Goal: Information Seeking & Learning: Check status

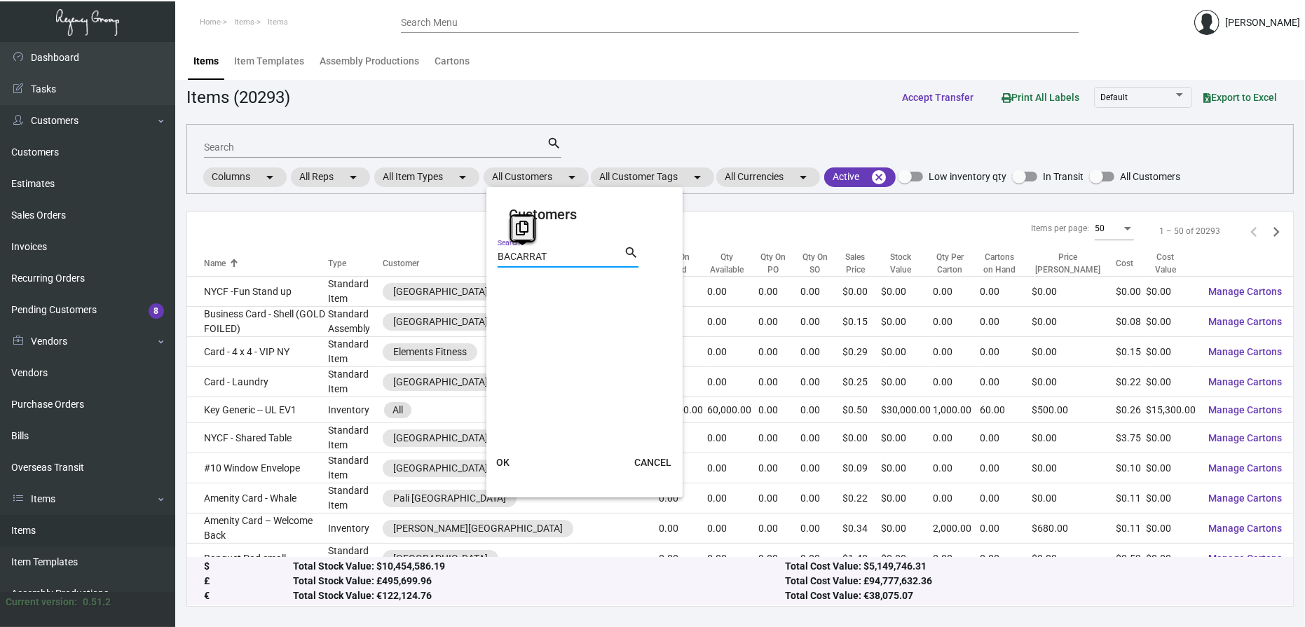
drag, startPoint x: 561, startPoint y: 259, endPoint x: 445, endPoint y: 258, distance: 116.4
click at [445, 258] on div "Customers BACARRAT Search search OK CANCEL" at bounding box center [652, 313] width 1305 height 627
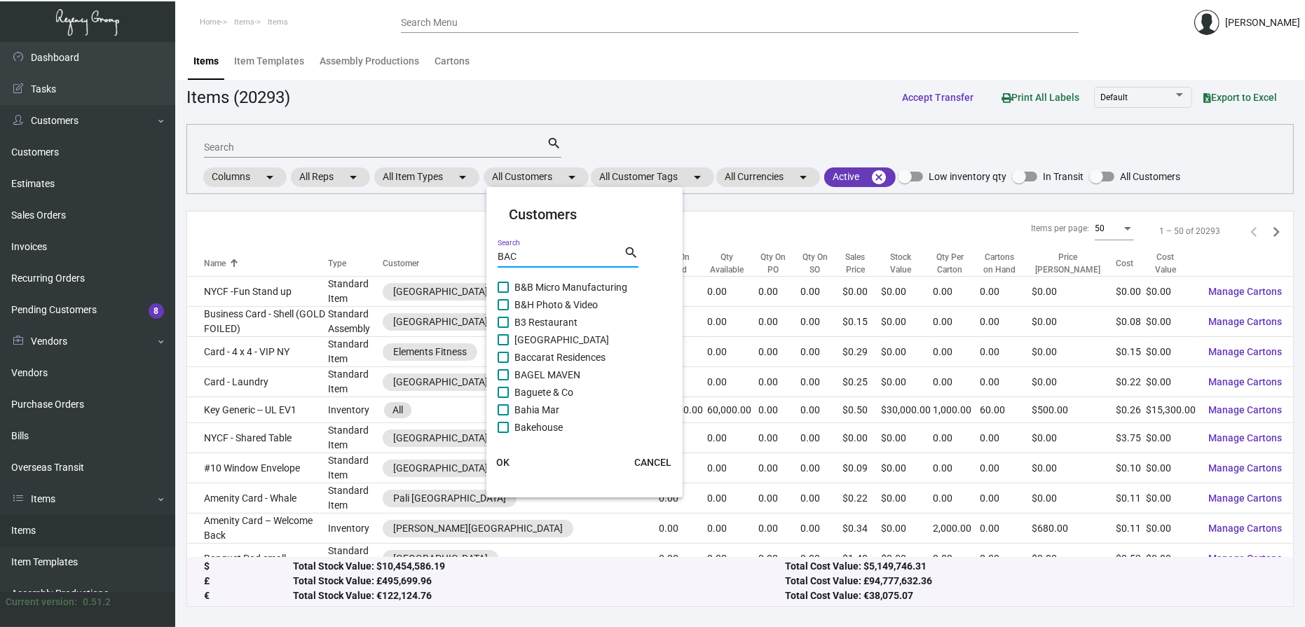
scroll to position [259, 0]
type input "BAC"
click at [566, 432] on mat-card-content "[GEOGRAPHIC_DATA] [GEOGRAPHIC_DATA] Collection [GEOGRAPHIC_DATA] [GEOGRAPHIC_DA…" at bounding box center [585, 356] width 174 height 154
click at [564, 431] on span "[GEOGRAPHIC_DATA]" at bounding box center [561, 429] width 95 height 17
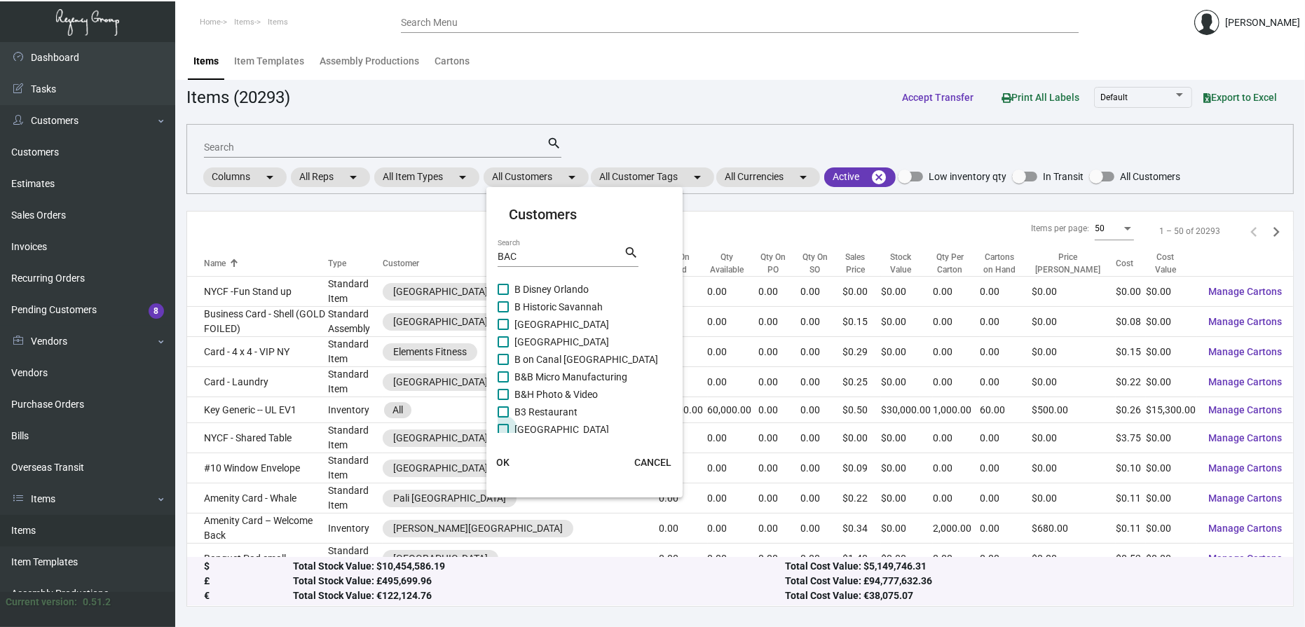
click at [503, 435] on input "[GEOGRAPHIC_DATA]" at bounding box center [503, 435] width 1 height 1
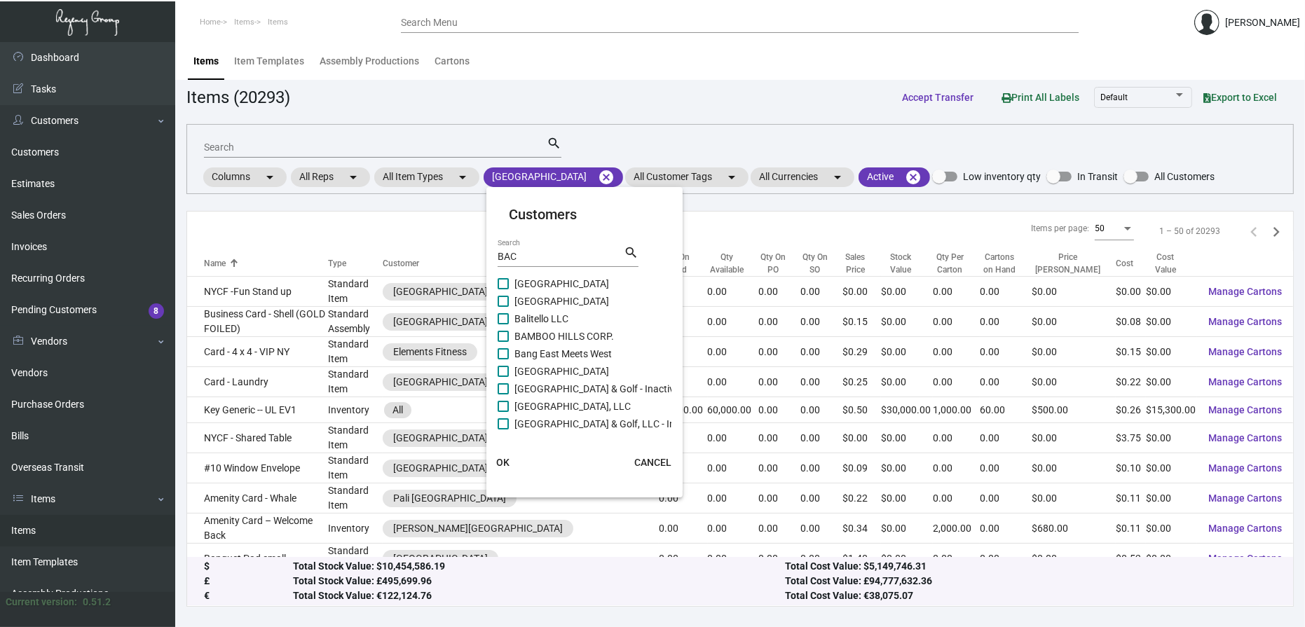
click at [496, 460] on span "OK" at bounding box center [502, 462] width 13 height 11
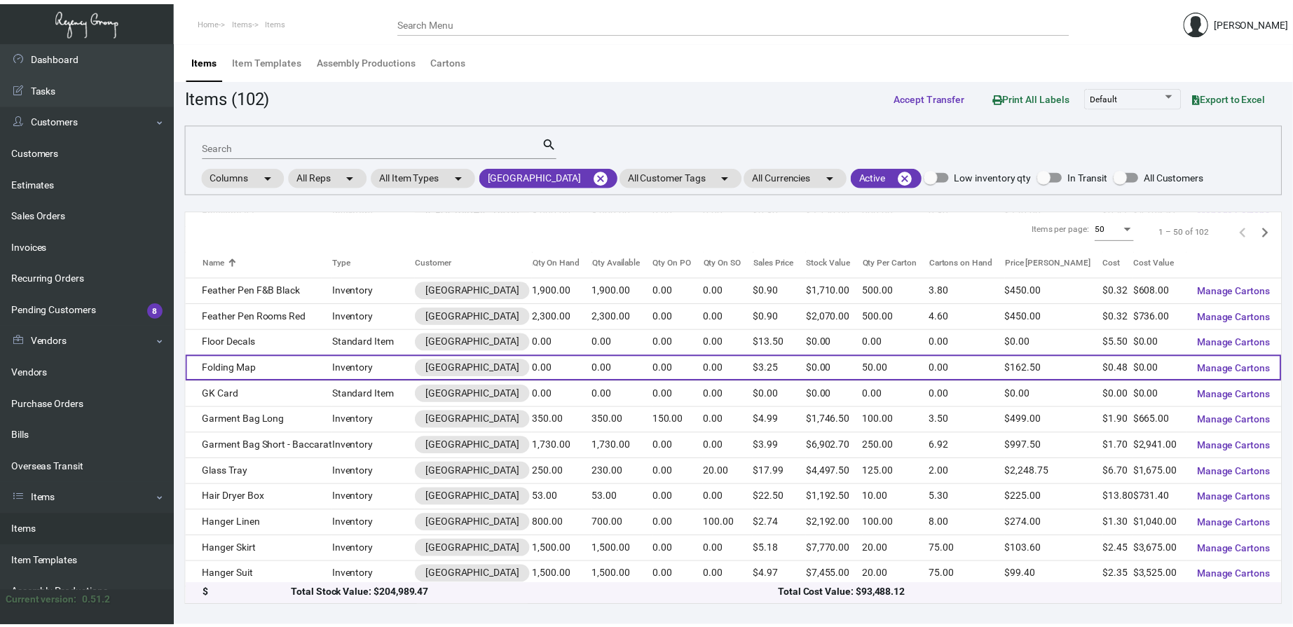
scroll to position [1004, 0]
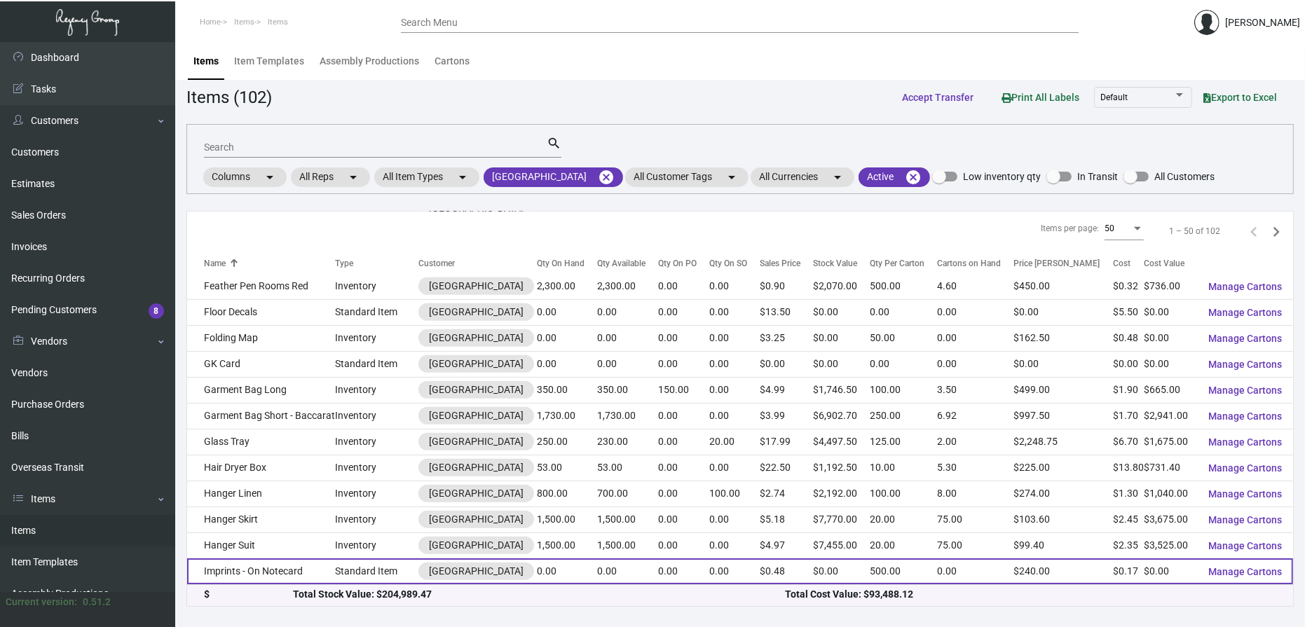
click at [305, 568] on td "Imprints - On Notecard" at bounding box center [261, 572] width 148 height 26
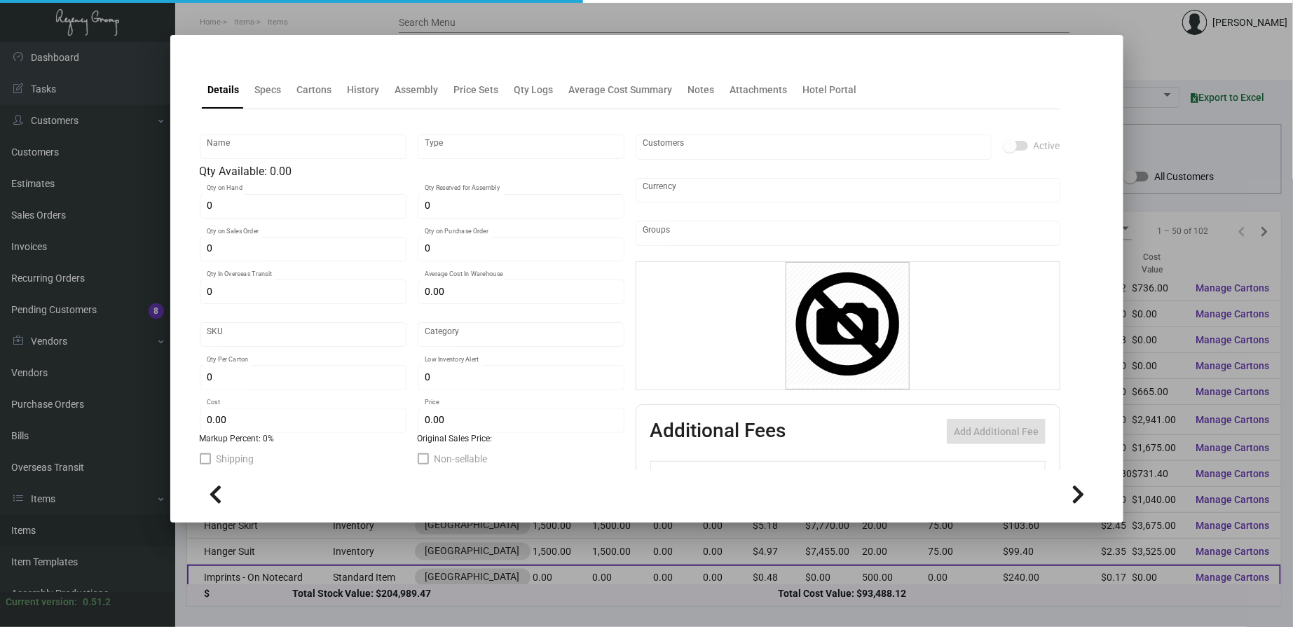
type input "Imprints - On Notecard"
type input "Standard Item"
type input "$ 0.00"
type input "BCRT-Notecard-59"
type input "Standard"
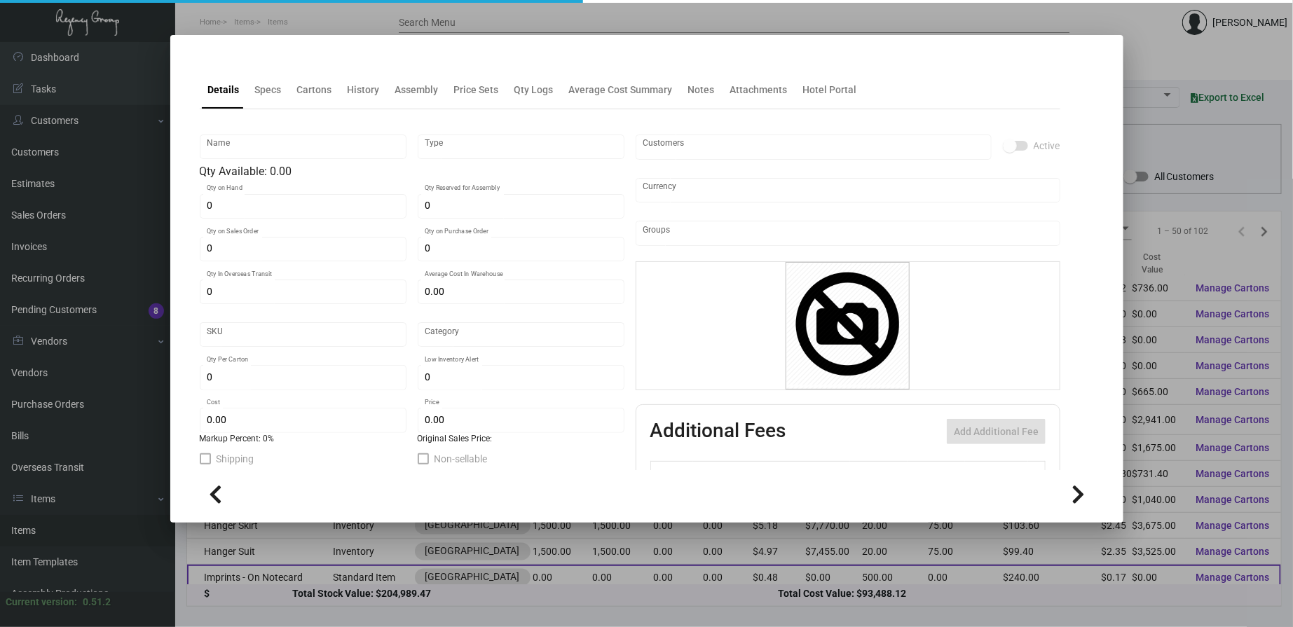
type input "500"
type input "$ 0.17"
type input "$ 0.48"
checkbox input "true"
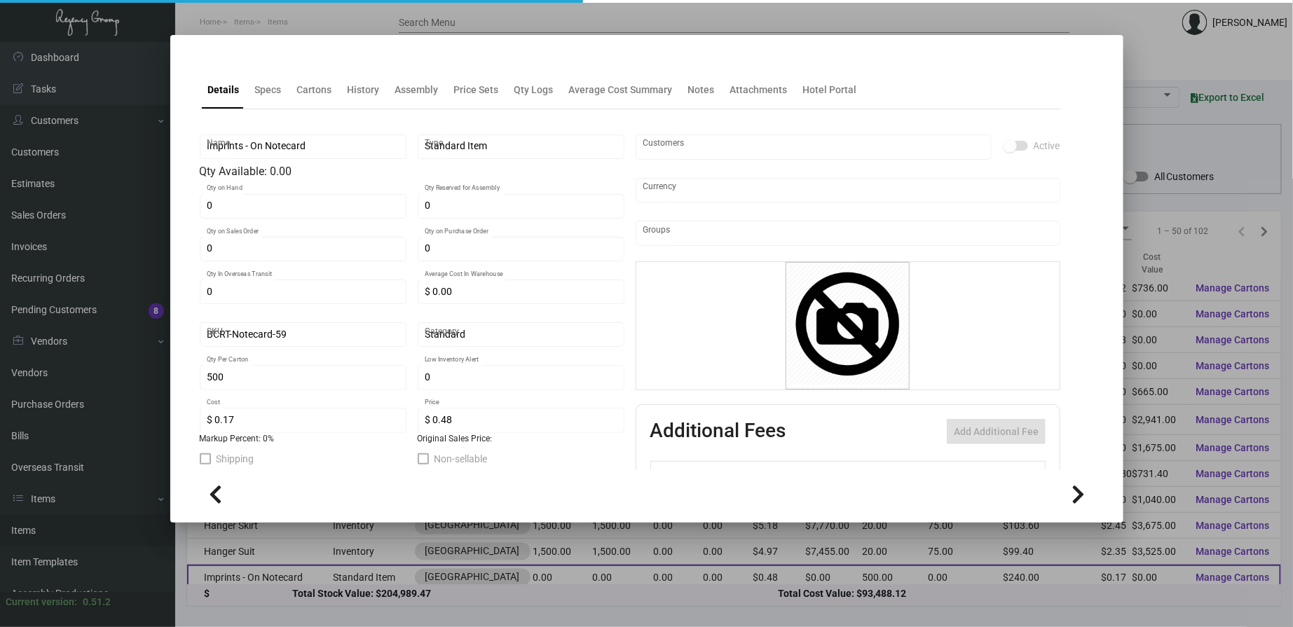
type input "United States Dollar $"
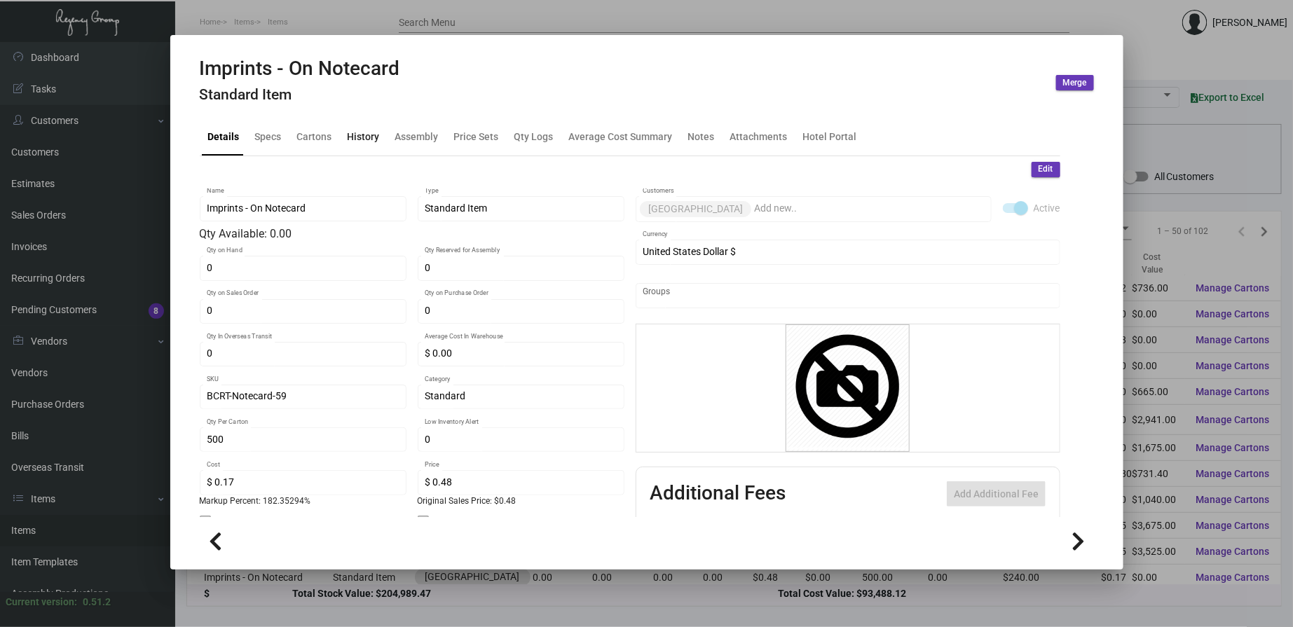
click at [361, 130] on div "History" at bounding box center [363, 136] width 32 height 15
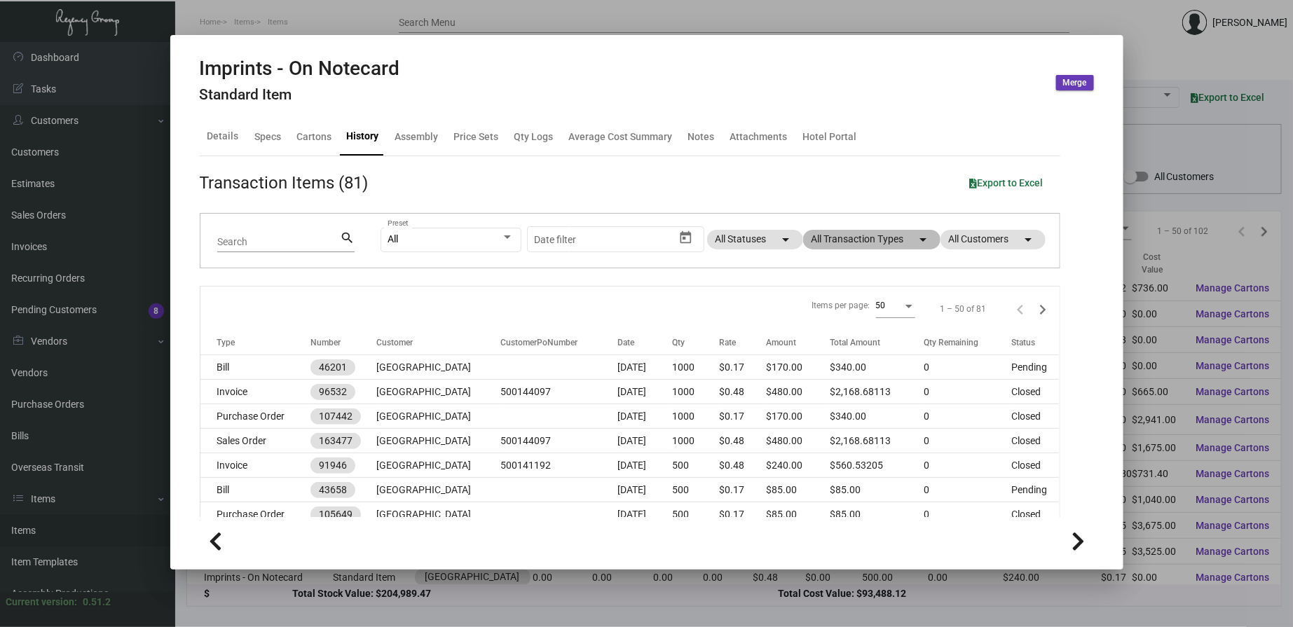
click at [834, 243] on mat-chip "All Transaction Types arrow_drop_down" at bounding box center [871, 240] width 137 height 20
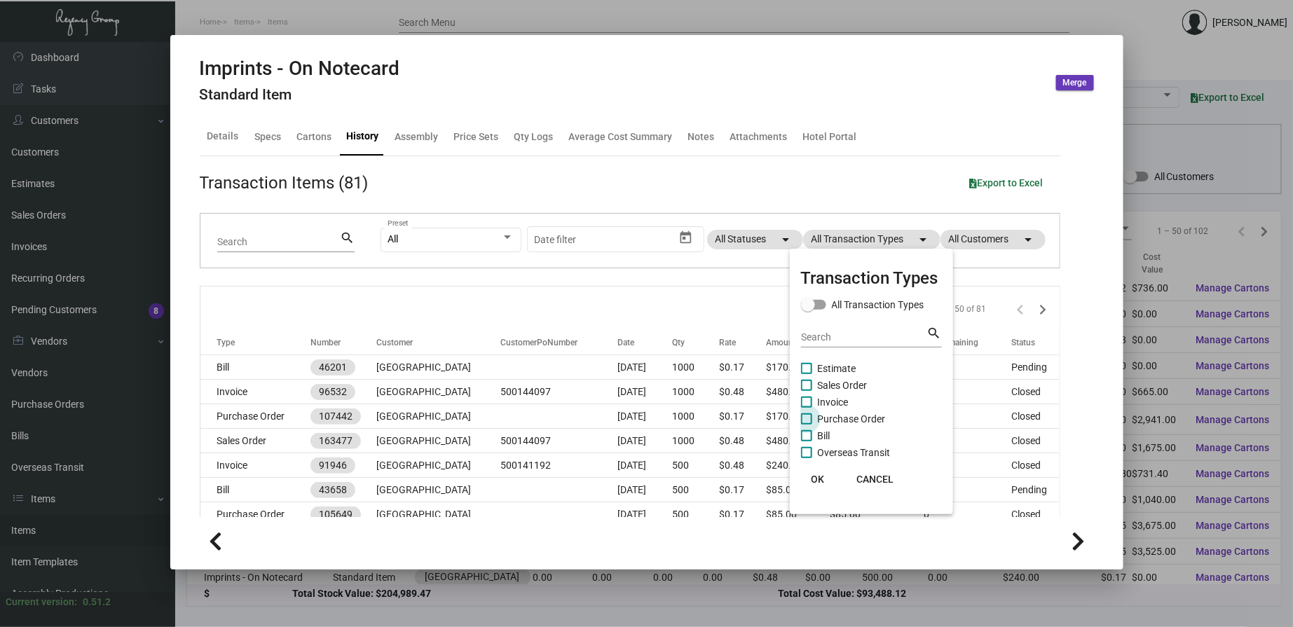
click at [816, 417] on label "Purchase Order" at bounding box center [843, 419] width 85 height 17
click at [807, 425] on input "Purchase Order" at bounding box center [806, 425] width 1 height 1
checkbox input "true"
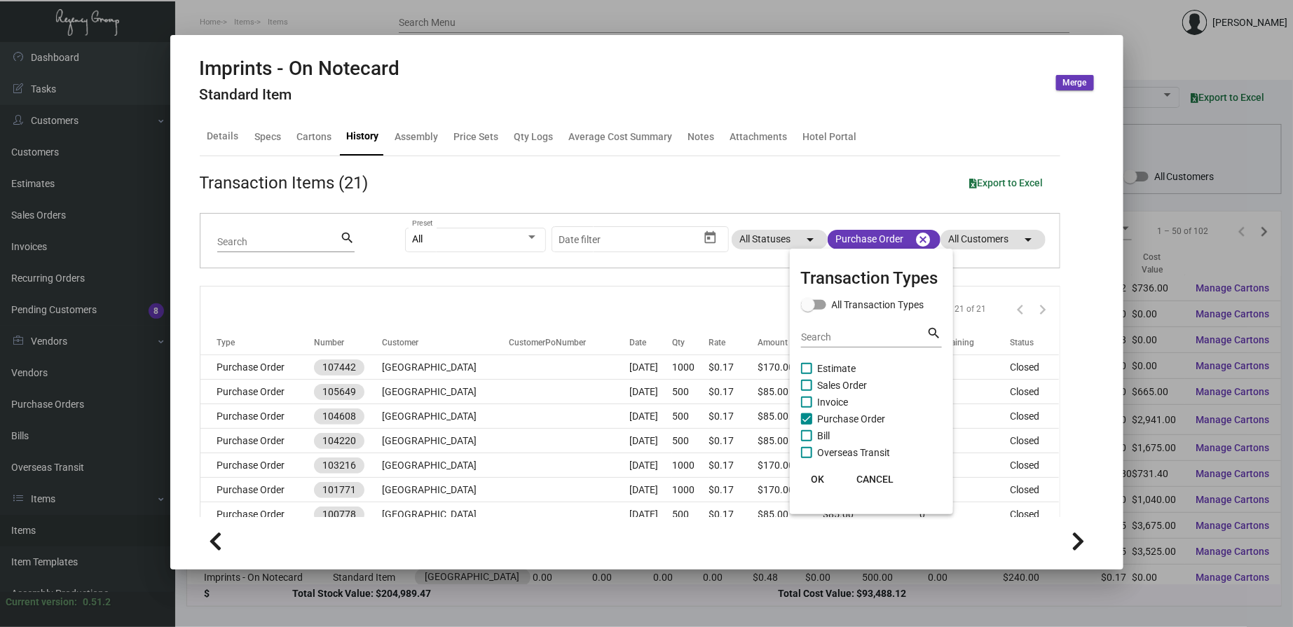
click at [814, 478] on span "OK" at bounding box center [817, 479] width 13 height 11
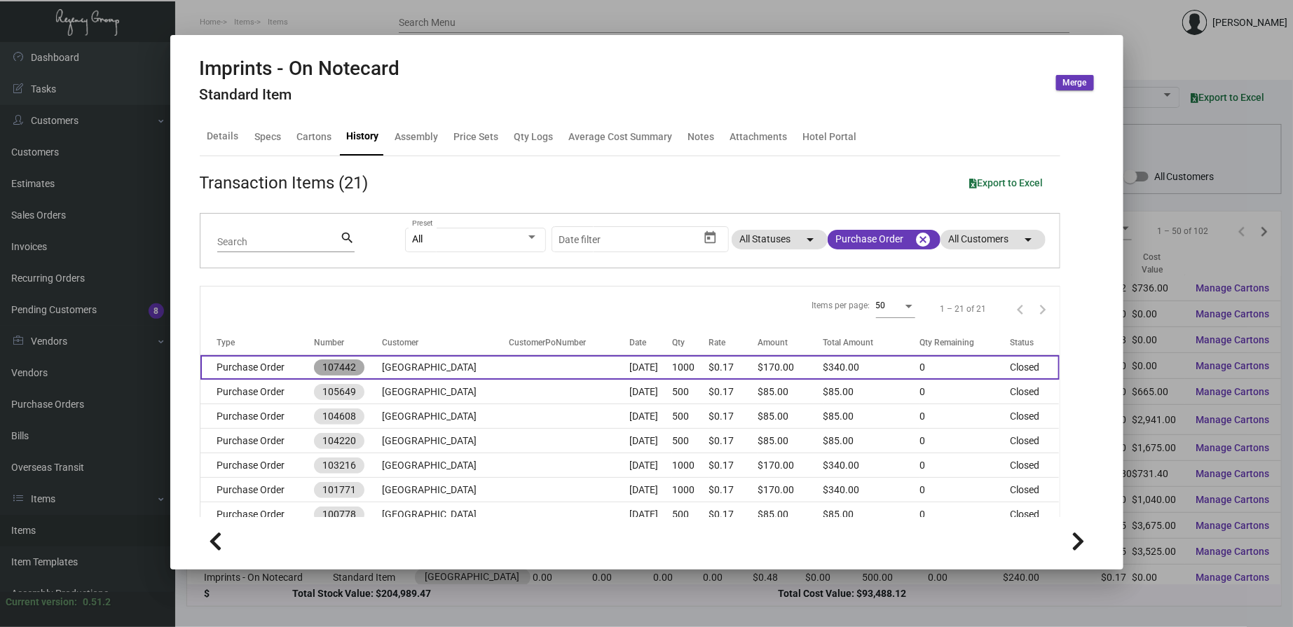
click at [360, 372] on mat-chip "107442" at bounding box center [339, 368] width 50 height 16
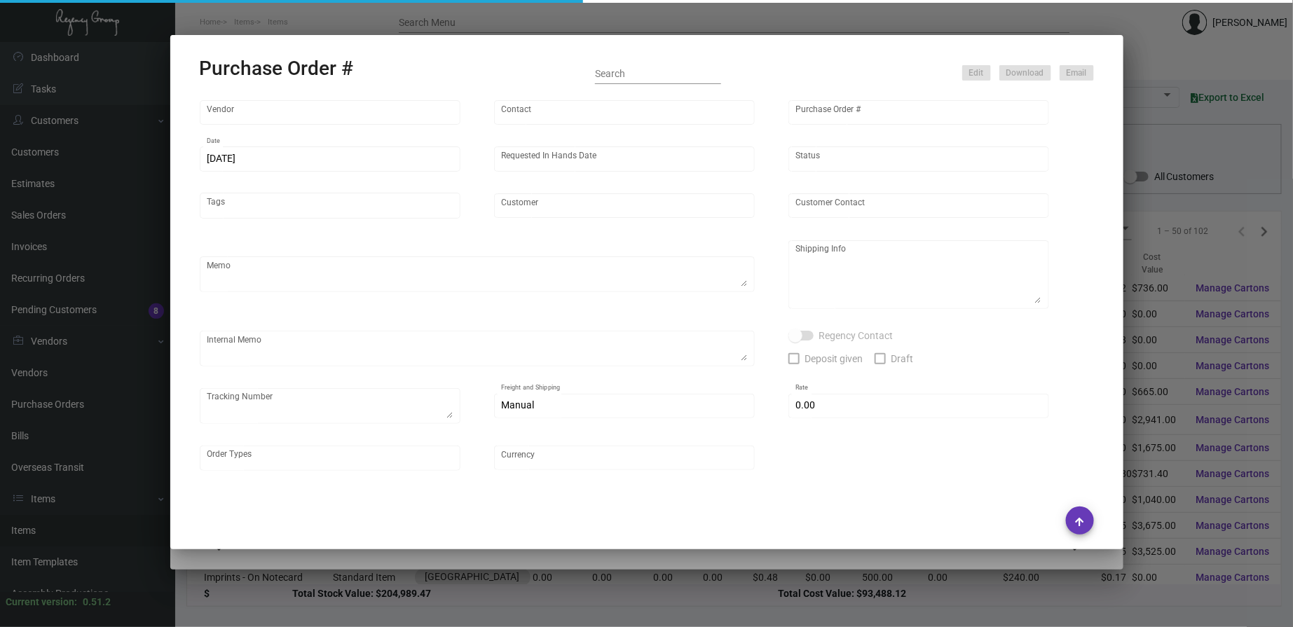
type input "TK Printing Group Inc"
type input "TK Printing Group Inc. - Place Order"
type input "107442"
type input "[DATE]"
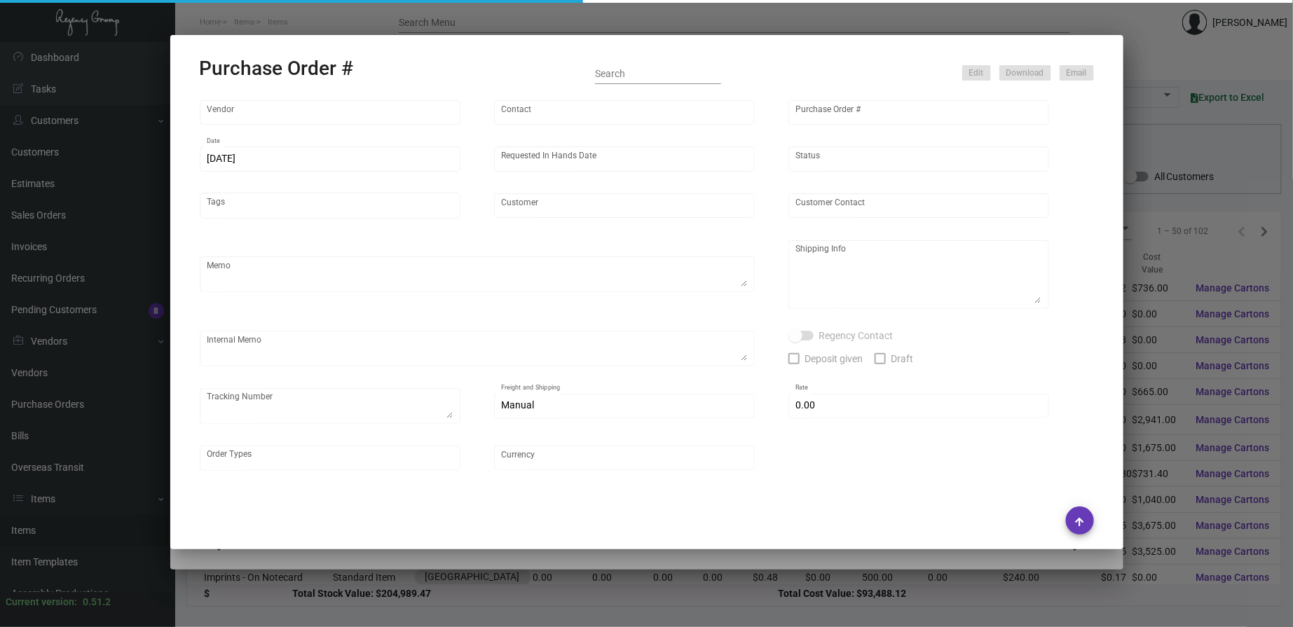
type input "[GEOGRAPHIC_DATA]"
type input "[PERSON_NAME]"
type textarea "***ANY PRICE DISCREPANCY MUST BE CALLED OUT PRIOR TO PROCEEDING WITH THIS ORDER…"
type textarea "[GEOGRAPHIC_DATA] - [PERSON_NAME] [STREET_ADDRESS][US_STATE]"
type textarea "Vendor shipped to [GEOGRAPHIC_DATA] Cost $11.30. By Desean [DATE]."
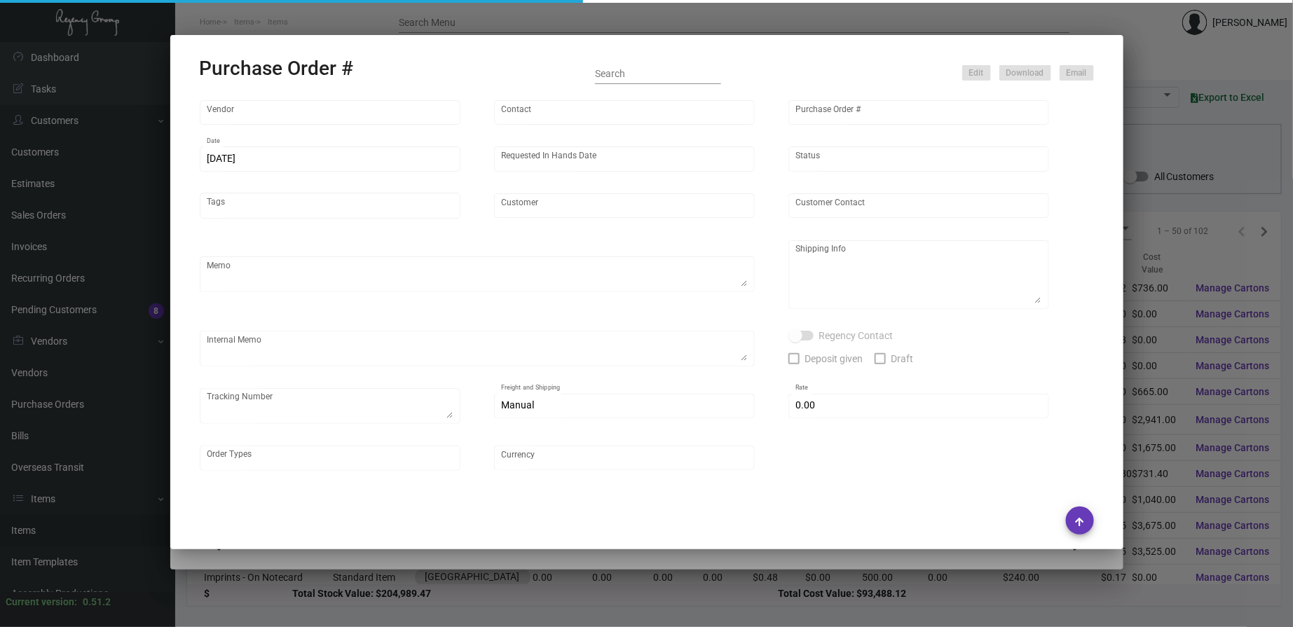
type textarea "1Z1AY2760393680950"
type input "$ 0.00"
type input "United States Dollar $"
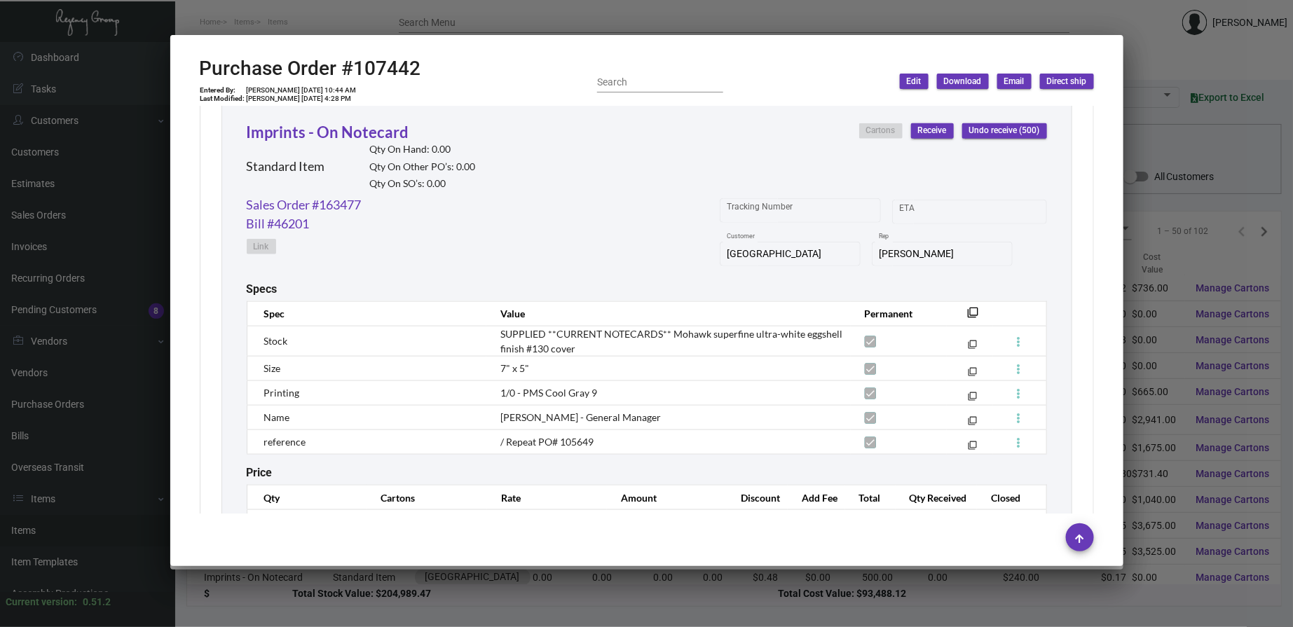
scroll to position [648, 0]
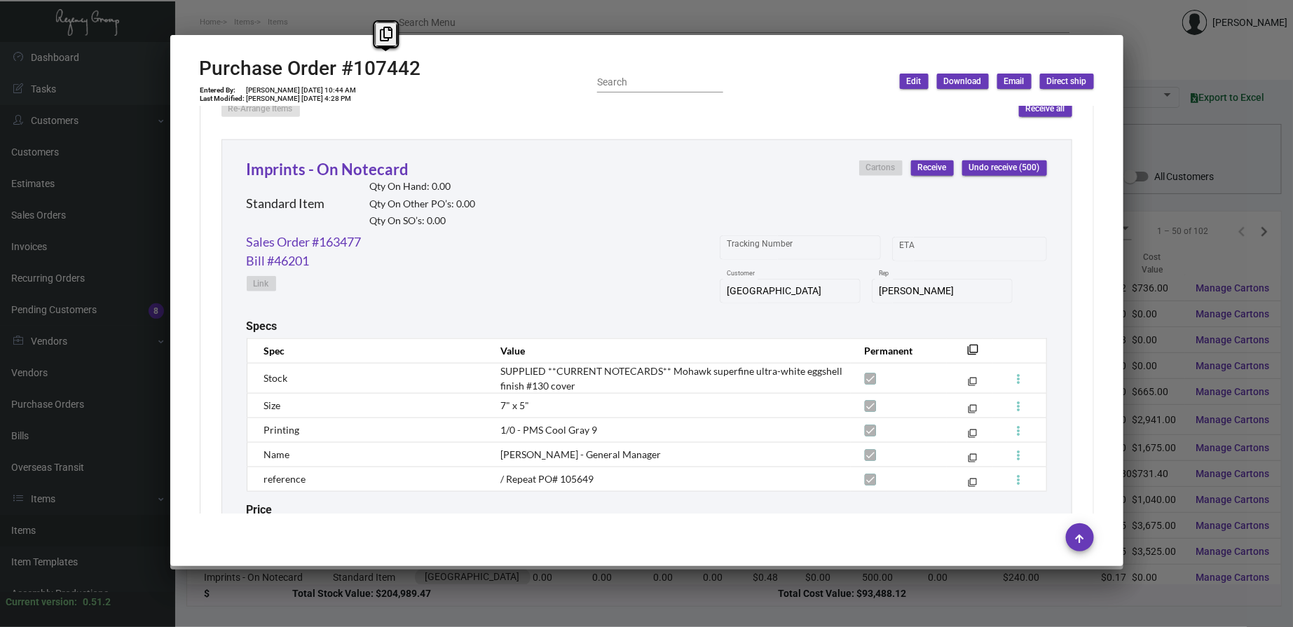
drag, startPoint x: 430, startPoint y: 64, endPoint x: 352, endPoint y: 71, distance: 78.1
click at [352, 71] on div "Purchase Order #107442 Entered By: [PERSON_NAME] [DATE] 10:44 AM Last Modified:…" at bounding box center [647, 82] width 894 height 50
copy h2 "107442"
click at [366, 4] on div at bounding box center [646, 313] width 1293 height 627
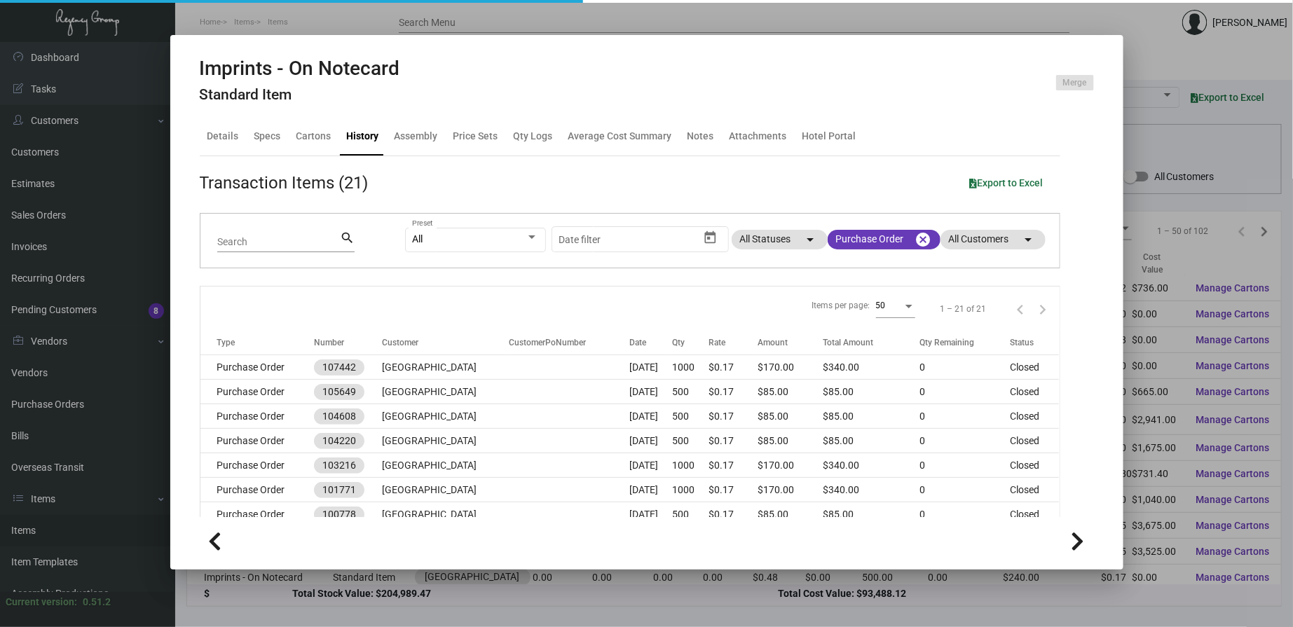
click at [254, 24] on div at bounding box center [646, 313] width 1293 height 627
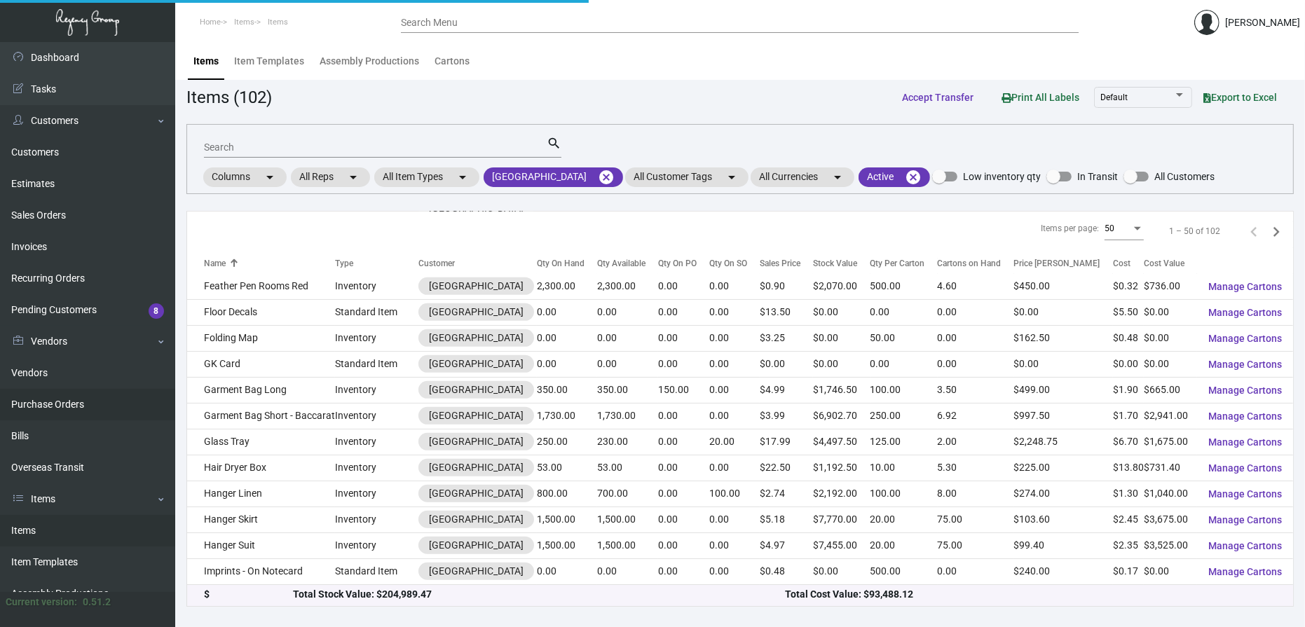
click at [78, 395] on link "Purchase Orders" at bounding box center [87, 405] width 175 height 32
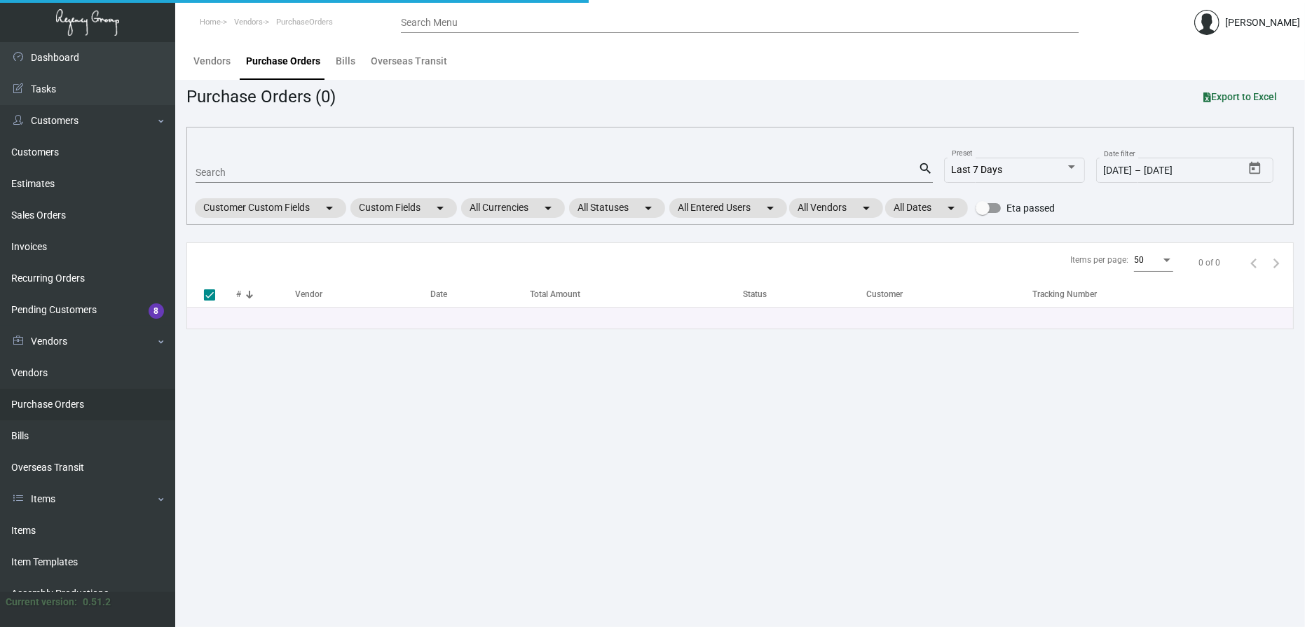
click at [224, 165] on div "Search" at bounding box center [557, 172] width 723 height 22
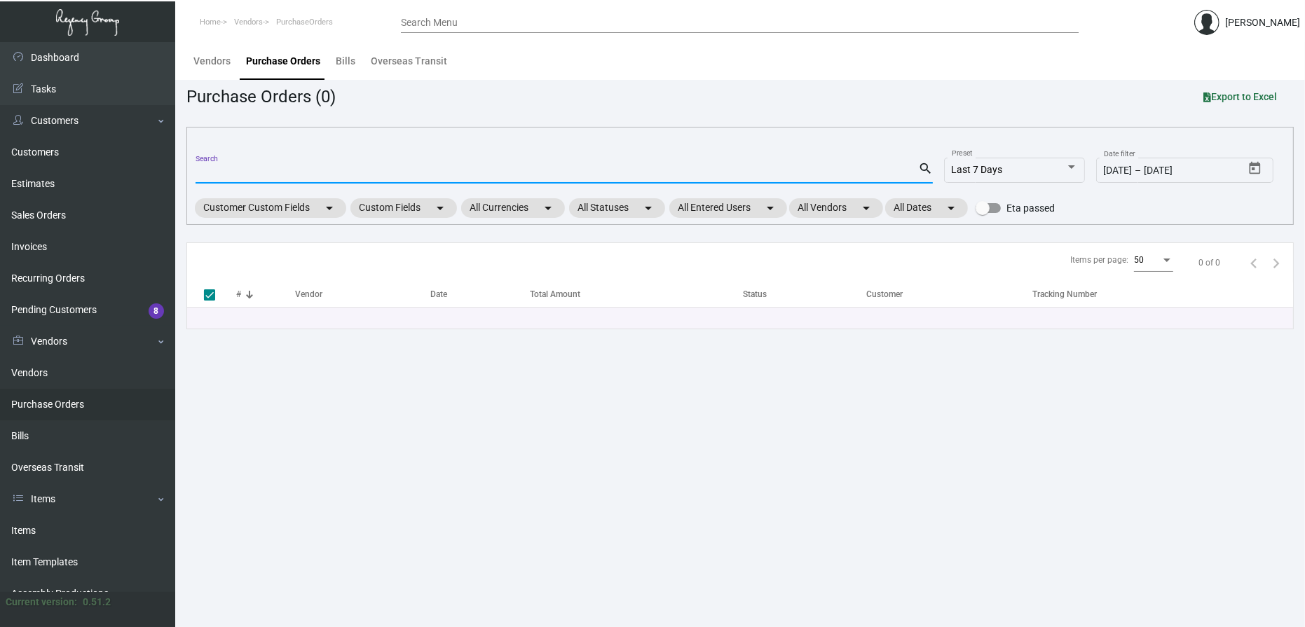
click at [235, 183] on mat-form-field "Search search" at bounding box center [564, 171] width 737 height 43
click at [233, 172] on input "Search" at bounding box center [557, 173] width 723 height 11
type input "106267"
checkbox input "false"
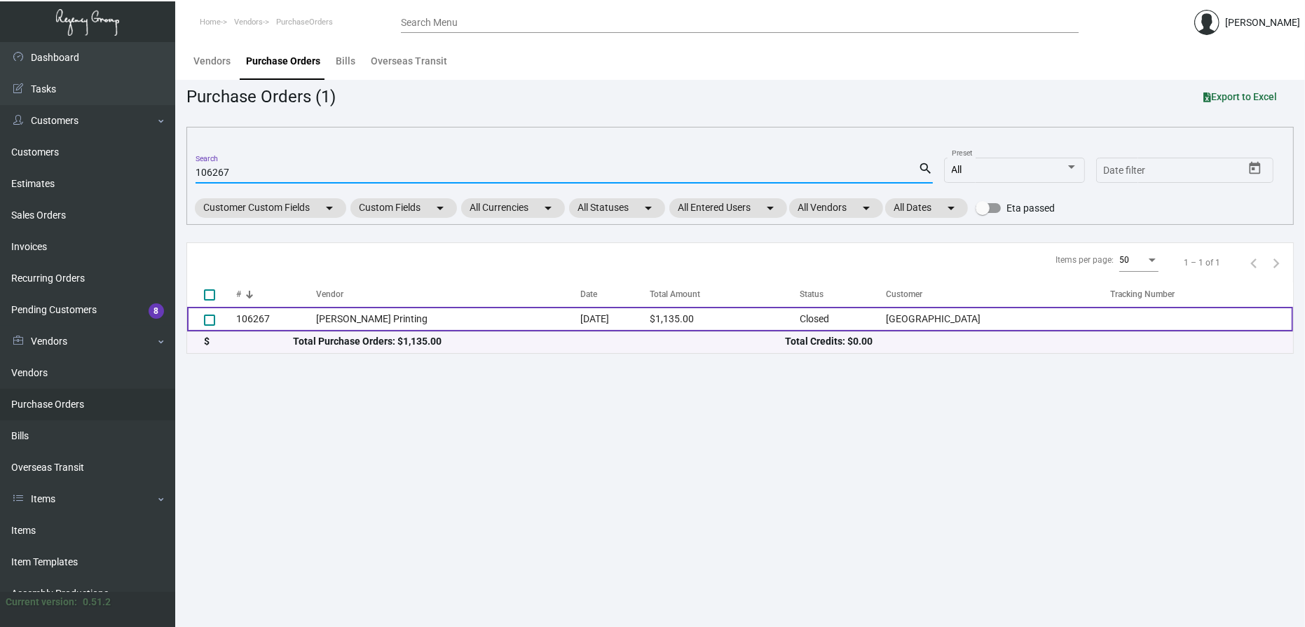
click at [334, 321] on td "[PERSON_NAME] Printing" at bounding box center [448, 319] width 264 height 25
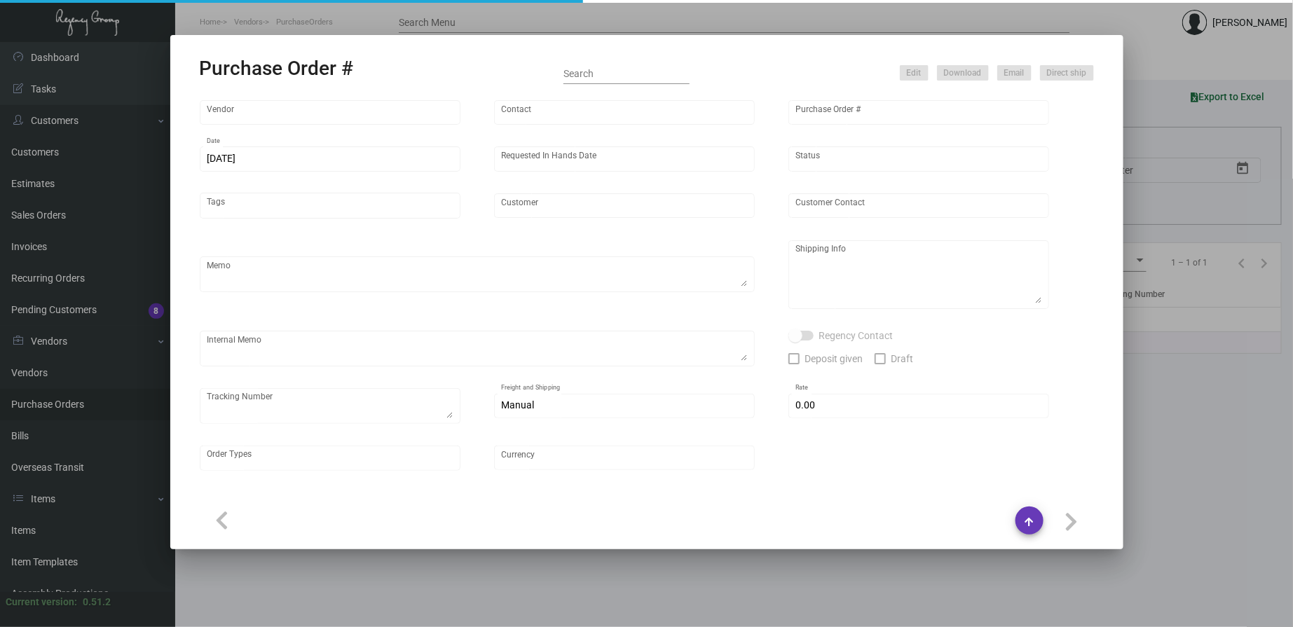
type input "[PERSON_NAME] Printing"
type input "[PERSON_NAME]"
type input "106267"
type input "[DATE]"
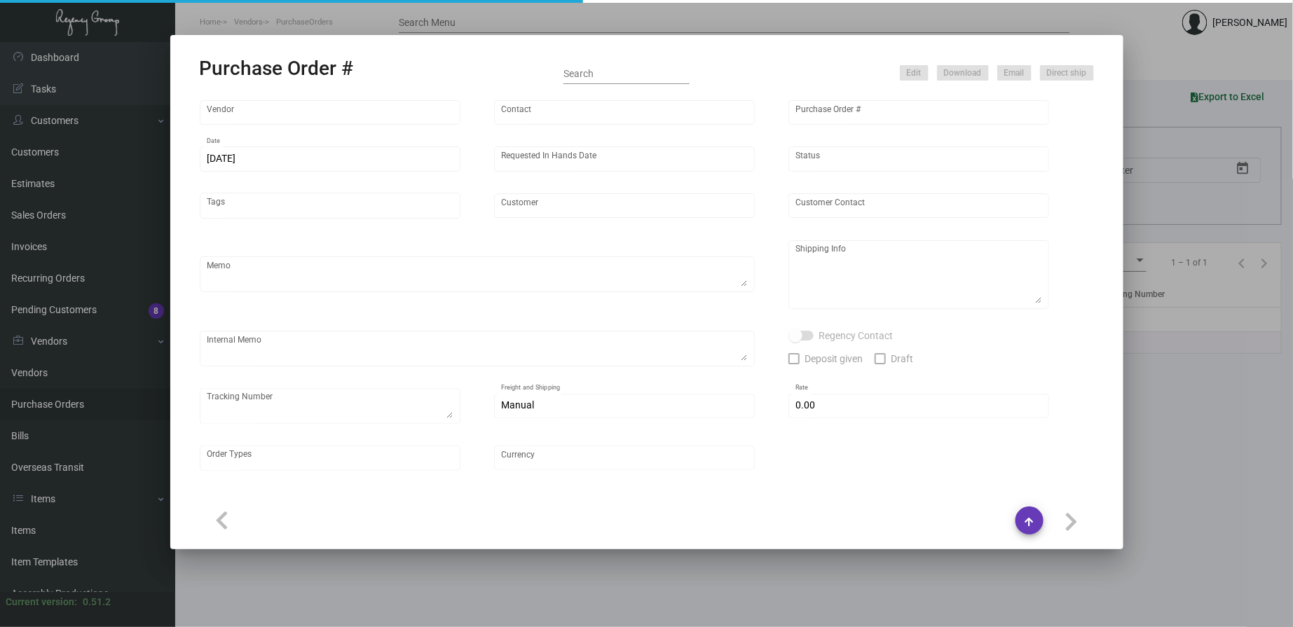
type input "[GEOGRAPHIC_DATA]"
type input "[PERSON_NAME]"
type textarea "PLEASE SEND PDF PROOFS TO OUR ART TEAM ; [EMAIL_ADDRESS][DOMAIN_NAME] WITH ME I…"
type textarea "[GEOGRAPHIC_DATA] - [PERSON_NAME] [STREET_ADDRESS][US_STATE]"
type textarea "7.11 - Proofs sent over; APPROVED. 7.17 - Requested for update / pending Vendor…"
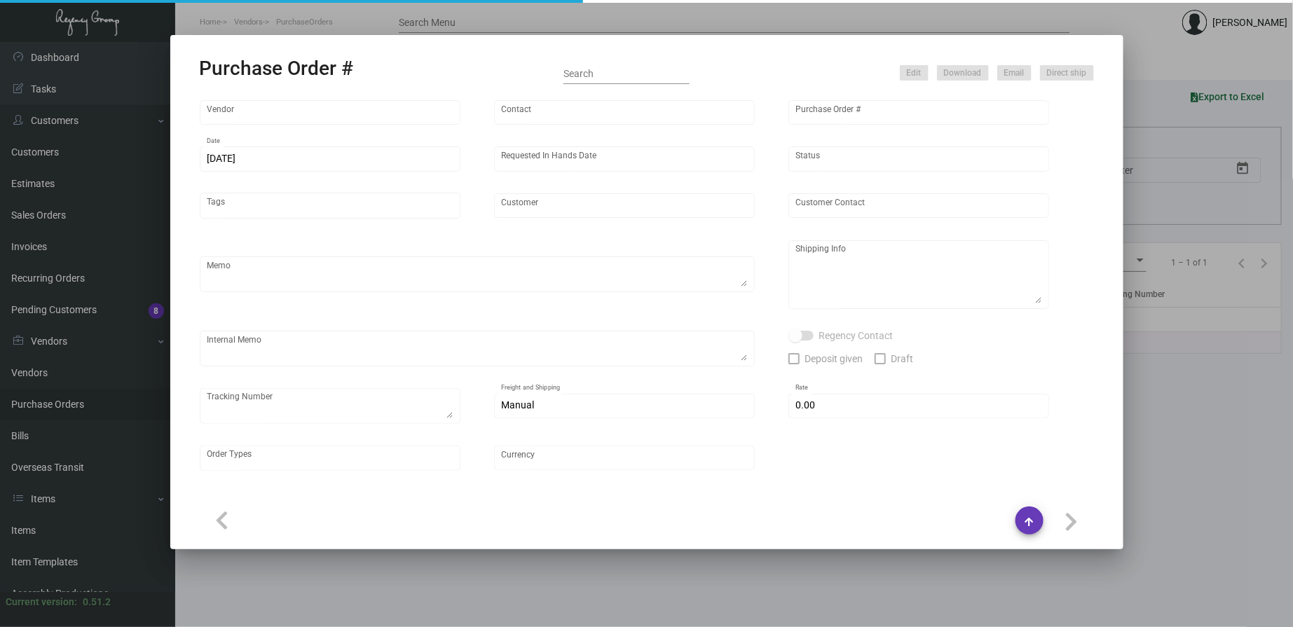
type input "$ 0.00"
type input "United States Dollar $"
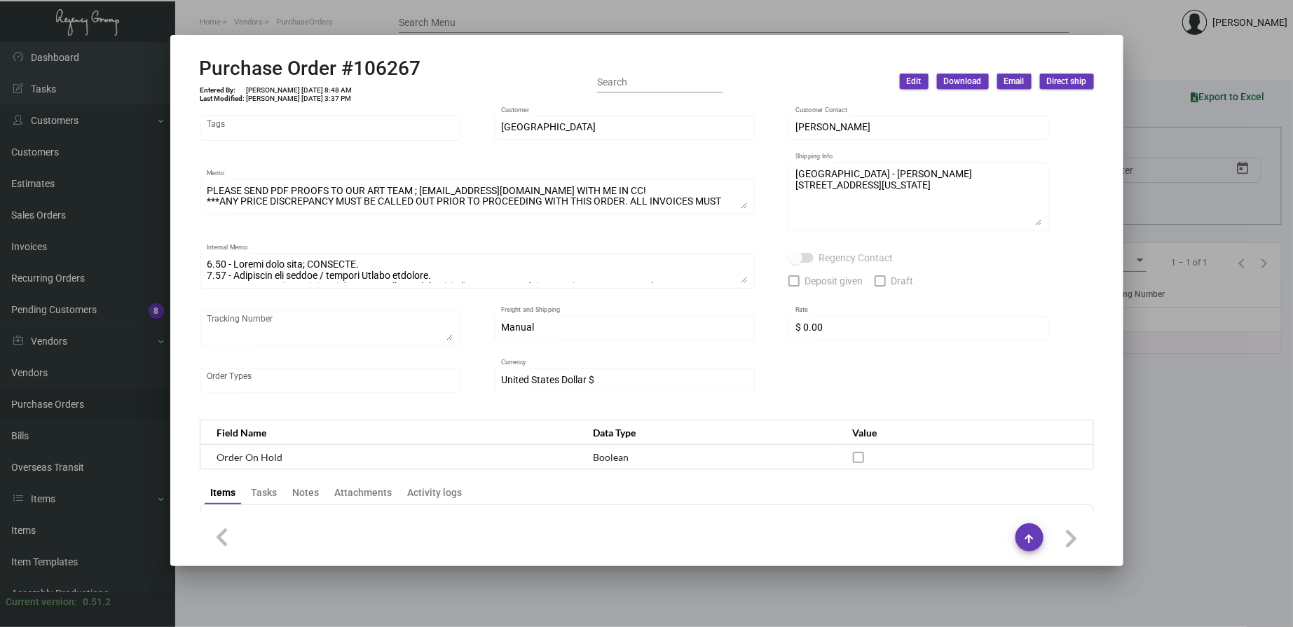
scroll to position [57, 0]
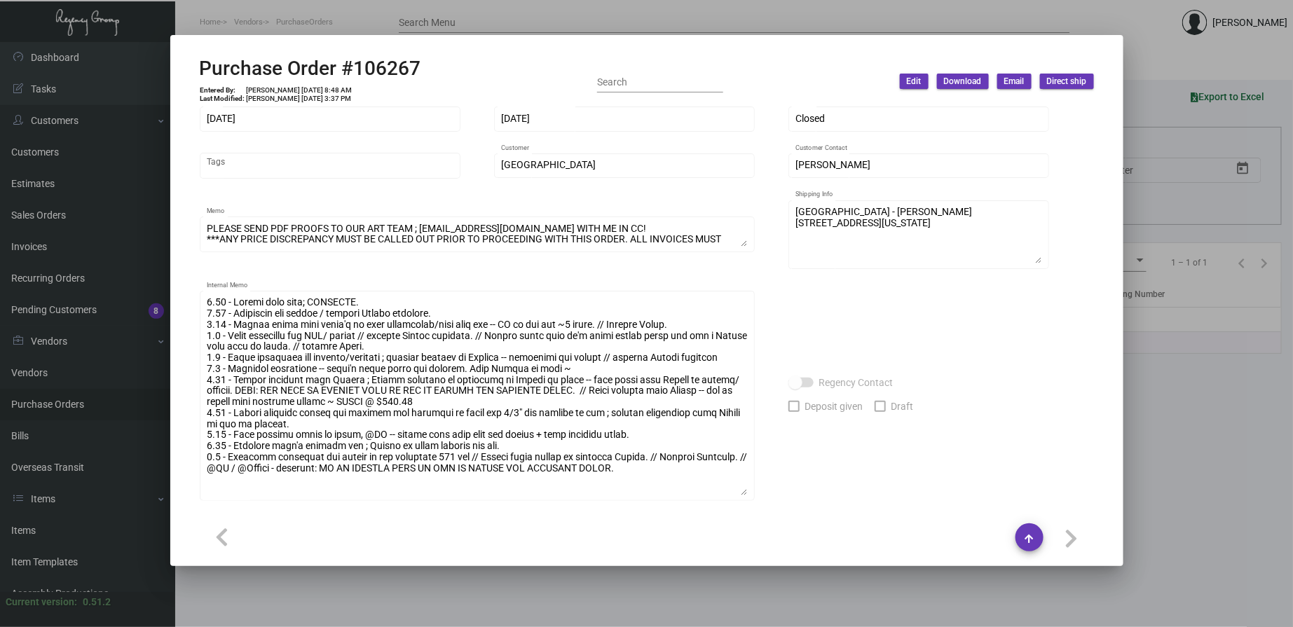
click at [752, 492] on div "Internal Memo" at bounding box center [477, 394] width 555 height 213
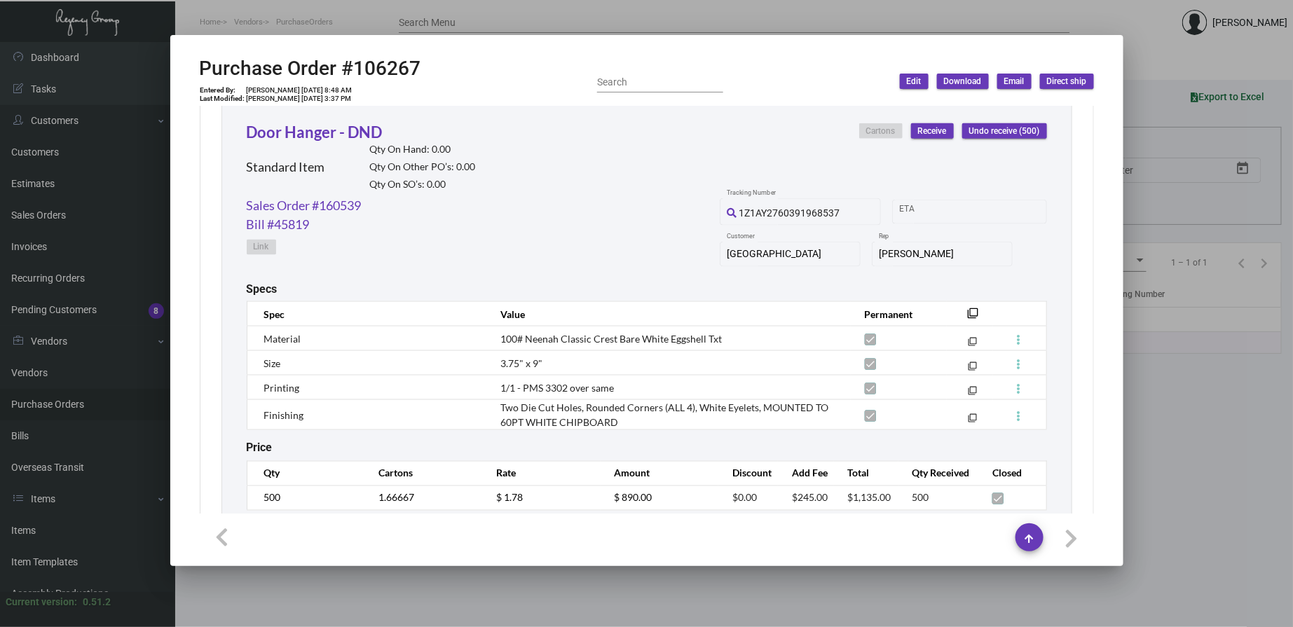
scroll to position [835, 0]
click at [353, 205] on link "Sales Order #160539" at bounding box center [304, 204] width 115 height 19
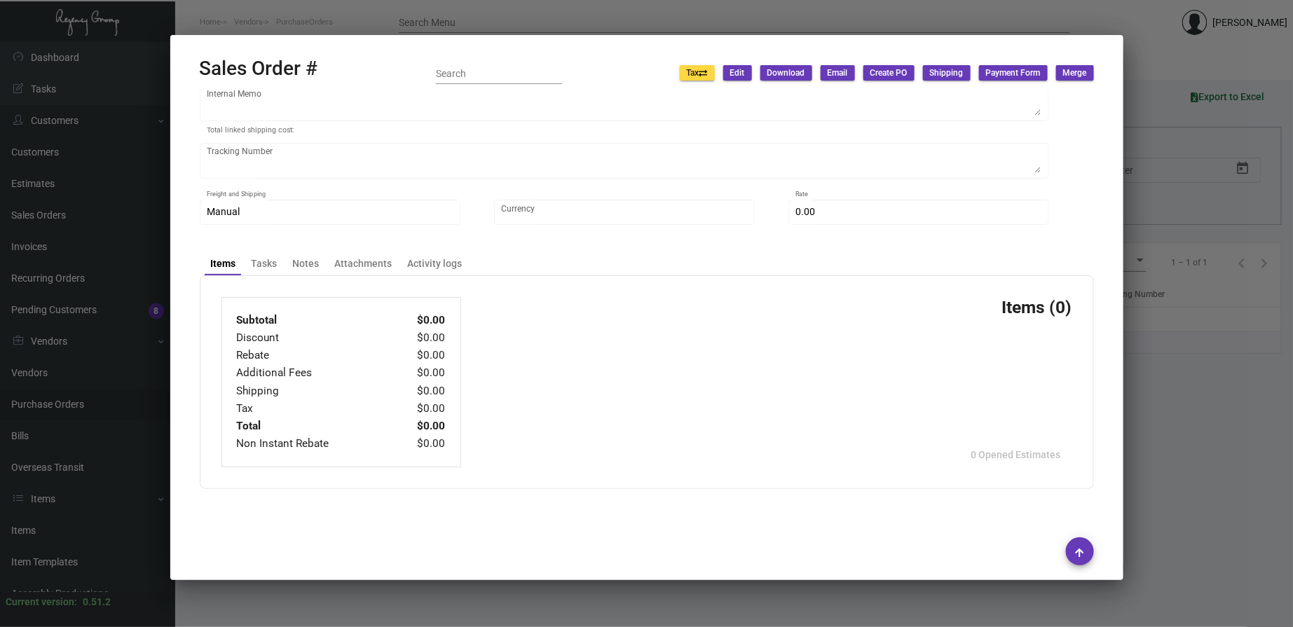
type input "[GEOGRAPHIC_DATA]"
type input "[PERSON_NAME]"
type input "160539"
type input "[DATE]"
type input "[PERSON_NAME]"
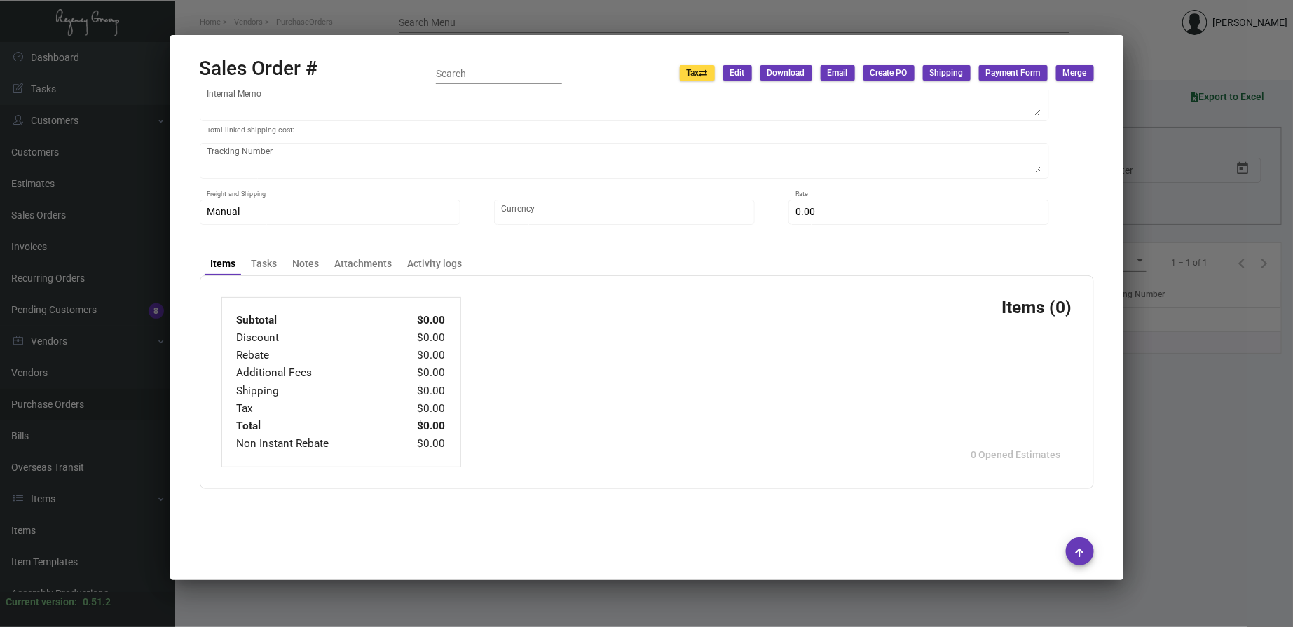
type input "[PERSON_NAME]"
type textarea "[GEOGRAPHIC_DATA] - [PERSON_NAME] [STREET_ADDRESS][US_STATE]"
type input "[PERSON_NAME]"
type textarea "[DATE] Shipped from [PERSON_NAME] Printing by UPS Ground Cost $22.56 Reprint 10…"
type input "United States Dollar $"
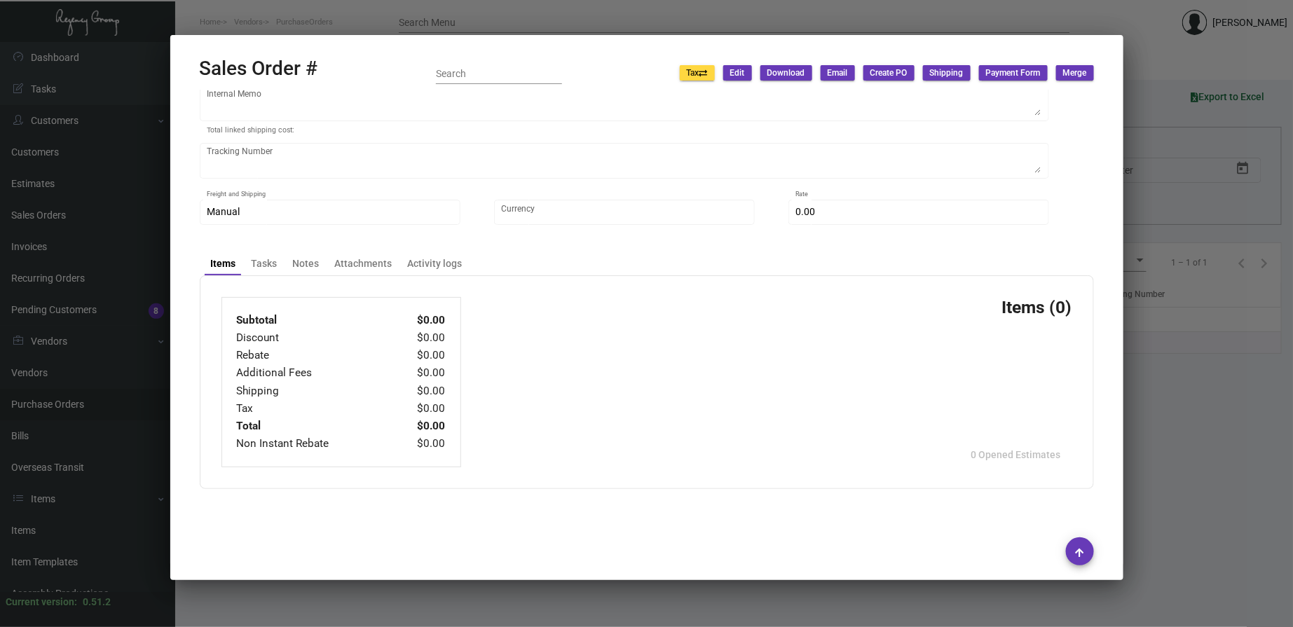
type input "$ 89.74"
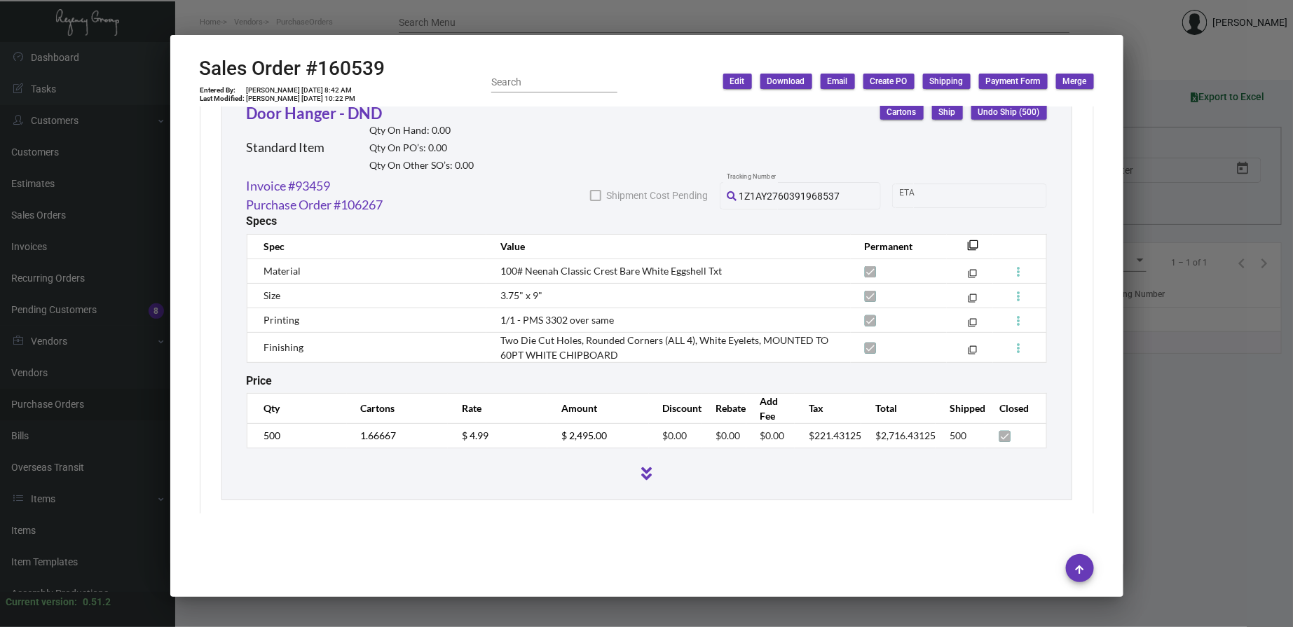
scroll to position [805, 0]
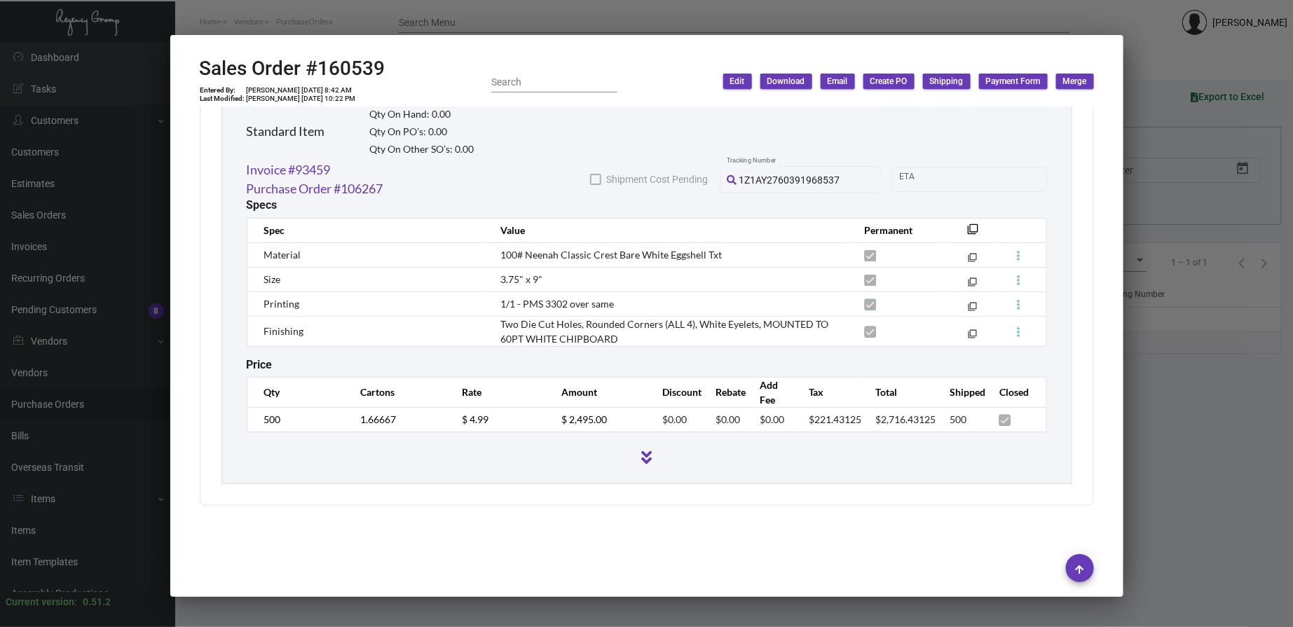
click at [641, 452] on icon at bounding box center [646, 457] width 11 height 17
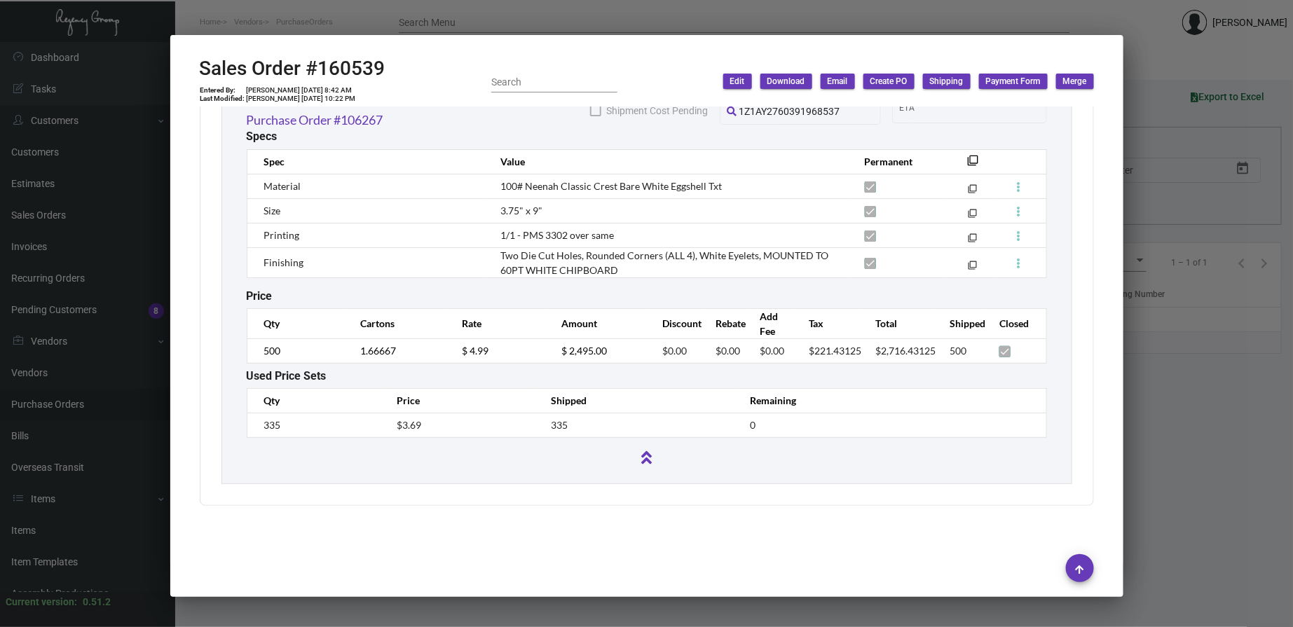
scroll to position [615, 0]
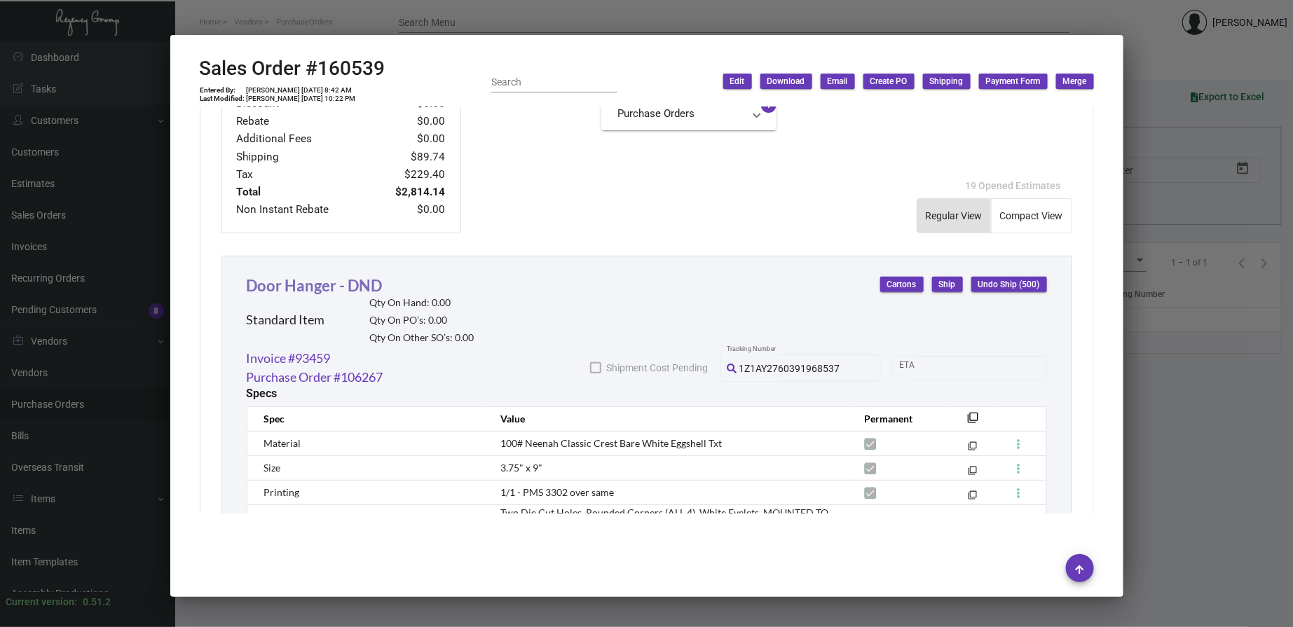
click at [341, 290] on link "Door Hanger - DND" at bounding box center [315, 285] width 136 height 19
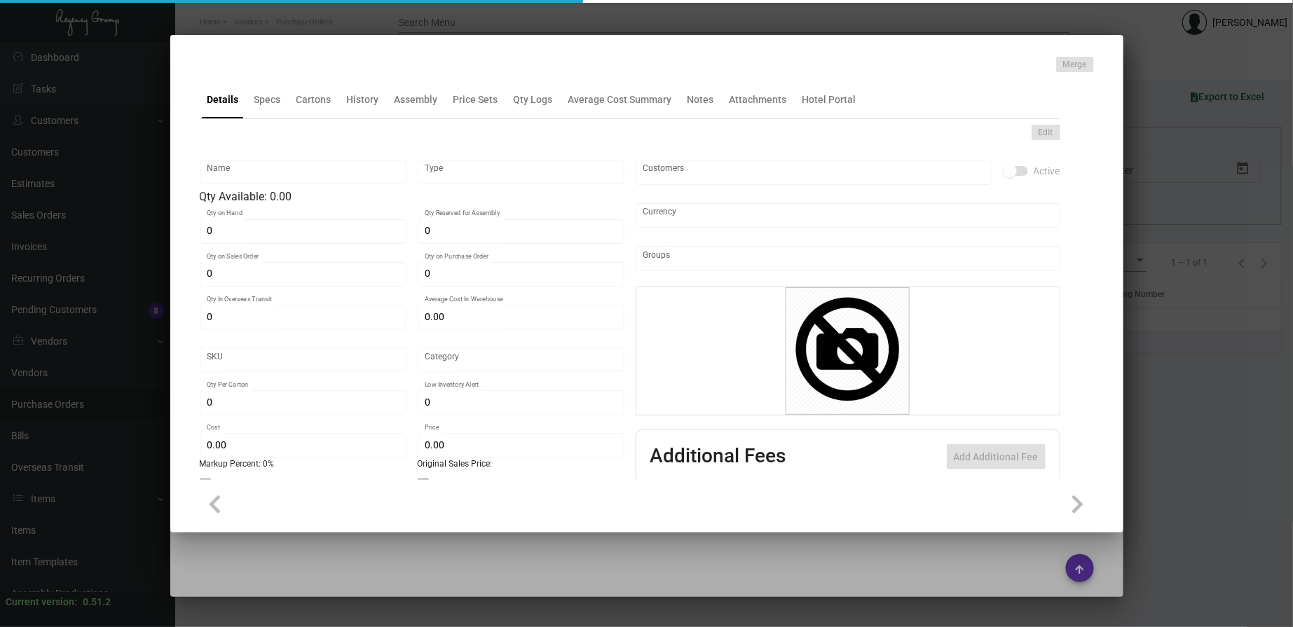
type input "Door Hanger - DND"
type input "Standard Item"
type input "$ 0.00"
type input "88Wall-Door Hanger-38"
type input "Standard"
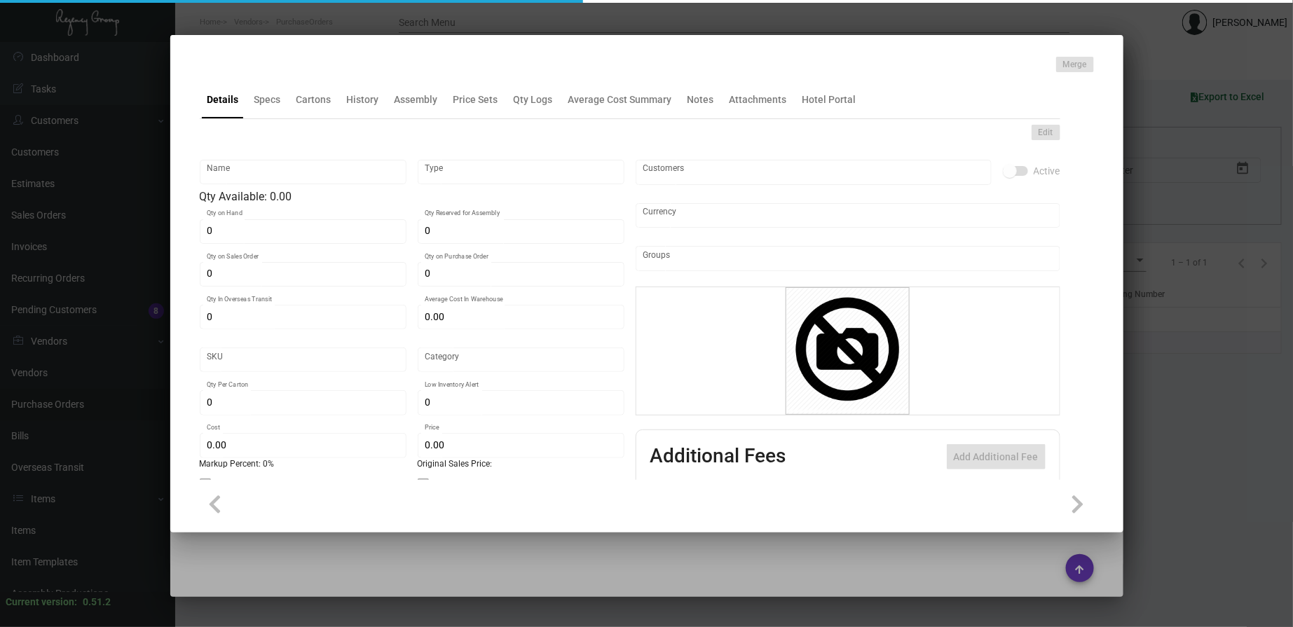
type input "300"
type input "50"
type input "$ 1.78"
type input "$ 3.69"
checkbox input "true"
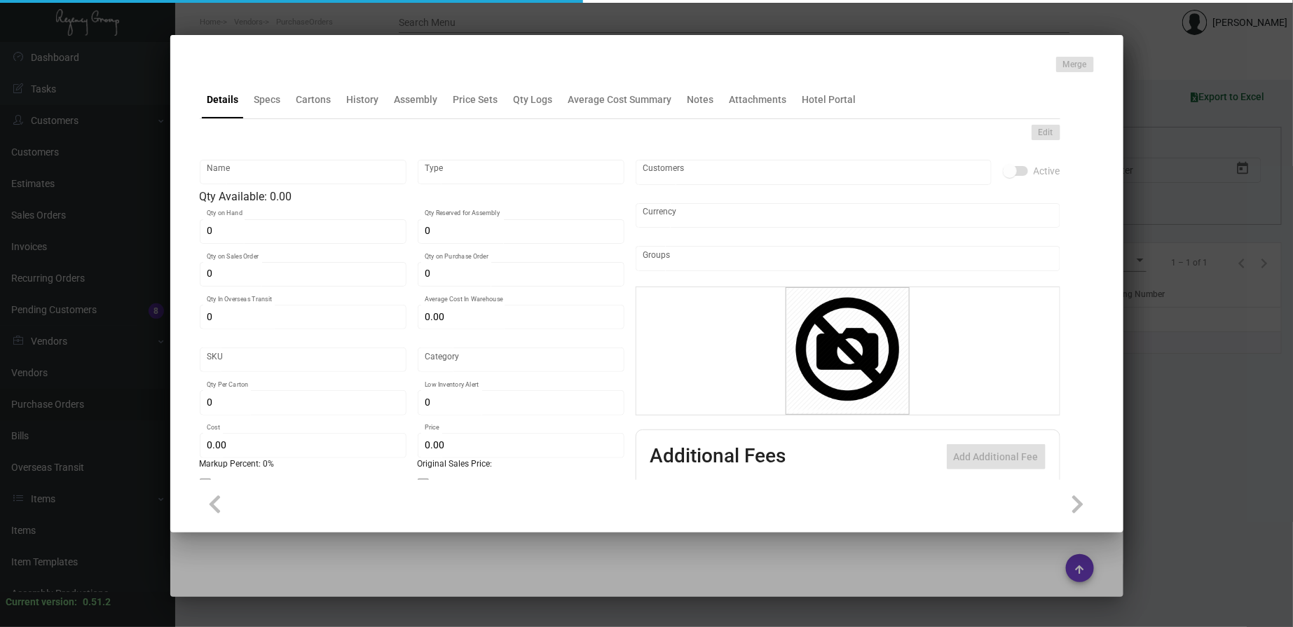
checkbox input "true"
type input "United States Dollar $"
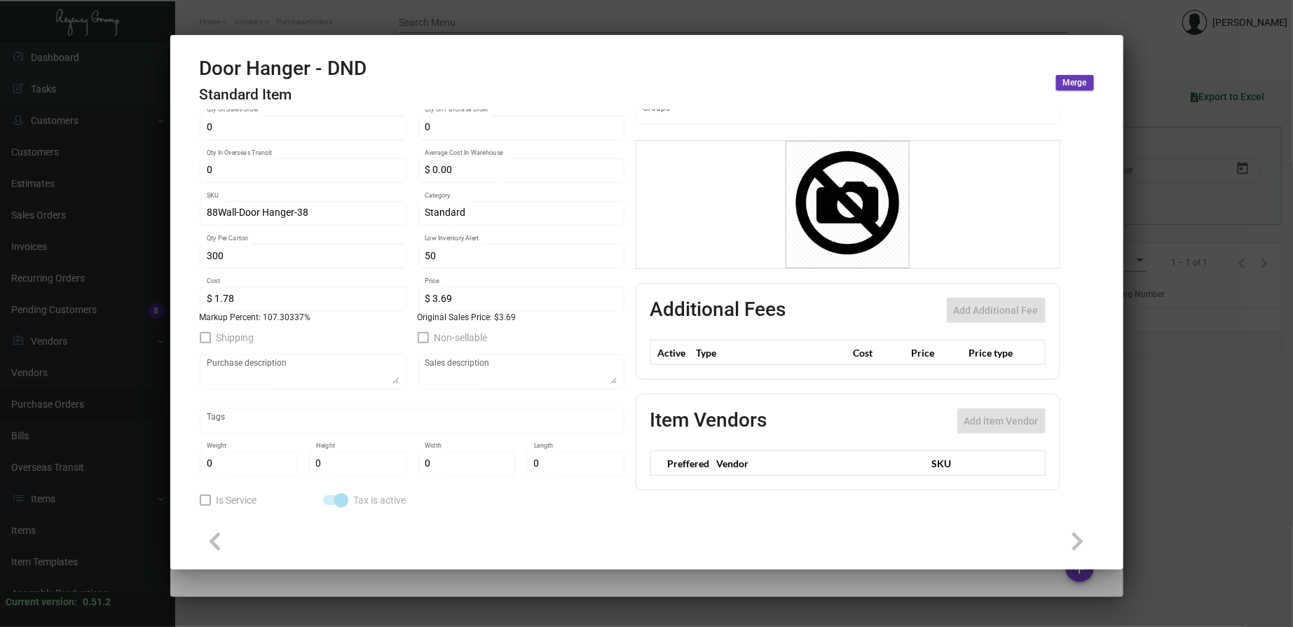
scroll to position [0, 0]
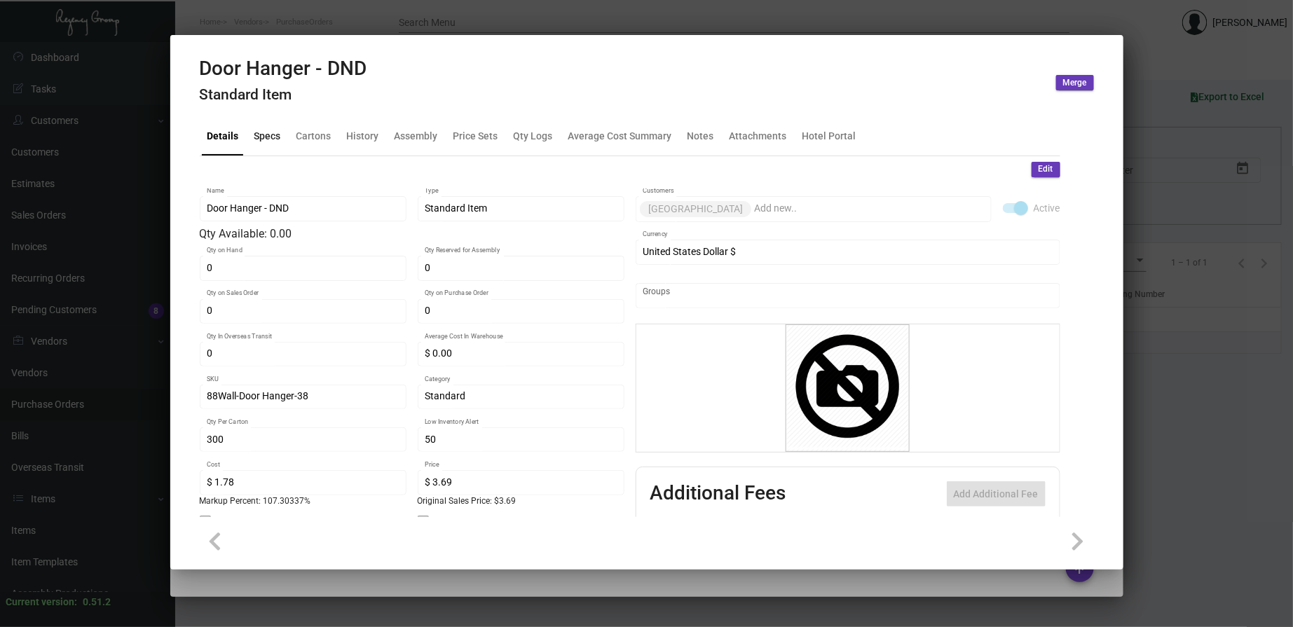
click at [277, 137] on div "Specs" at bounding box center [267, 136] width 27 height 15
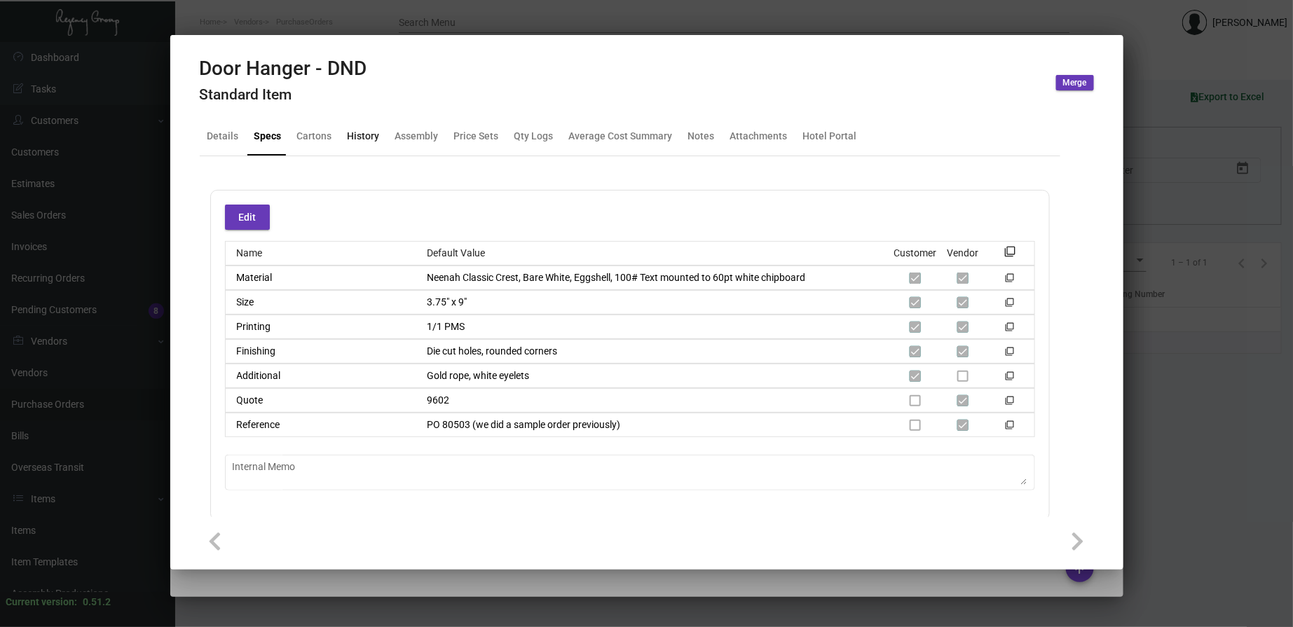
click at [364, 137] on div "History" at bounding box center [364, 136] width 32 height 15
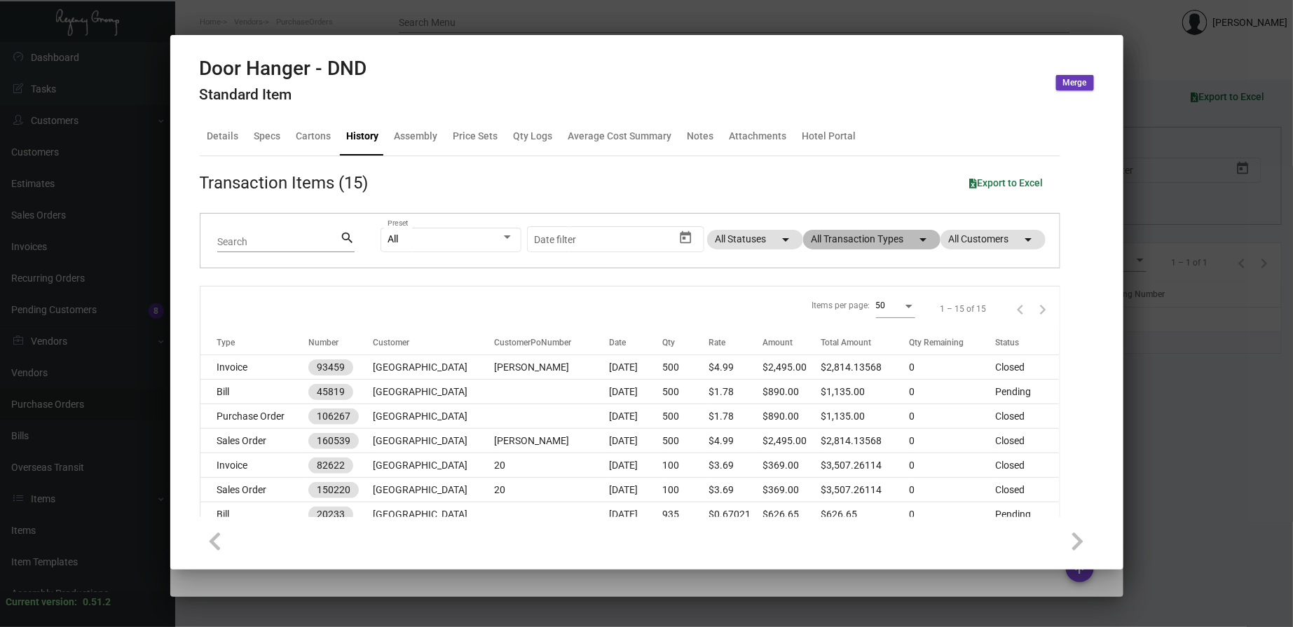
click at [872, 236] on mat-chip "All Transaction Types arrow_drop_down" at bounding box center [871, 240] width 137 height 20
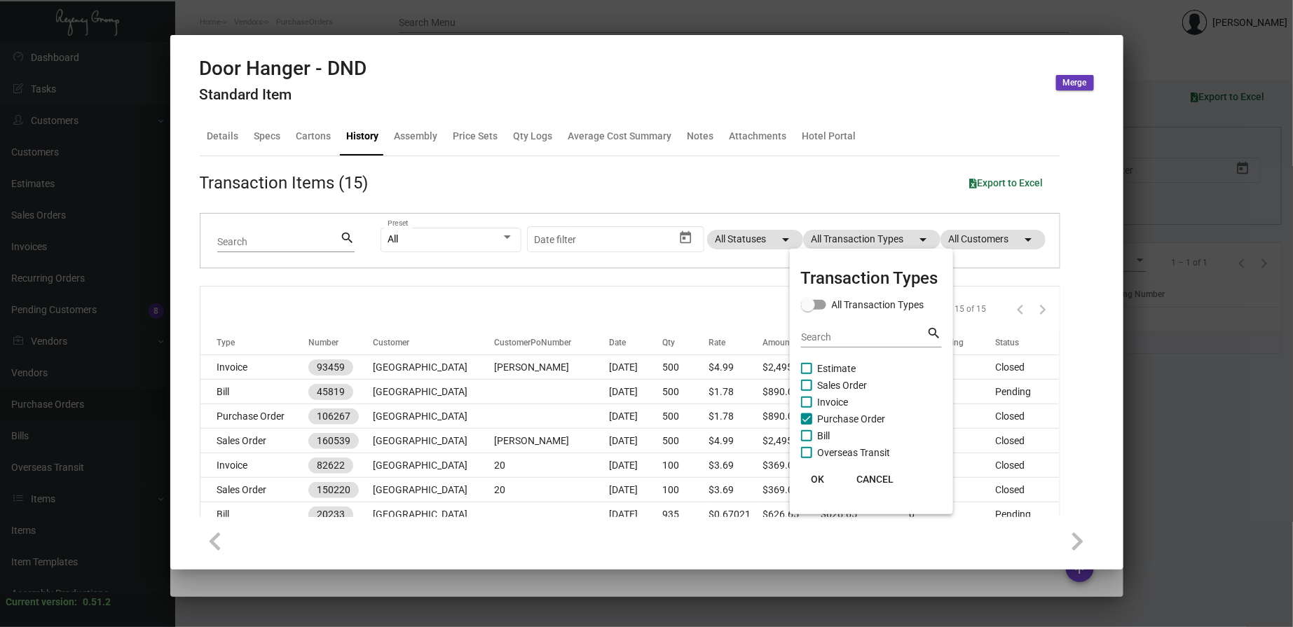
click at [845, 424] on span "Purchase Order" at bounding box center [852, 419] width 68 height 17
click at [807, 425] on input "Purchase Order" at bounding box center [806, 425] width 1 height 1
click at [845, 424] on span "Purchase Order" at bounding box center [852, 419] width 68 height 17
click at [807, 425] on input "Purchase Order" at bounding box center [806, 425] width 1 height 1
checkbox input "true"
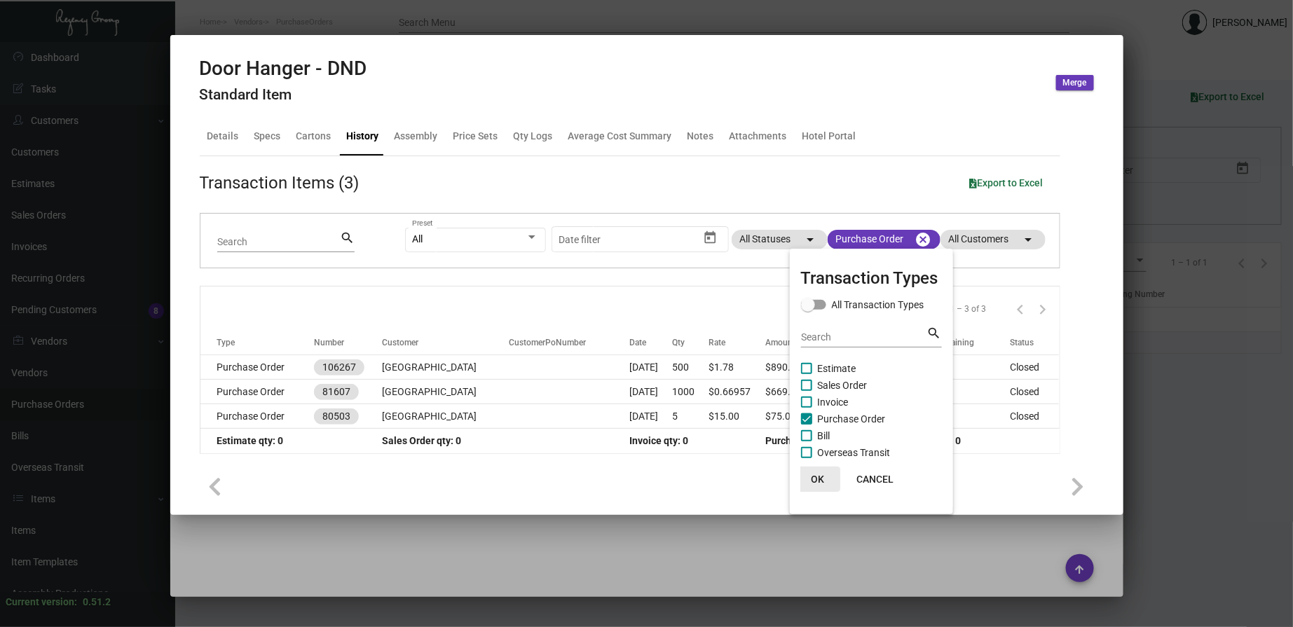
click at [821, 479] on span "OK" at bounding box center [817, 479] width 13 height 11
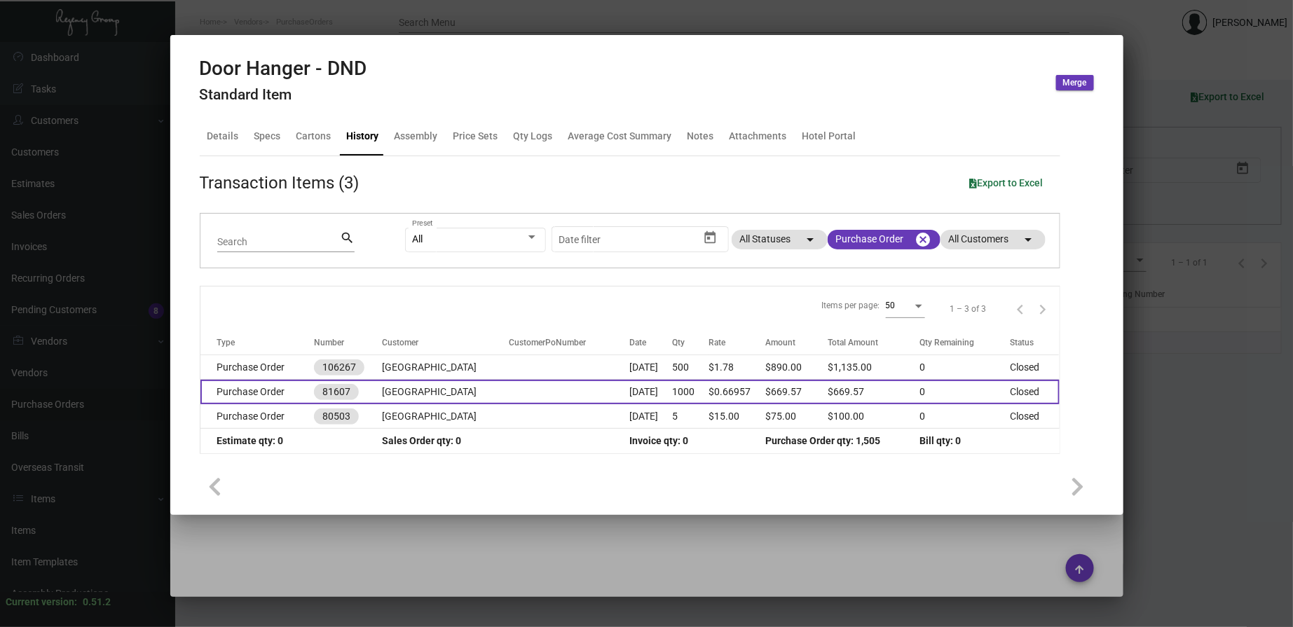
click at [456, 391] on td "[GEOGRAPHIC_DATA]" at bounding box center [445, 392] width 127 height 25
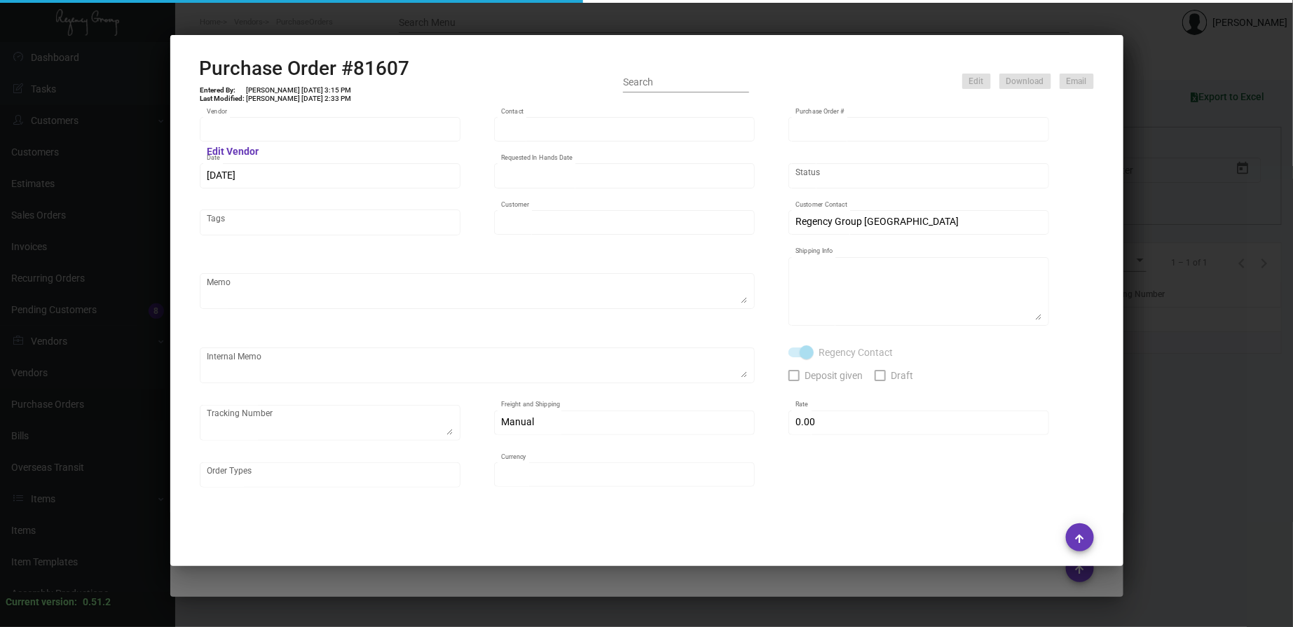
type input "Herald Printing Ltd."
type input "[PERSON_NAME]"
type input "81607"
type input "[DATE]"
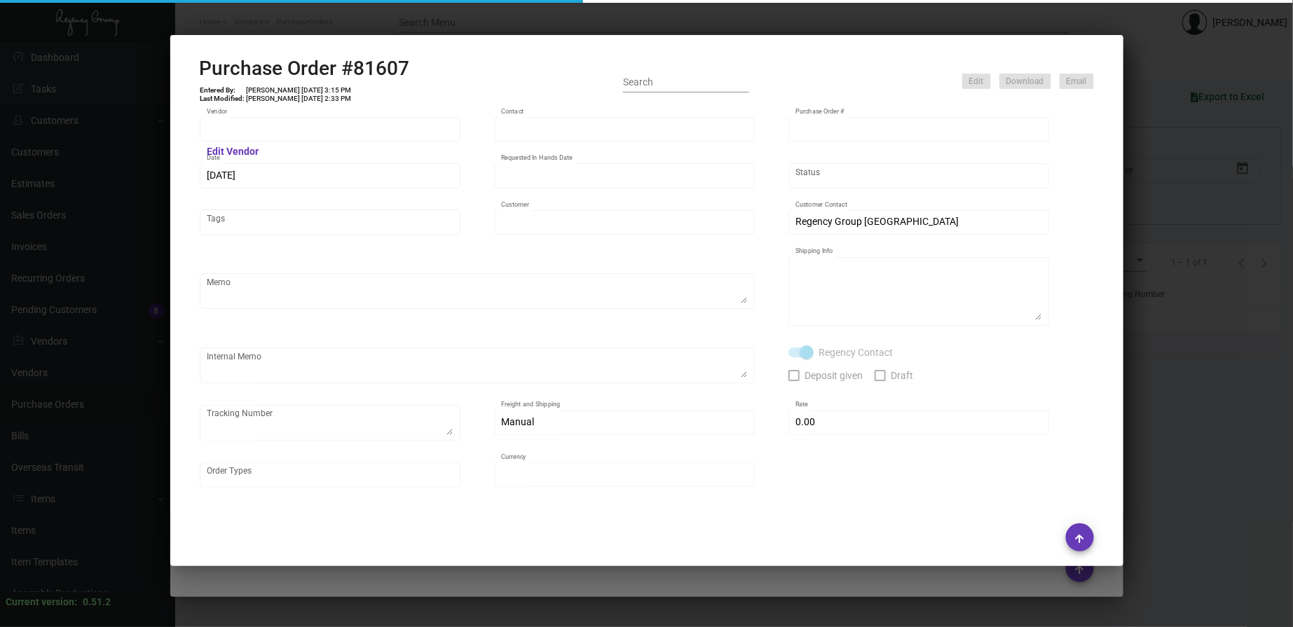
type input "[GEOGRAPHIC_DATA]"
type textarea "Regency Group NJ [PERSON_NAME] [STREET_ADDRESS]"
checkbox input "true"
type input "$ 0.00"
type input "United States Dollar $"
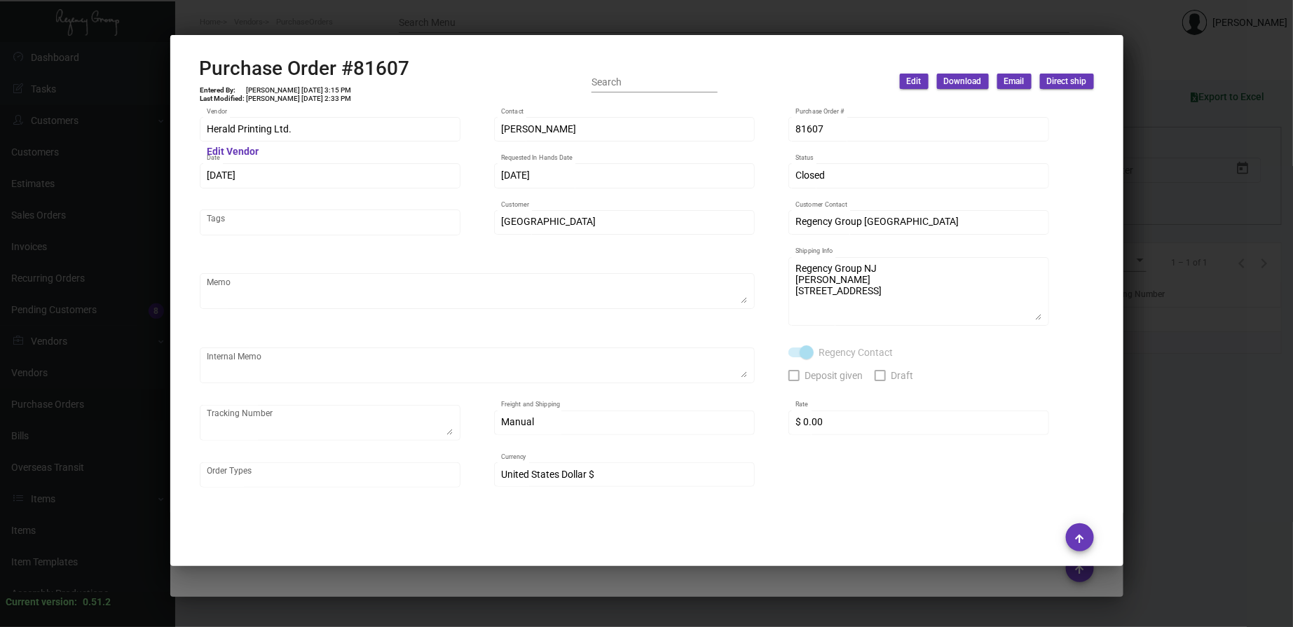
scroll to position [648, 0]
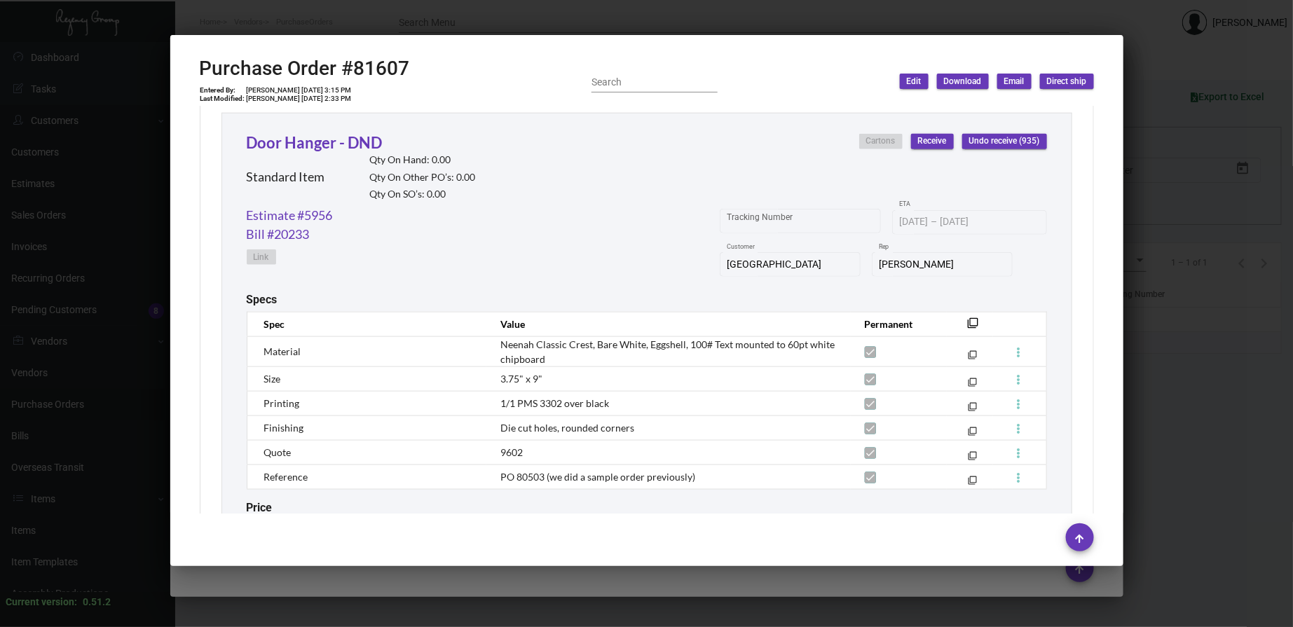
click at [510, 21] on div at bounding box center [646, 313] width 1293 height 627
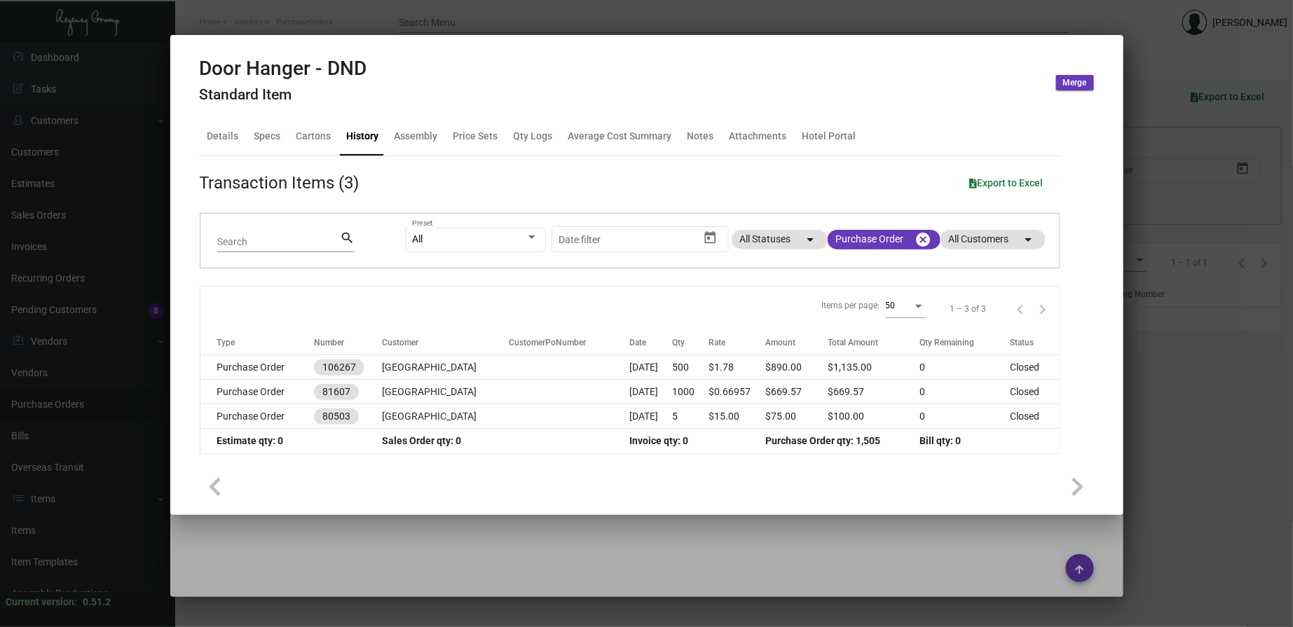
click at [444, 15] on div at bounding box center [646, 313] width 1293 height 627
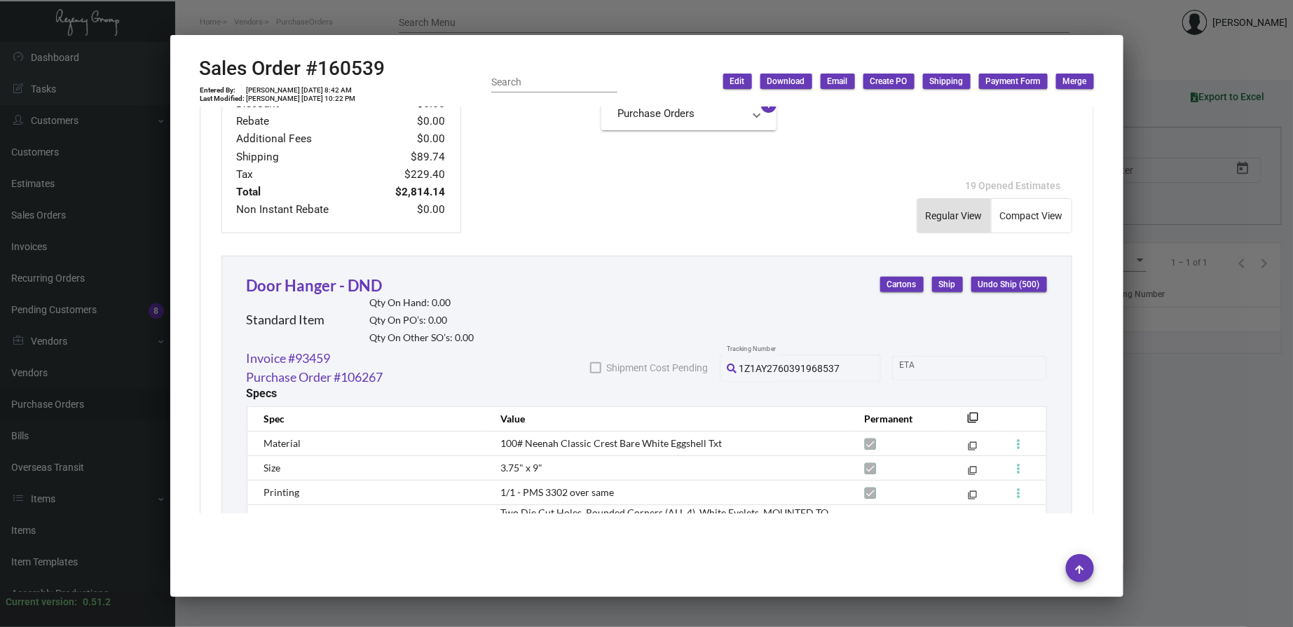
click at [440, 15] on div at bounding box center [646, 313] width 1293 height 627
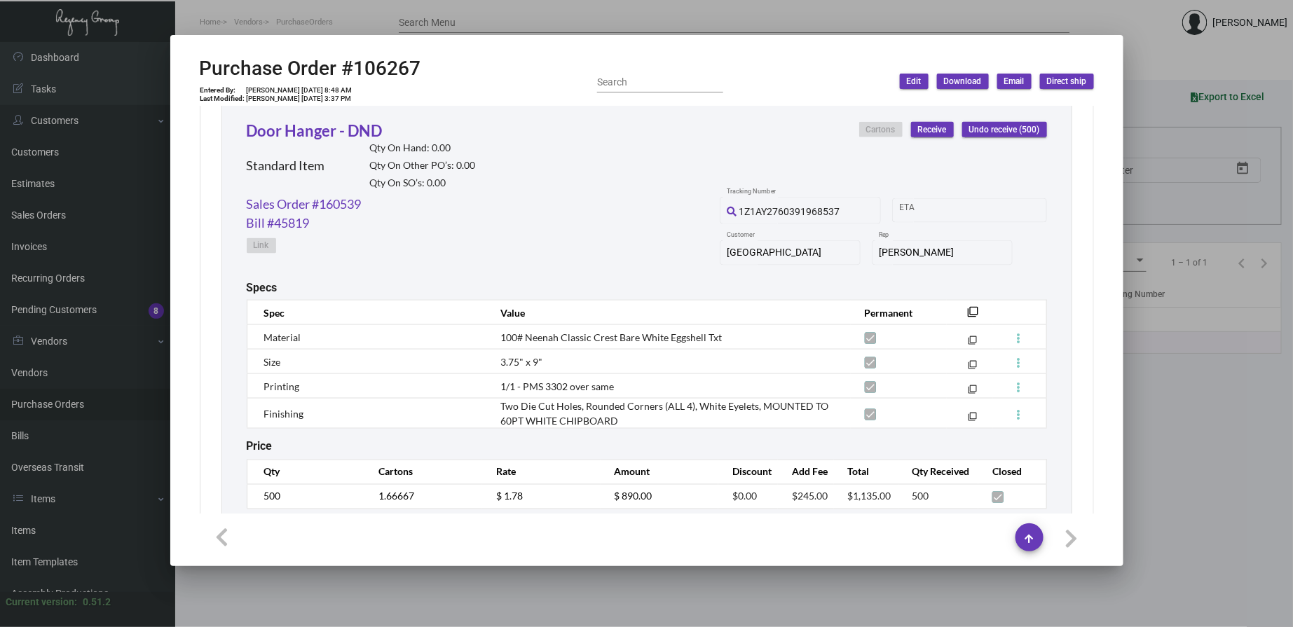
click at [442, 15] on div at bounding box center [646, 313] width 1293 height 627
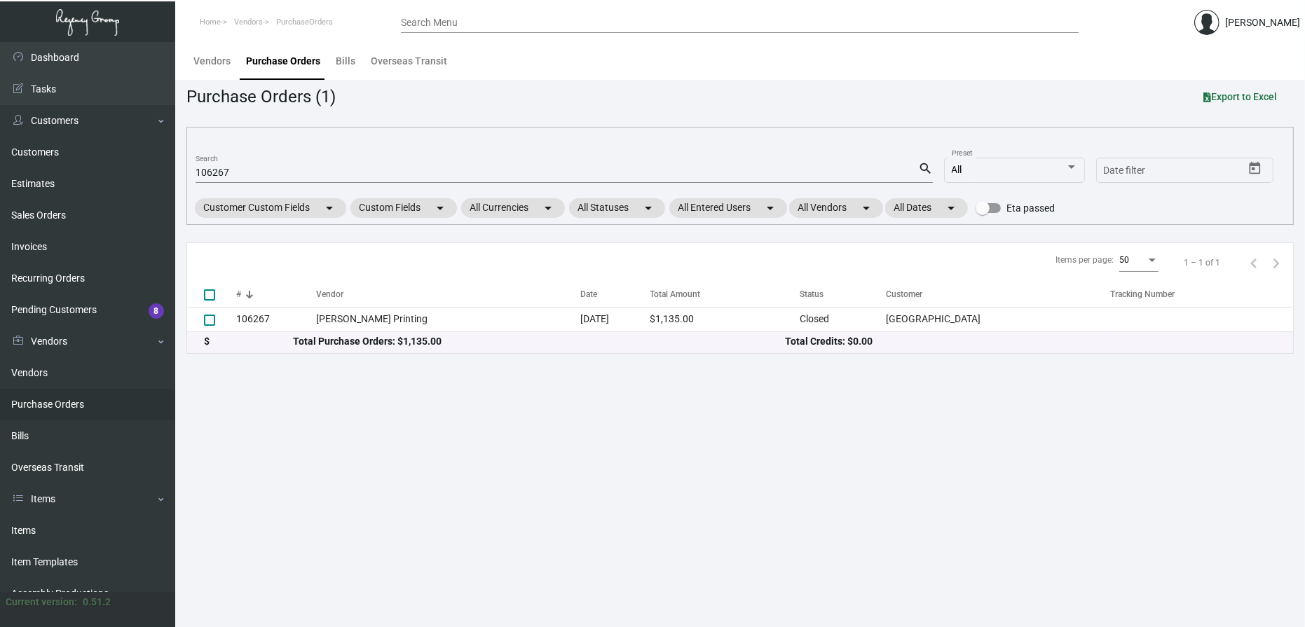
click at [442, 15] on div "Search Menu" at bounding box center [740, 22] width 678 height 22
click at [53, 519] on link "Items" at bounding box center [87, 531] width 175 height 32
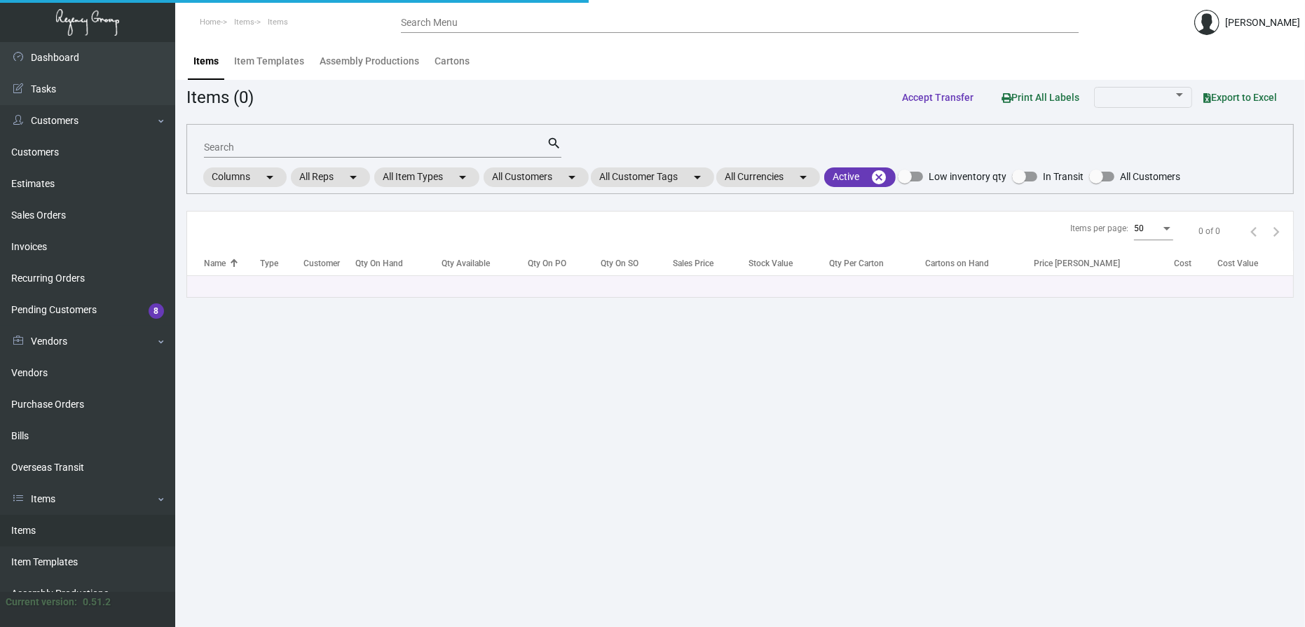
click at [337, 145] on input "Search" at bounding box center [375, 147] width 343 height 11
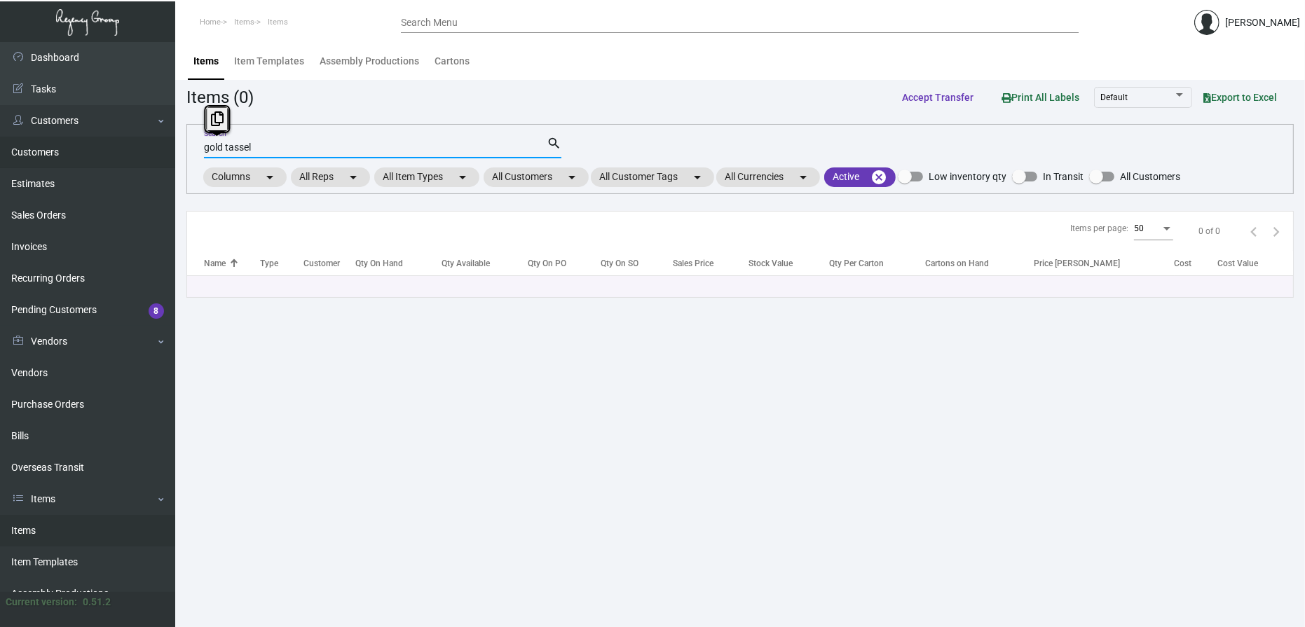
drag, startPoint x: 227, startPoint y: 148, endPoint x: 123, endPoint y: 146, distance: 104.5
click at [137, 148] on div "Dashboard Dashboard Tasks Customers Customers Estimates Sales Orders Invoices R…" at bounding box center [652, 334] width 1305 height 585
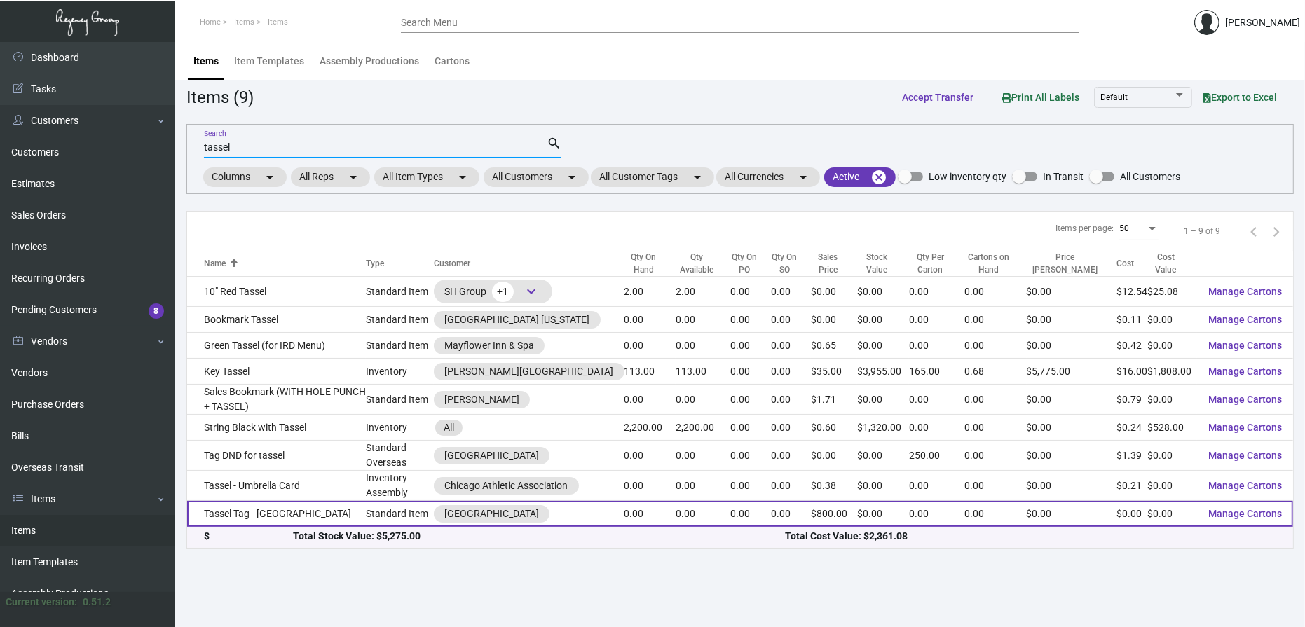
type input "tassel"
click at [333, 520] on td "Tassel Tag - [GEOGRAPHIC_DATA]" at bounding box center [276, 514] width 179 height 26
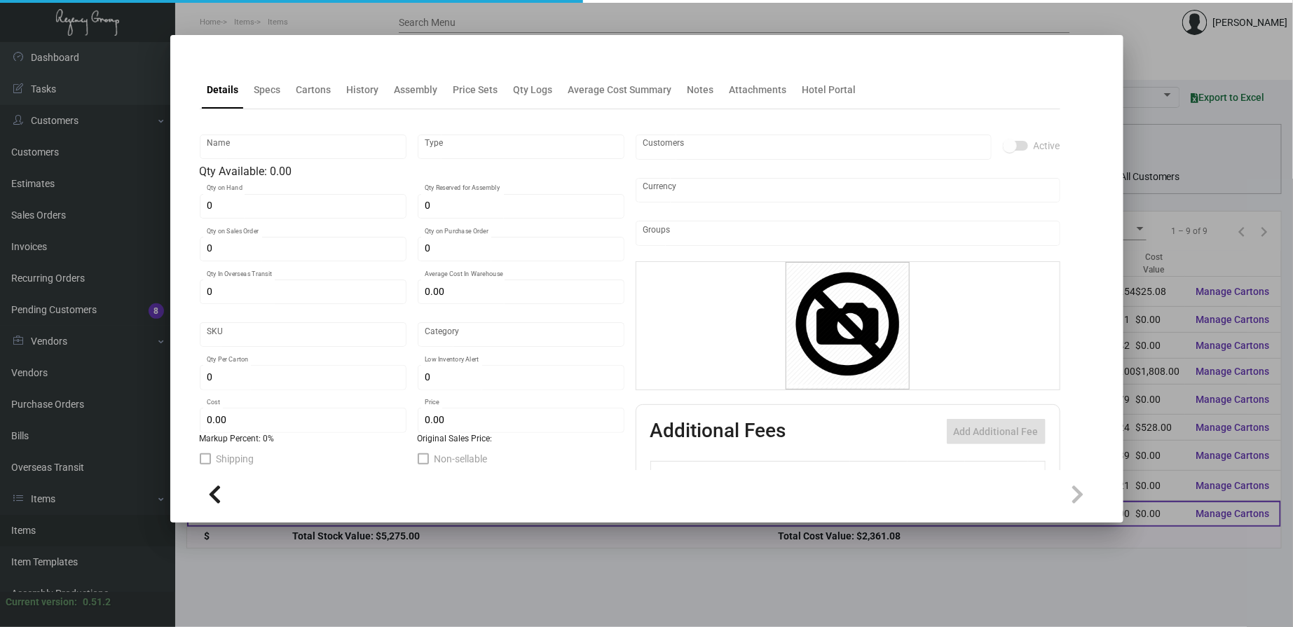
type input "Tassel Tag - [GEOGRAPHIC_DATA]"
type input "Standard Item"
type input "$ 0.00"
type input "Overseas"
type input "$ 0.00"
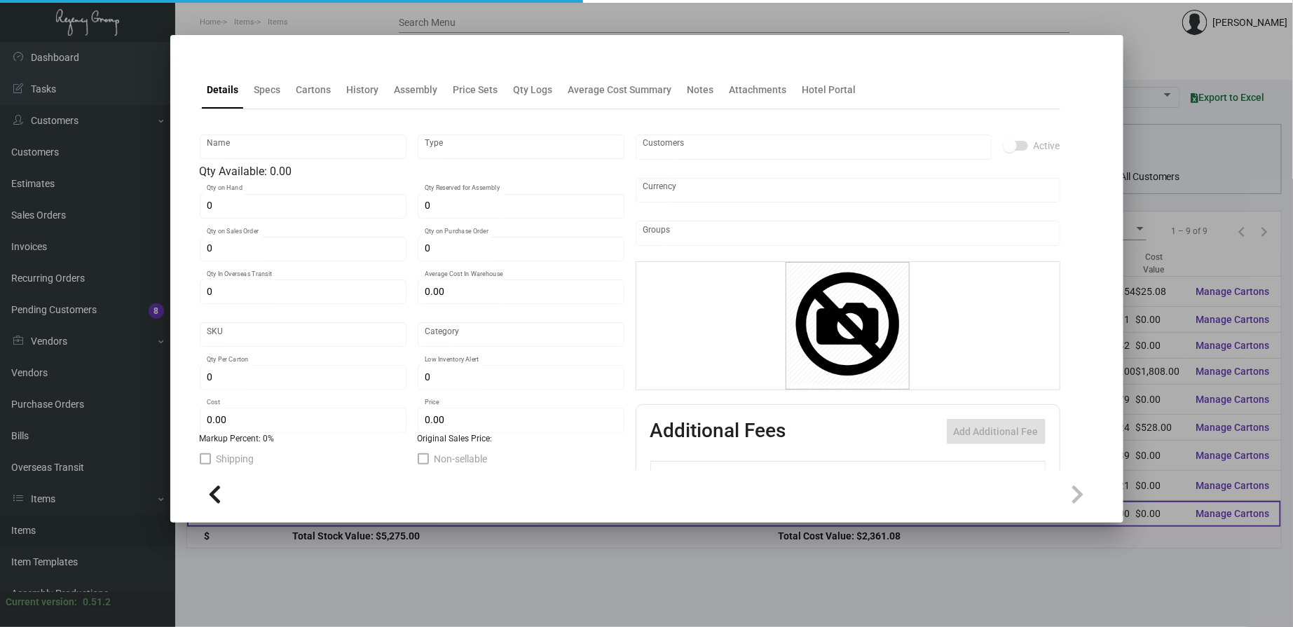
type input "$ 800.00"
checkbox input "true"
type input "United States Dollar $"
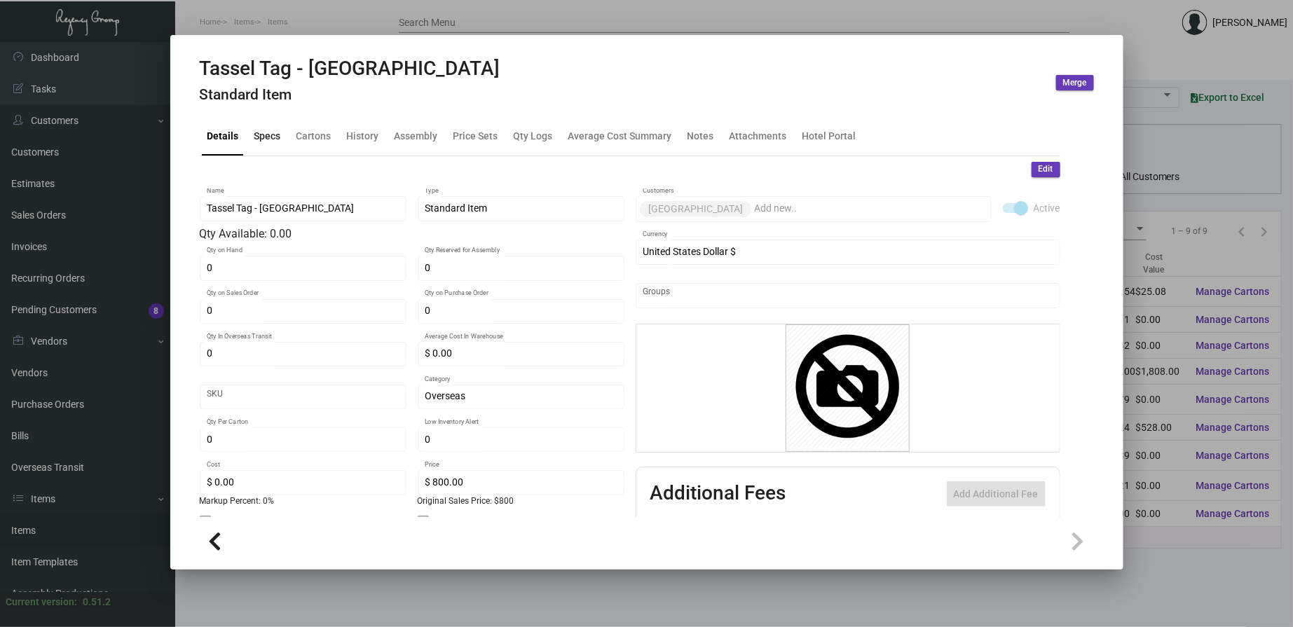
click at [271, 139] on div "Specs" at bounding box center [267, 136] width 27 height 15
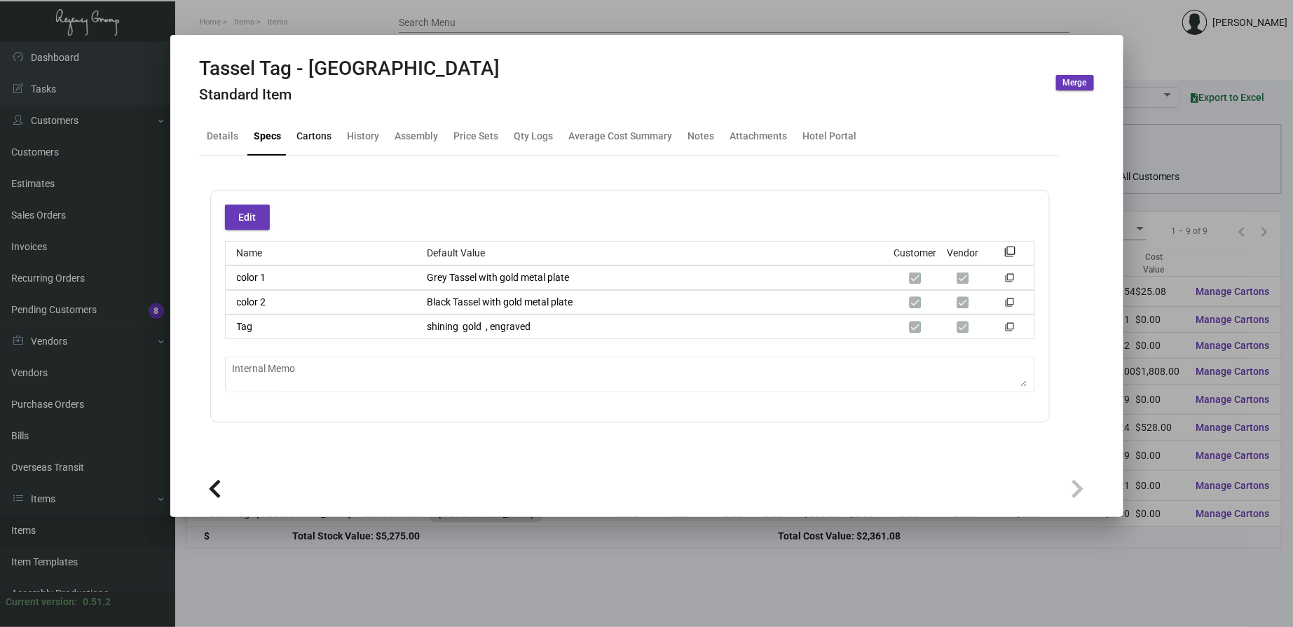
click at [310, 139] on div "Cartons" at bounding box center [314, 136] width 35 height 15
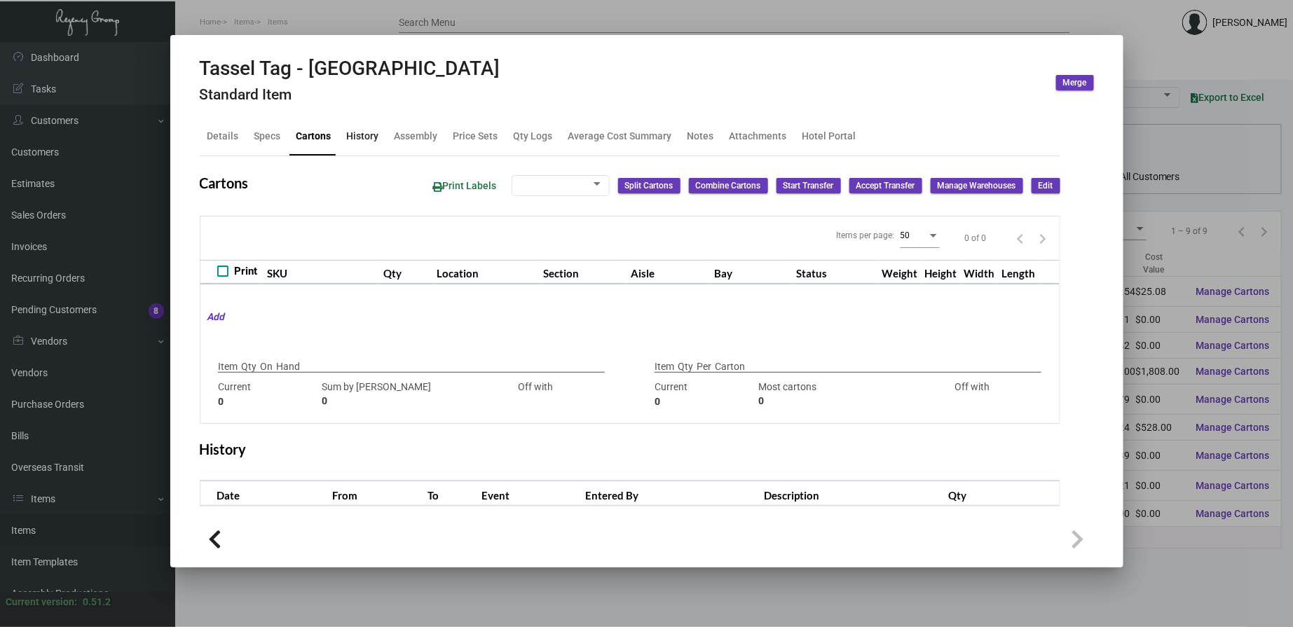
checkbox input "true"
type input "0"
click at [347, 139] on div "History" at bounding box center [363, 136] width 32 height 15
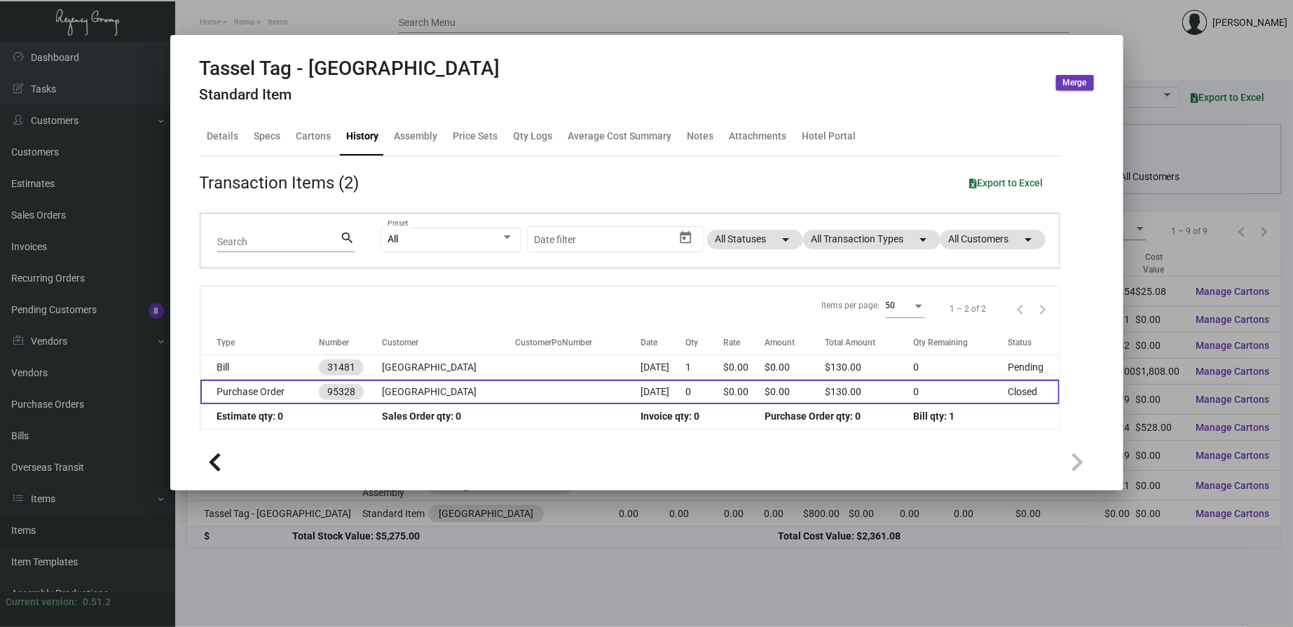
click at [520, 390] on td at bounding box center [578, 392] width 126 height 25
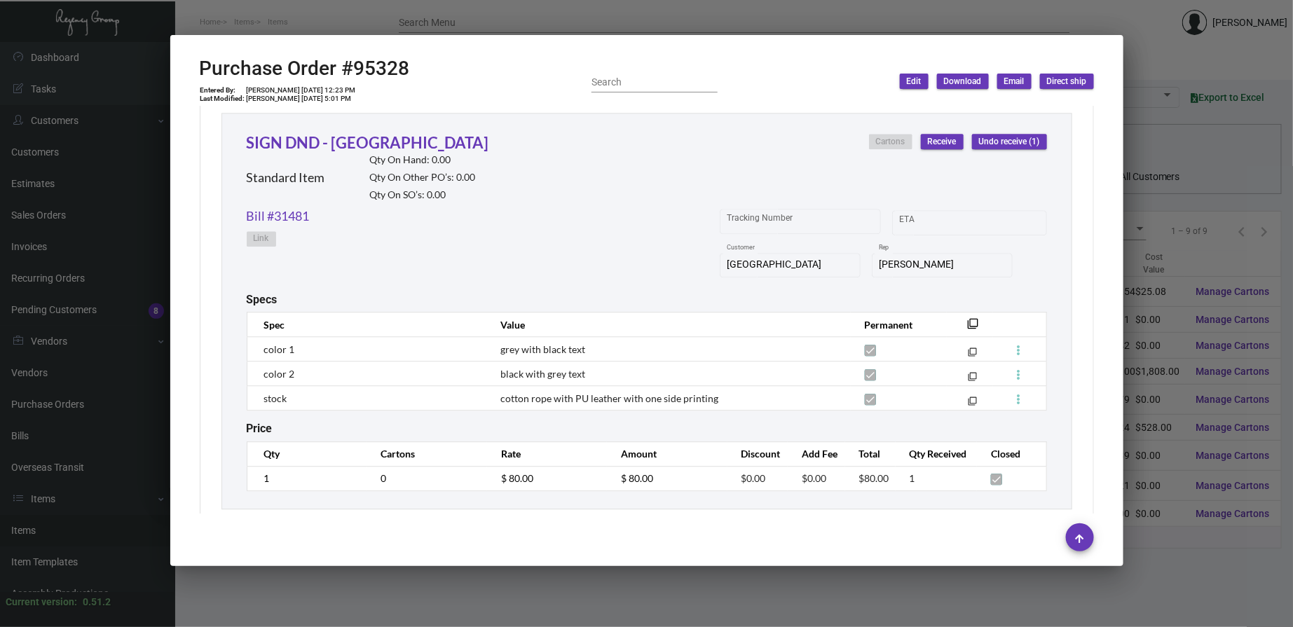
scroll to position [1539, 0]
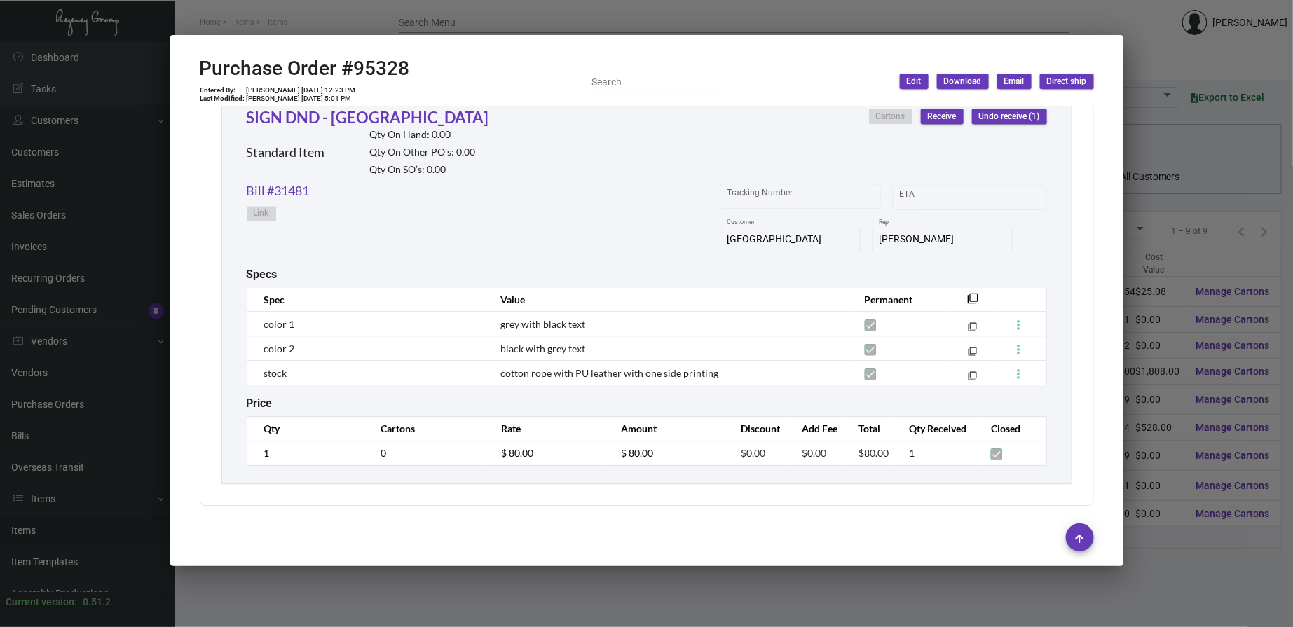
click at [530, 20] on div at bounding box center [646, 313] width 1293 height 627
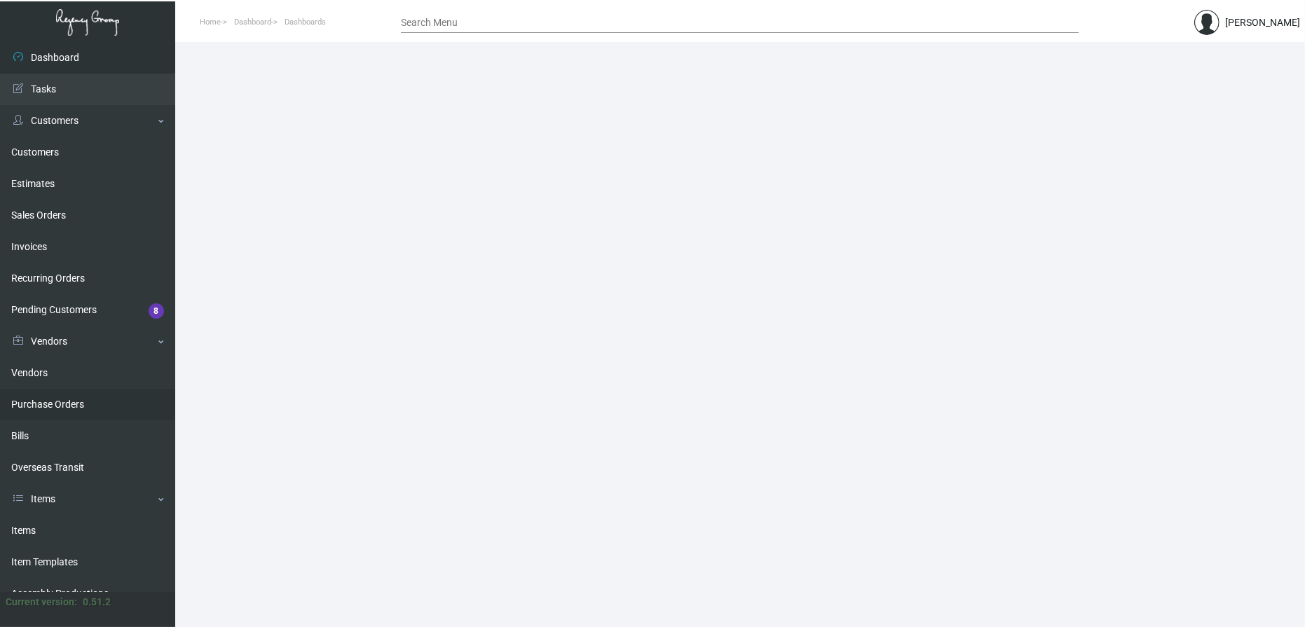
click at [40, 402] on link "Purchase Orders" at bounding box center [87, 405] width 175 height 32
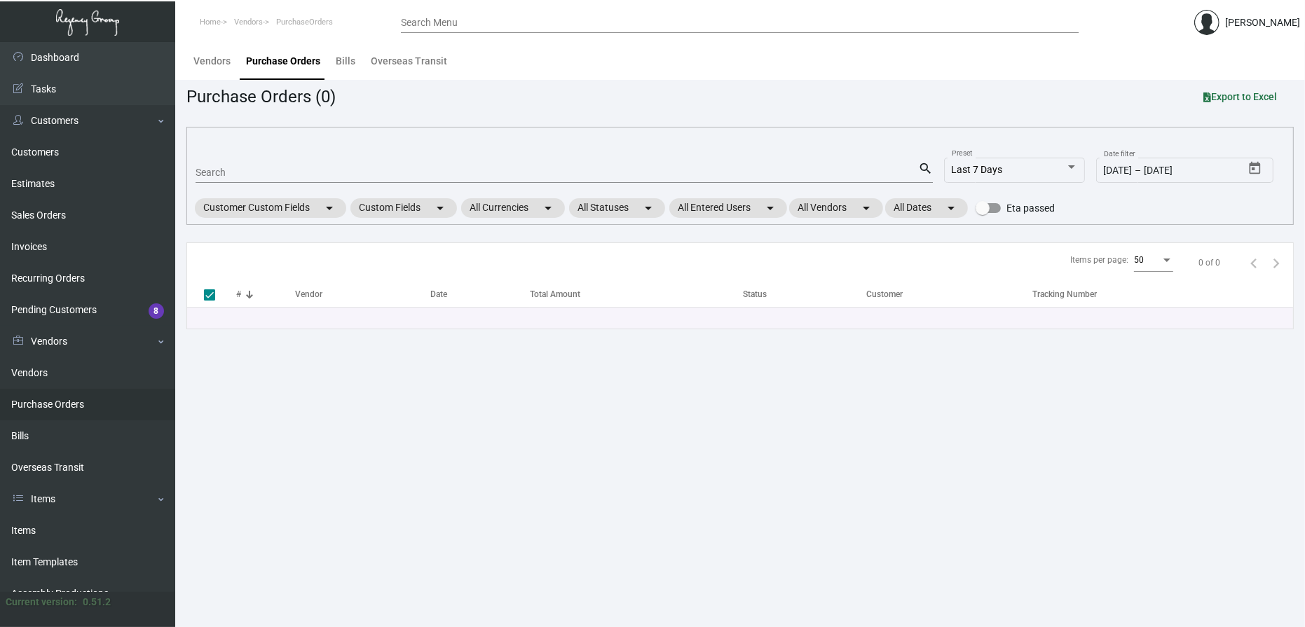
click at [277, 171] on input "Search" at bounding box center [557, 173] width 723 height 11
type input "106267"
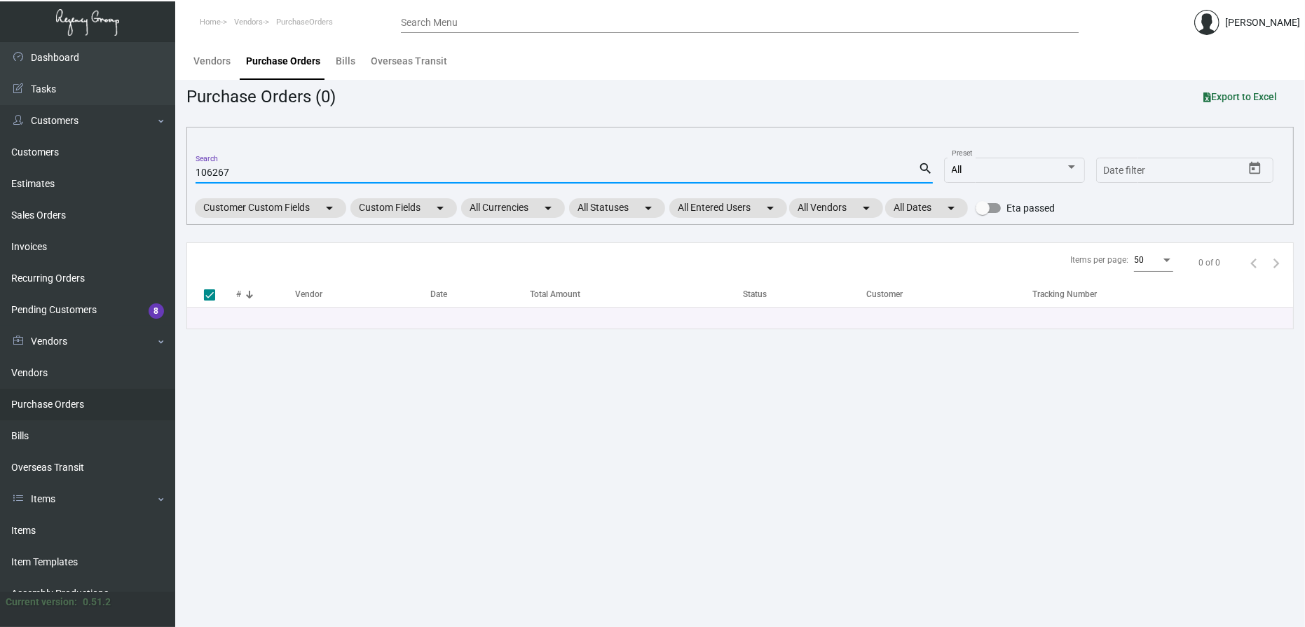
checkbox input "false"
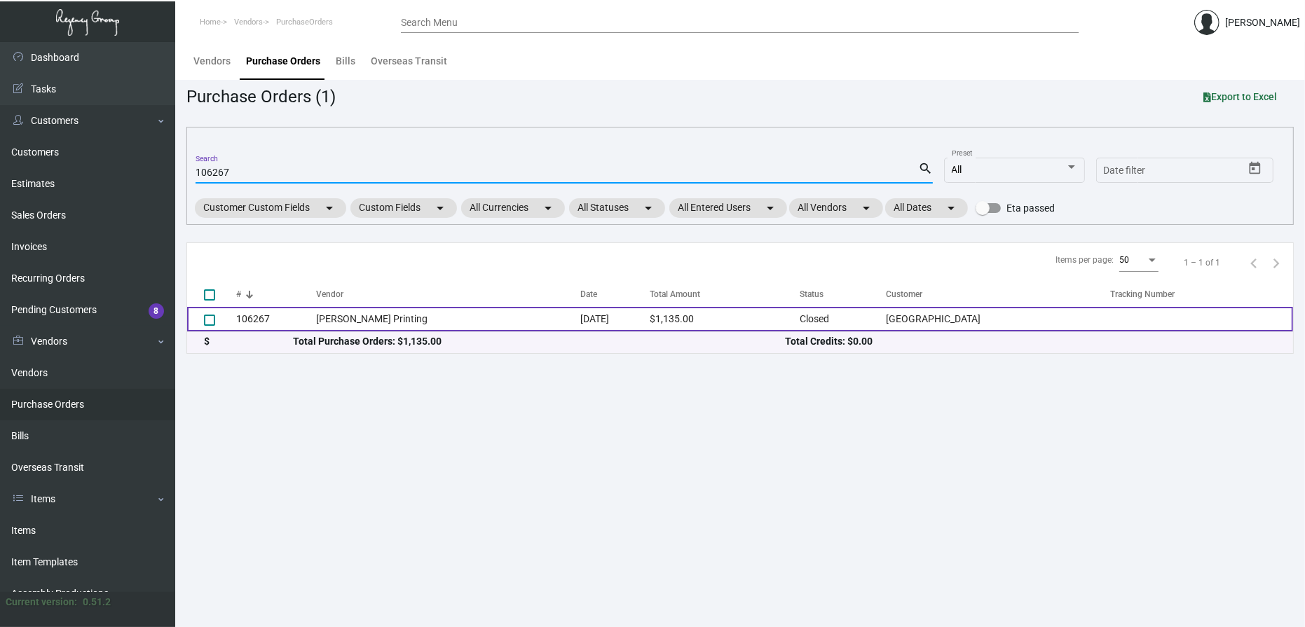
type input "106267"
click at [341, 315] on td "[PERSON_NAME] Printing" at bounding box center [448, 319] width 264 height 25
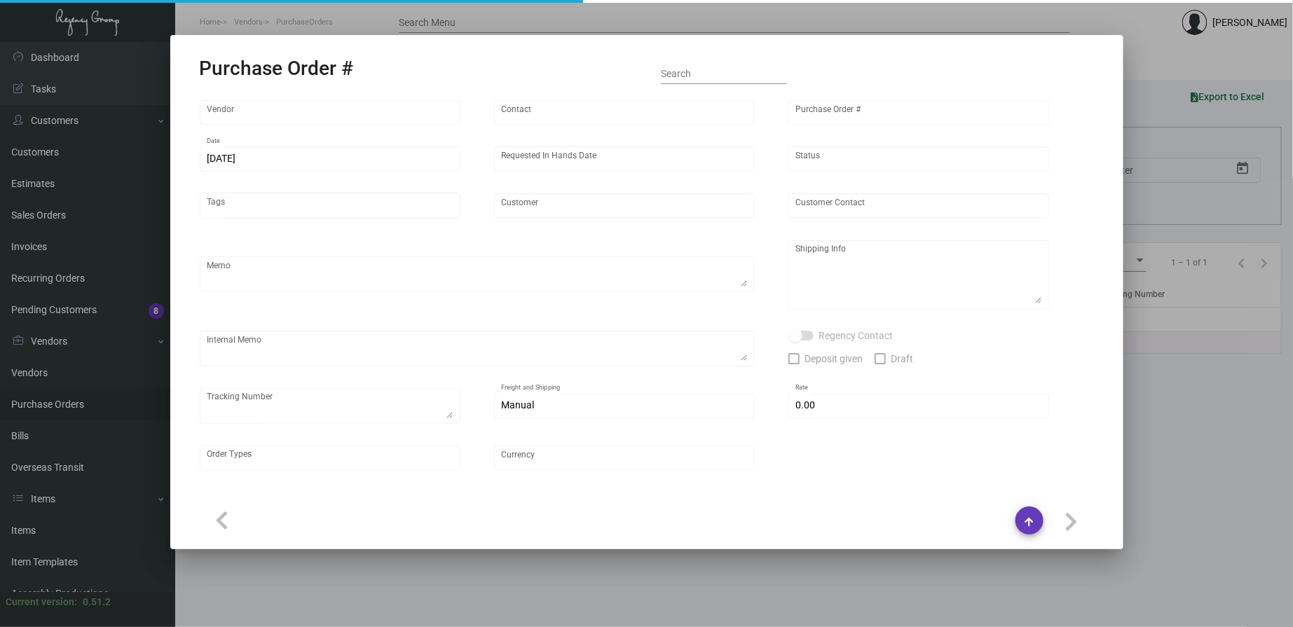
type input "[PERSON_NAME] Printing"
type input "[PERSON_NAME]"
type input "106267"
type input "[DATE]"
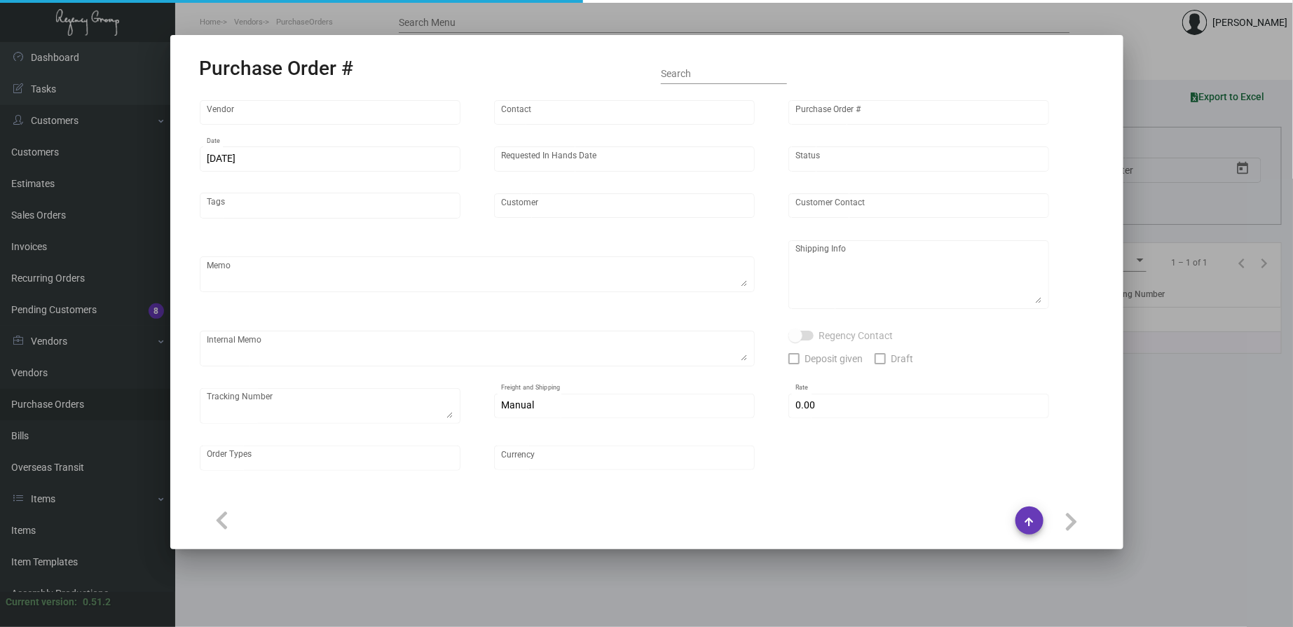
type input "[GEOGRAPHIC_DATA]"
type input "[PERSON_NAME]"
type textarea "PLEASE SEND PDF PROOFS TO OUR ART TEAM ; [EMAIL_ADDRESS][DOMAIN_NAME] WITH ME I…"
type textarea "[GEOGRAPHIC_DATA] - [PERSON_NAME] [STREET_ADDRESS][US_STATE]"
type textarea "7.11 - Proofs sent over; APPROVED. 7.17 - Requested for update / pending Vendor…"
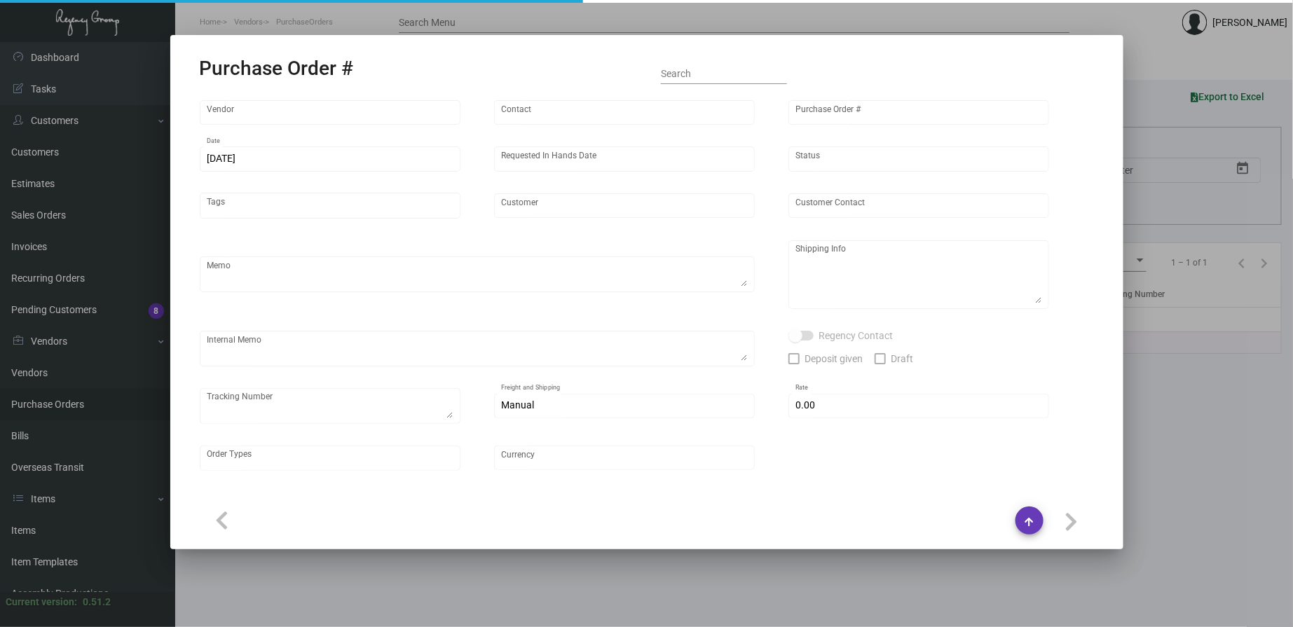
type input "$ 0.00"
type input "United States Dollar $"
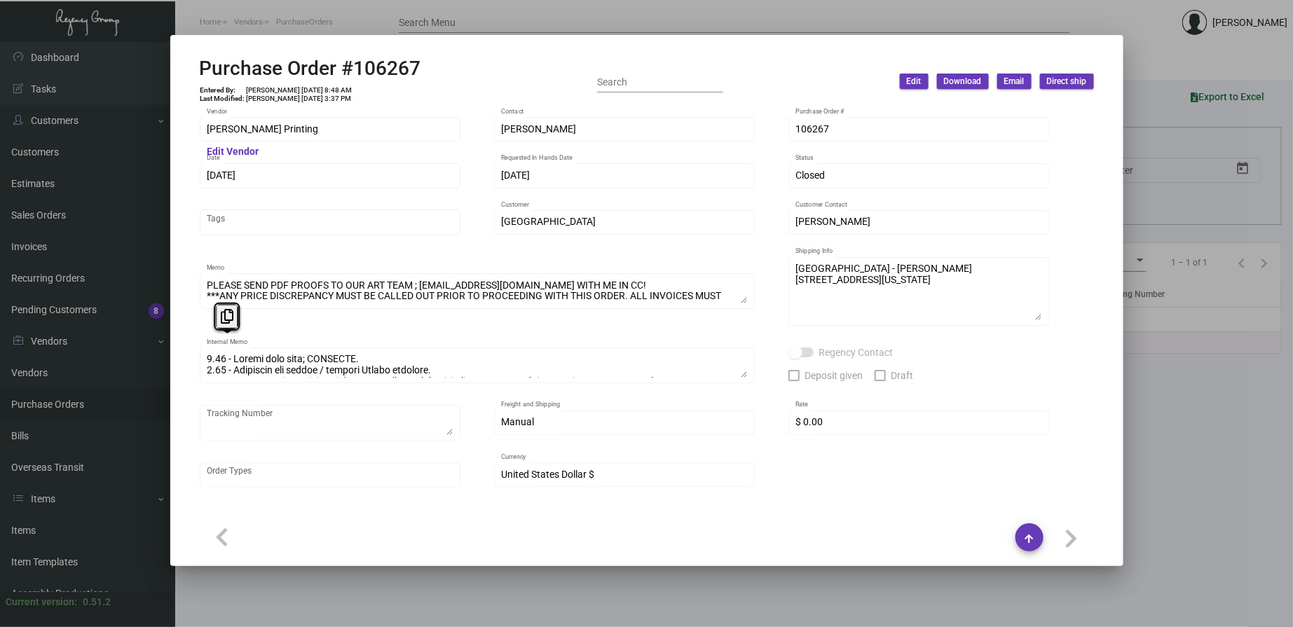
drag, startPoint x: 750, startPoint y: 370, endPoint x: 735, endPoint y: 401, distance: 34.5
click at [739, 432] on div "Werner Printing Vendor Edit Vendor Bob Werner Contact 106267 Purchase Order # 7…" at bounding box center [647, 309] width 894 height 389
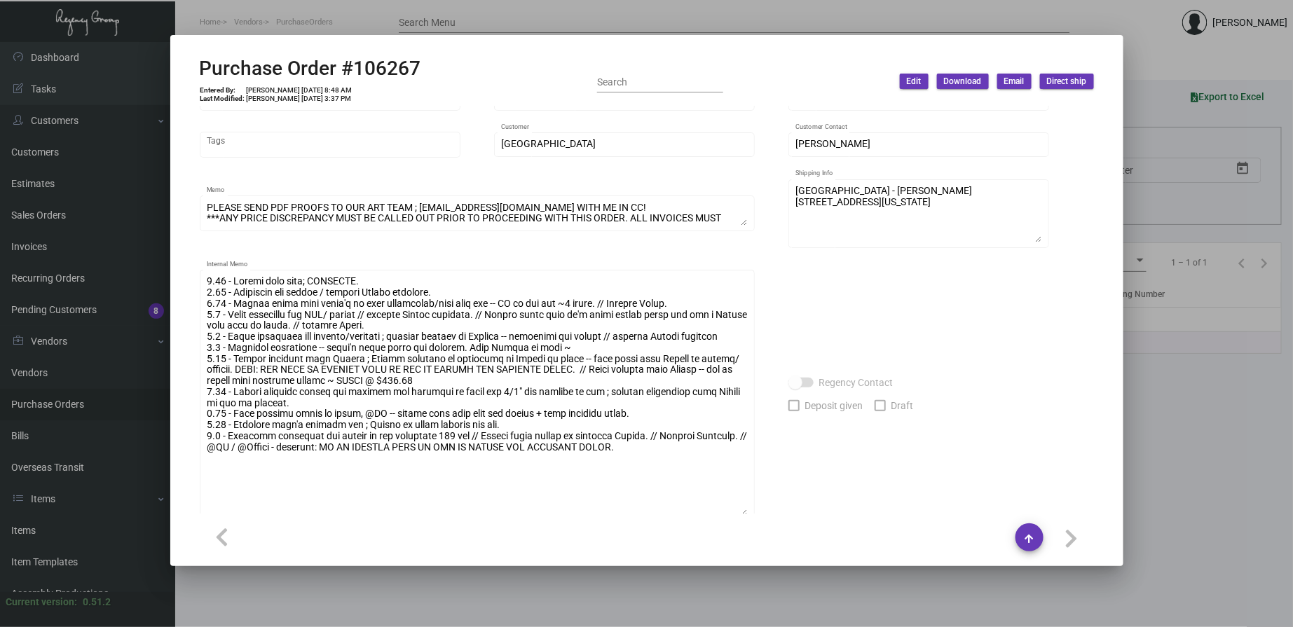
scroll to position [130, 0]
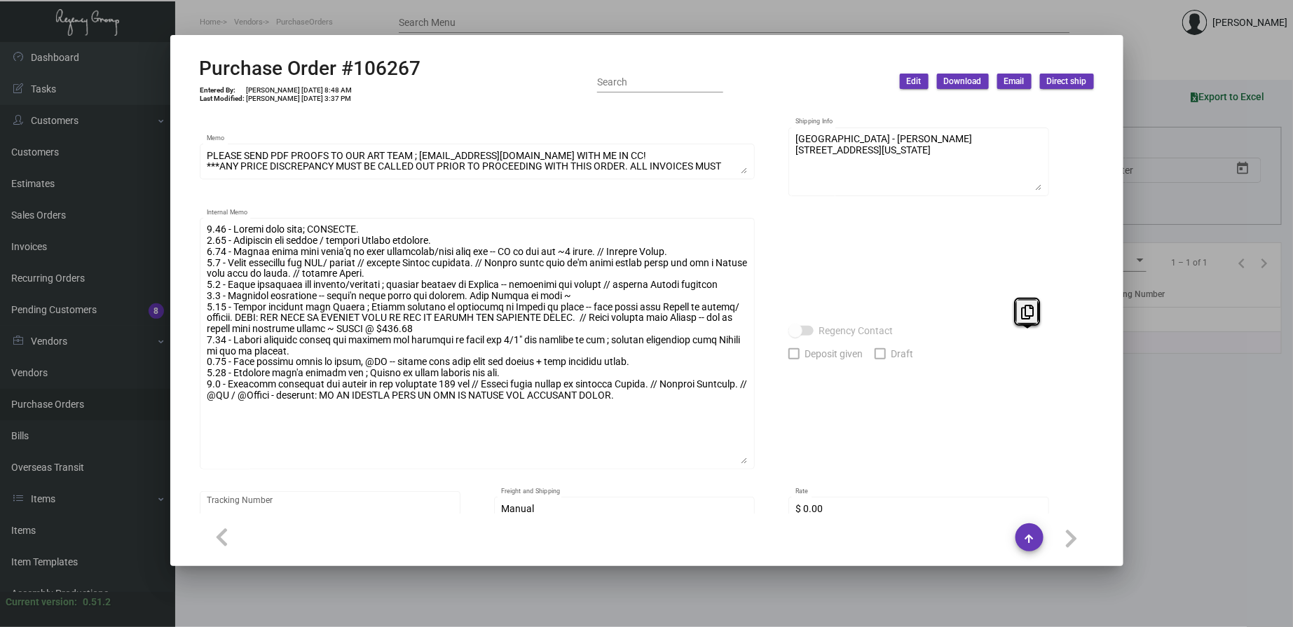
click at [64, 498] on div at bounding box center [646, 313] width 1293 height 627
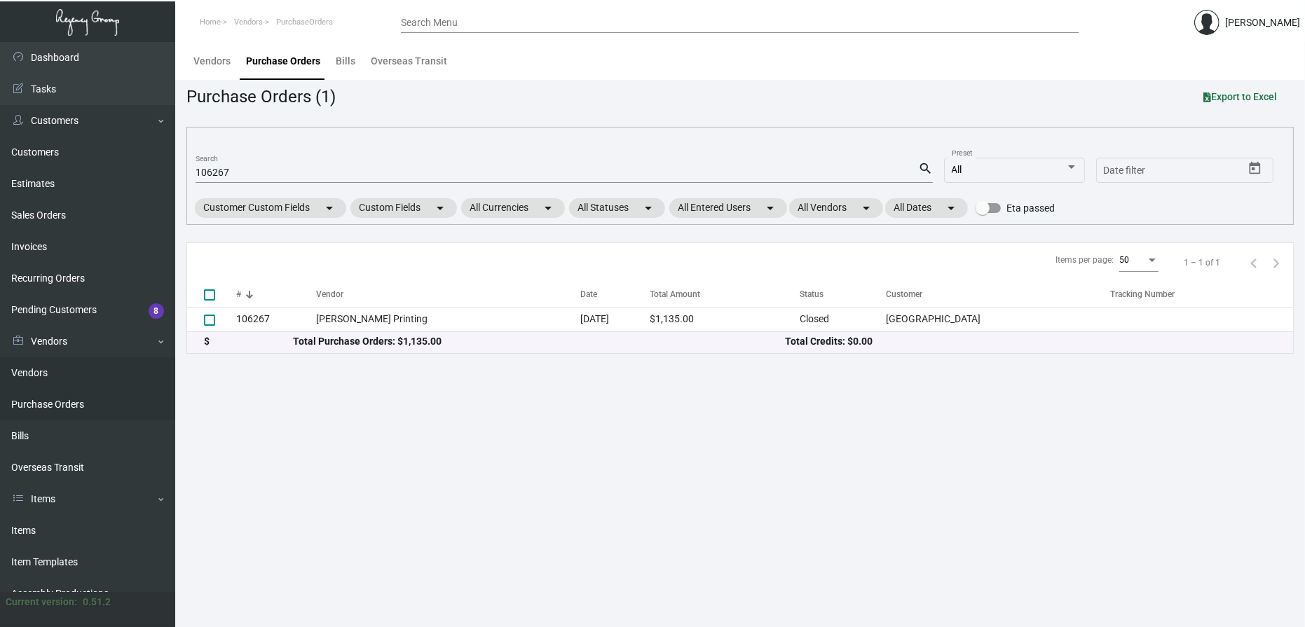
click at [31, 382] on link "Vendors" at bounding box center [87, 373] width 175 height 32
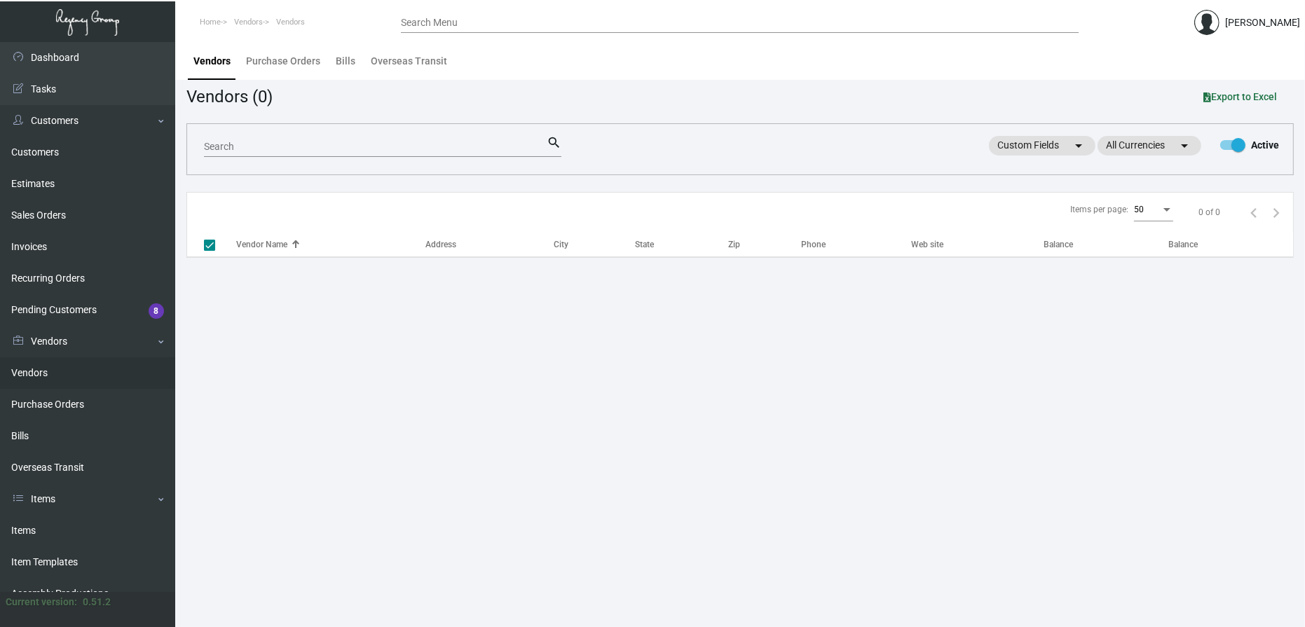
checkbox input "false"
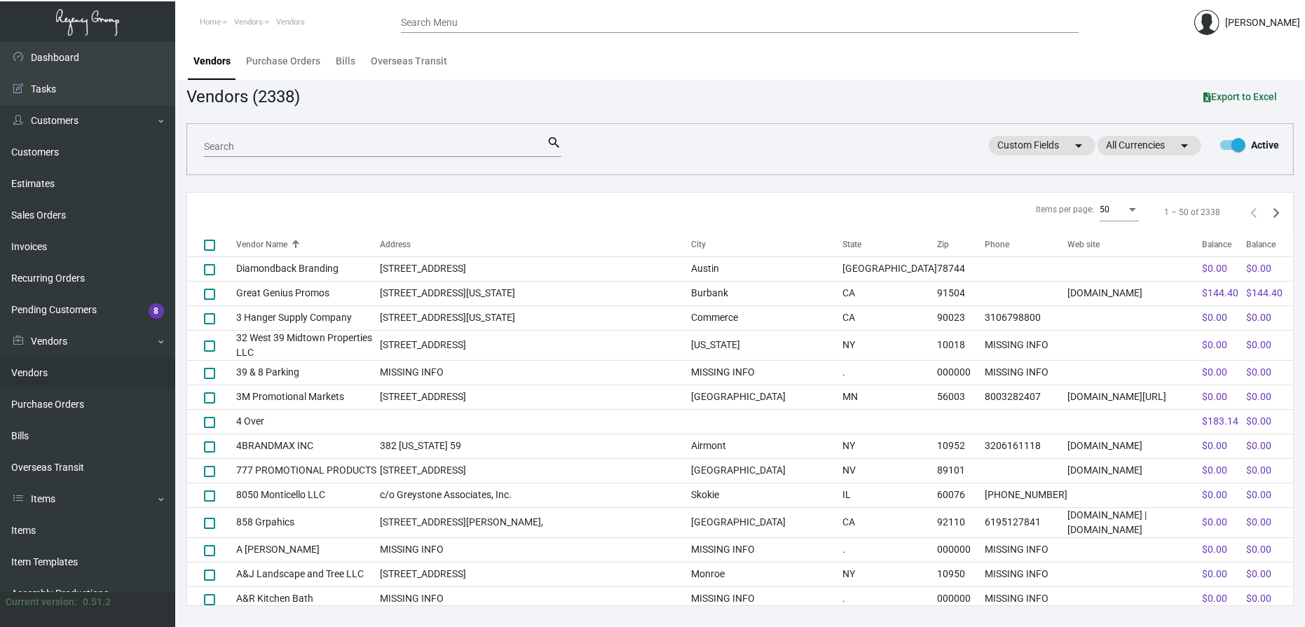
click at [246, 150] on input "Search" at bounding box center [375, 147] width 343 height 11
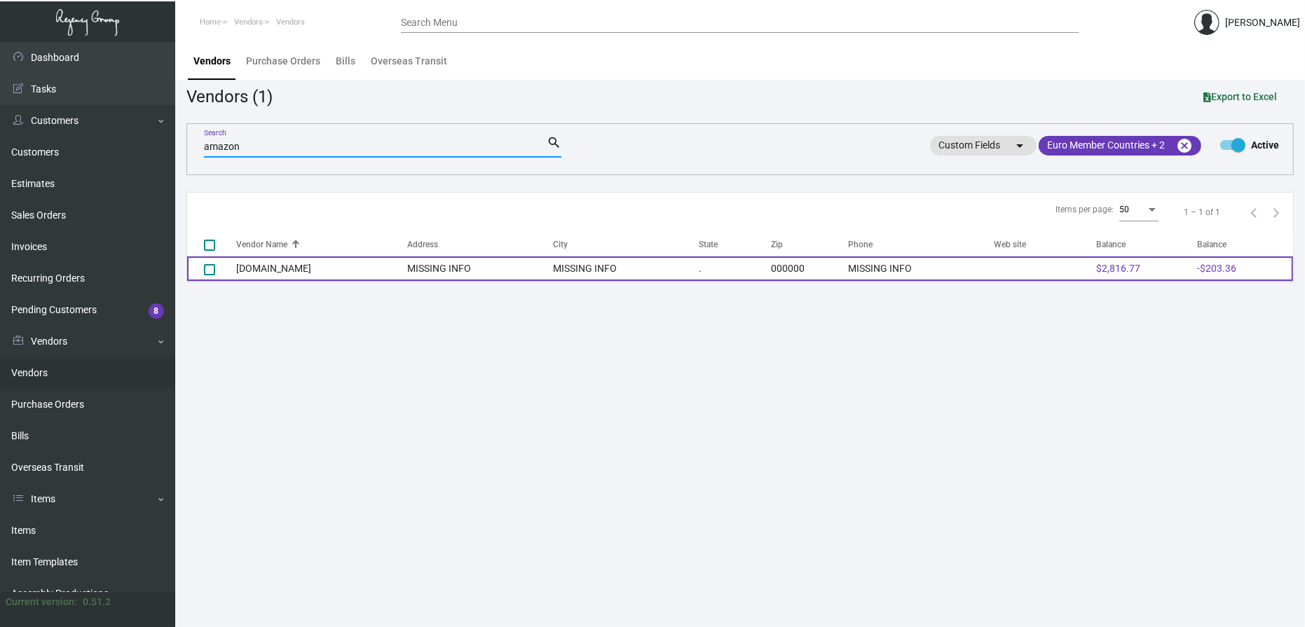
type input "amazon"
click at [324, 272] on td "Amazon.com" at bounding box center [321, 269] width 171 height 25
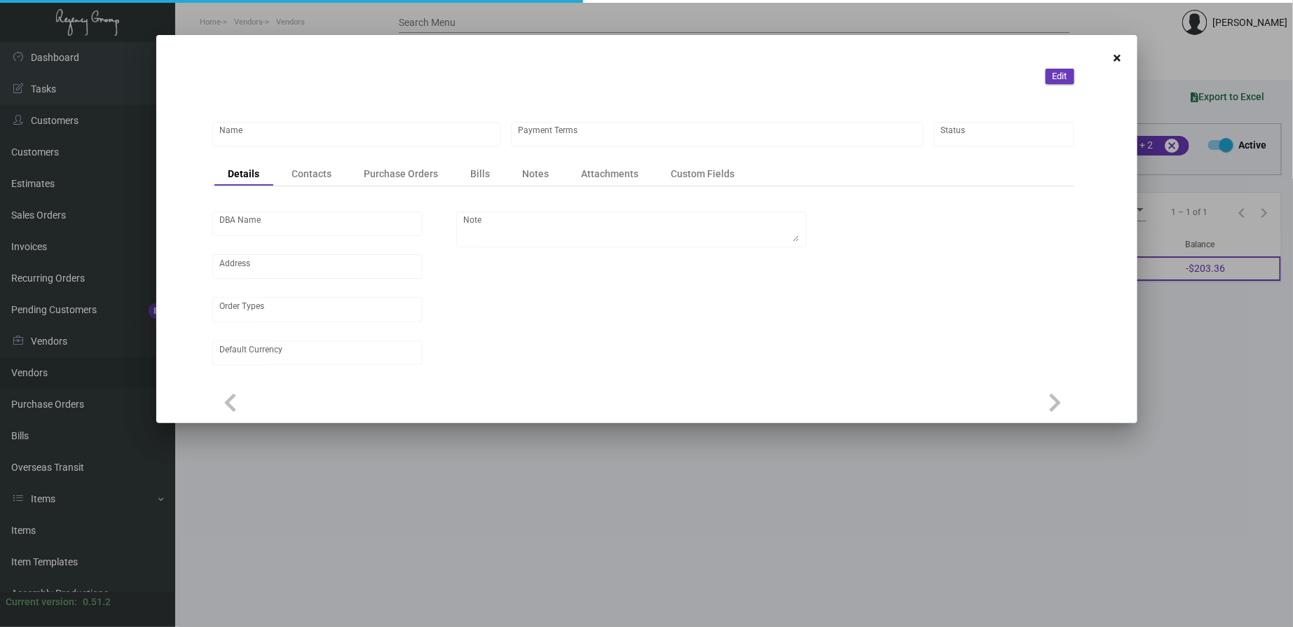
type input "Amazon.com"
type input "Net 30"
type input "United States Dollar $"
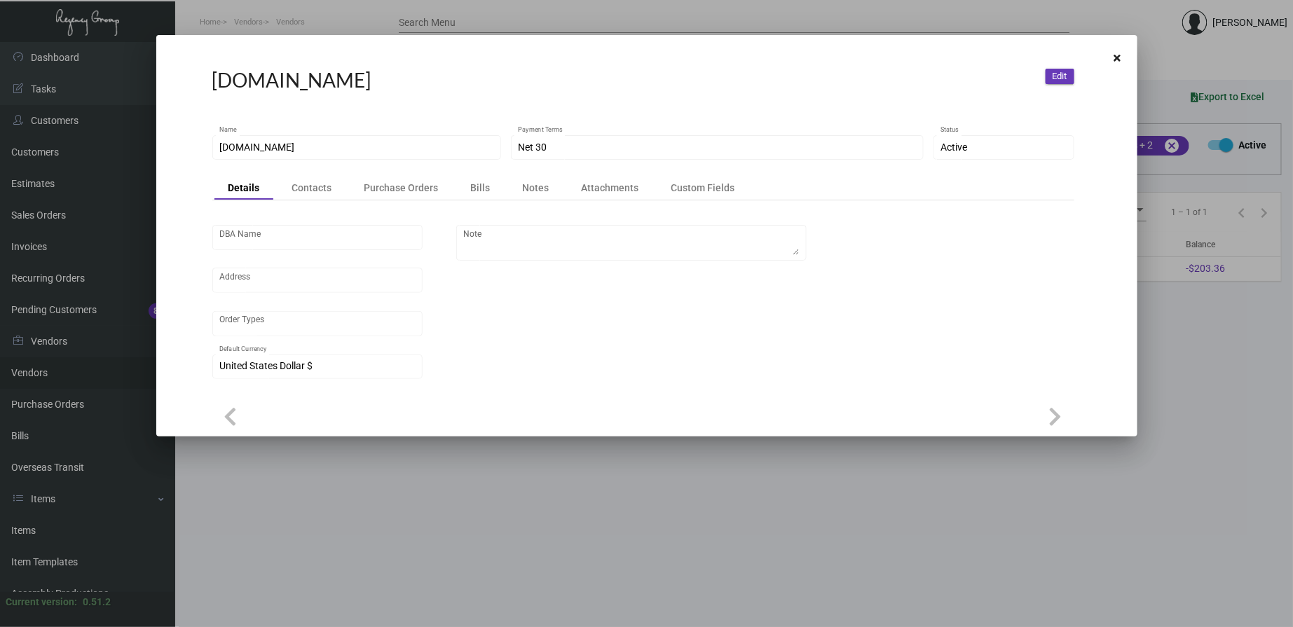
click at [310, 202] on div "DBA Name Address Order Types United States Dollar $ Default Currency Note" at bounding box center [643, 297] width 862 height 195
click at [313, 186] on div "Contacts" at bounding box center [312, 188] width 40 height 14
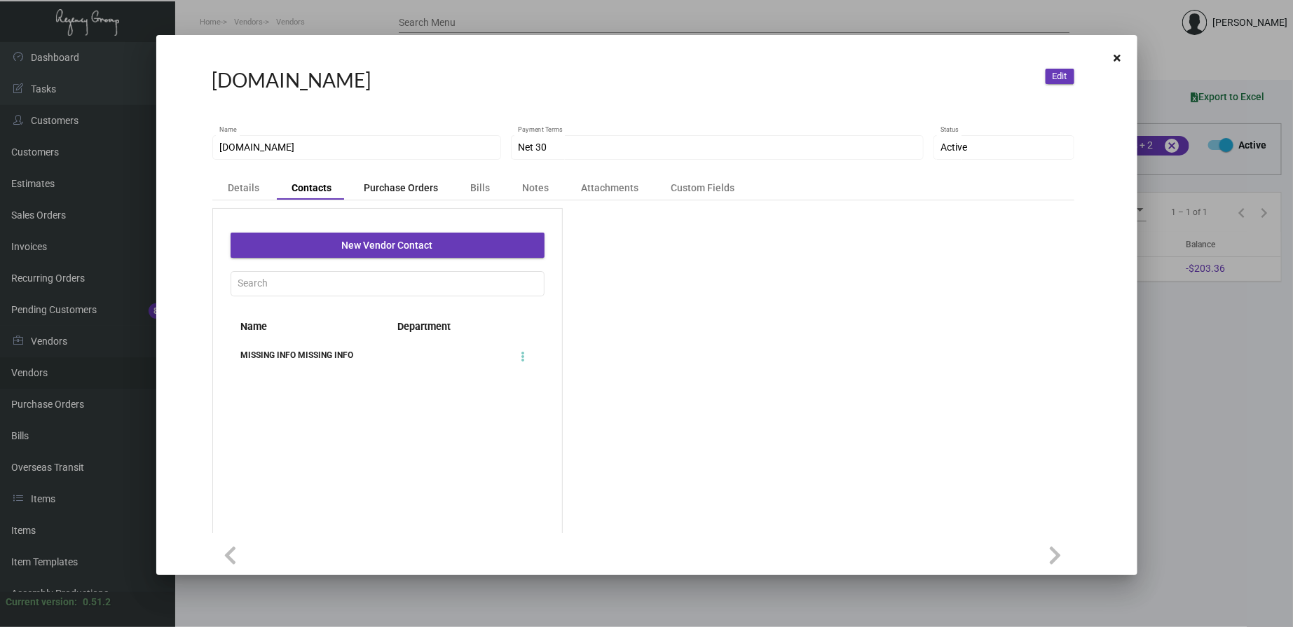
click at [381, 184] on div "Purchase Orders" at bounding box center [401, 188] width 74 height 14
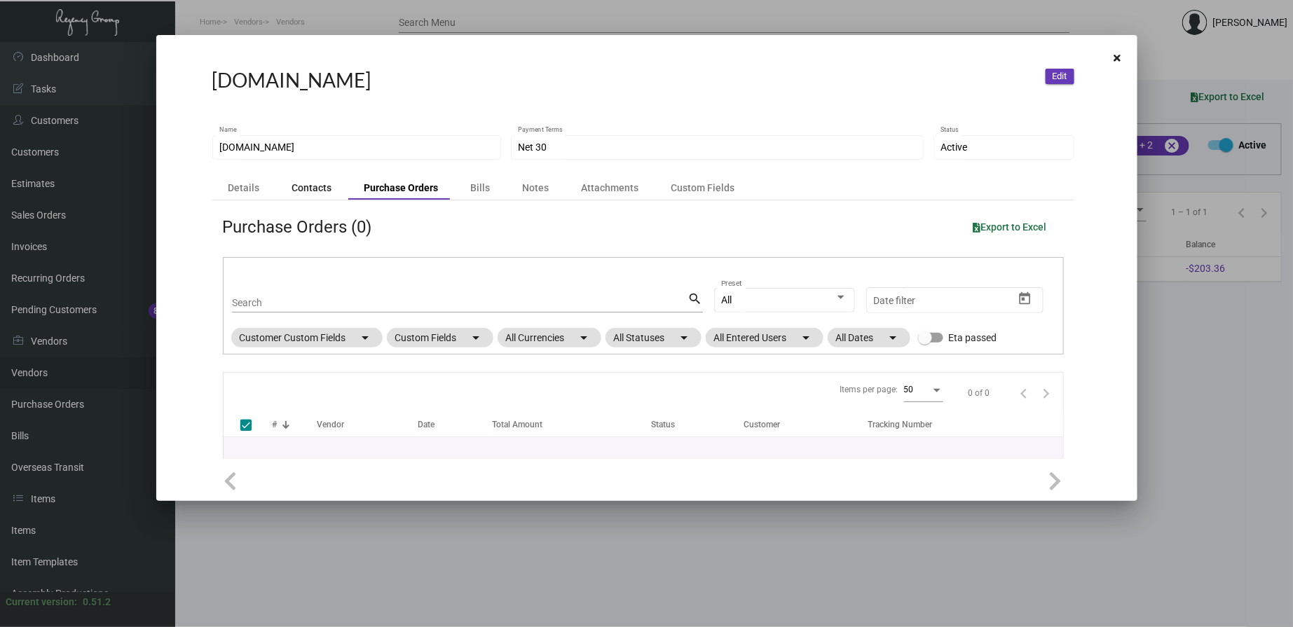
click at [310, 184] on div "Contacts" at bounding box center [312, 188] width 40 height 14
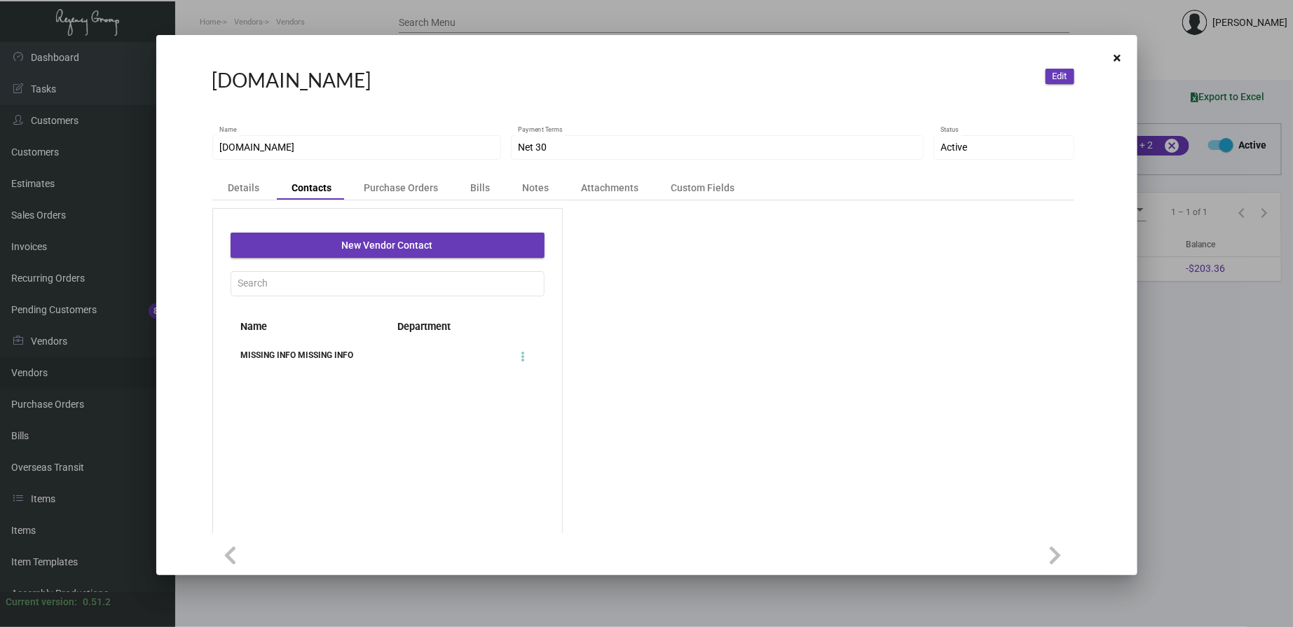
click at [275, 353] on div "MISSING INFO MISSING INFO" at bounding box center [309, 355] width 157 height 14
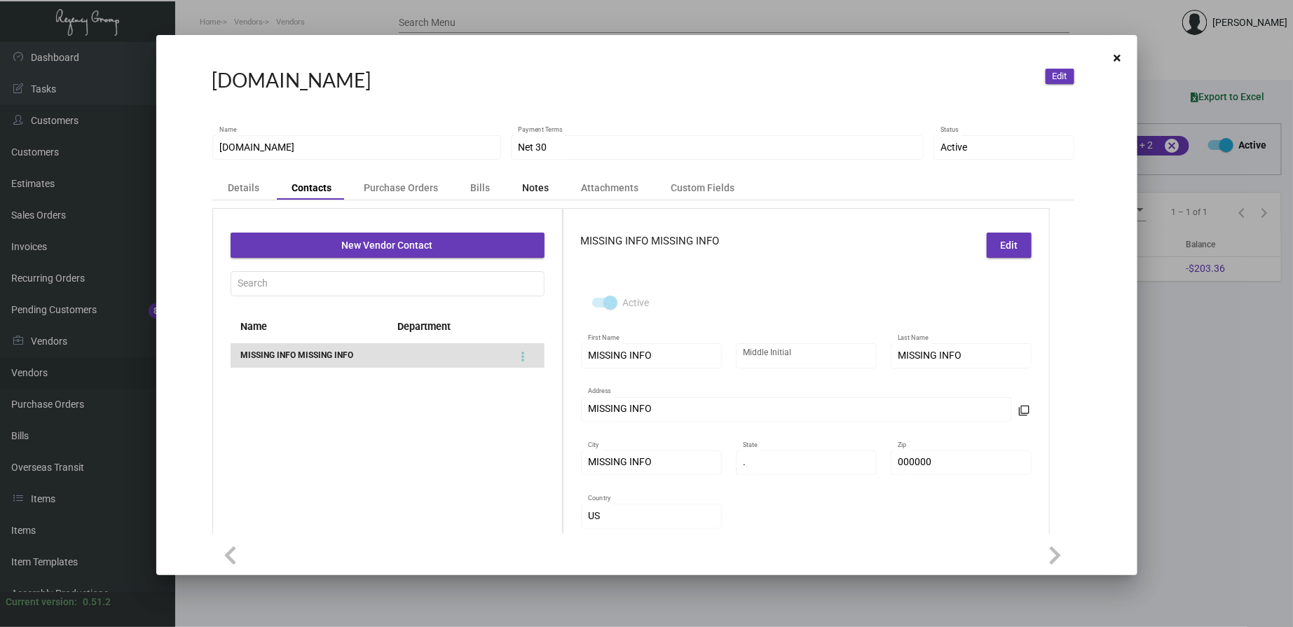
click at [531, 184] on div "Notes" at bounding box center [536, 188] width 27 height 14
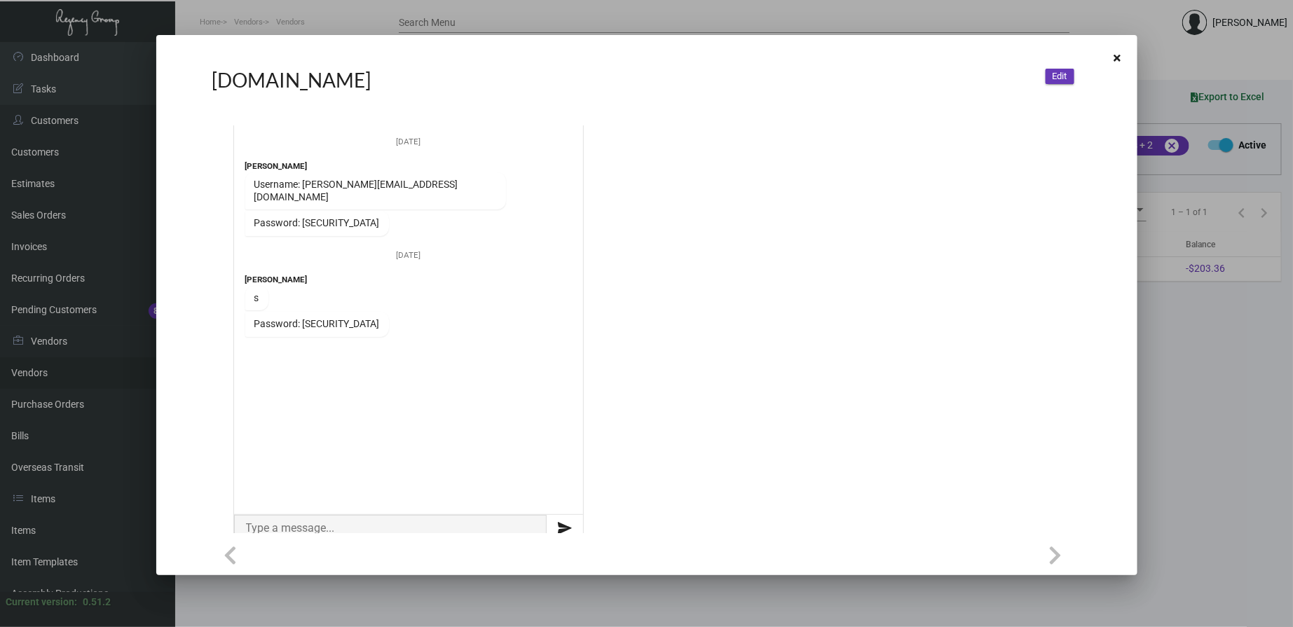
scroll to position [103, 0]
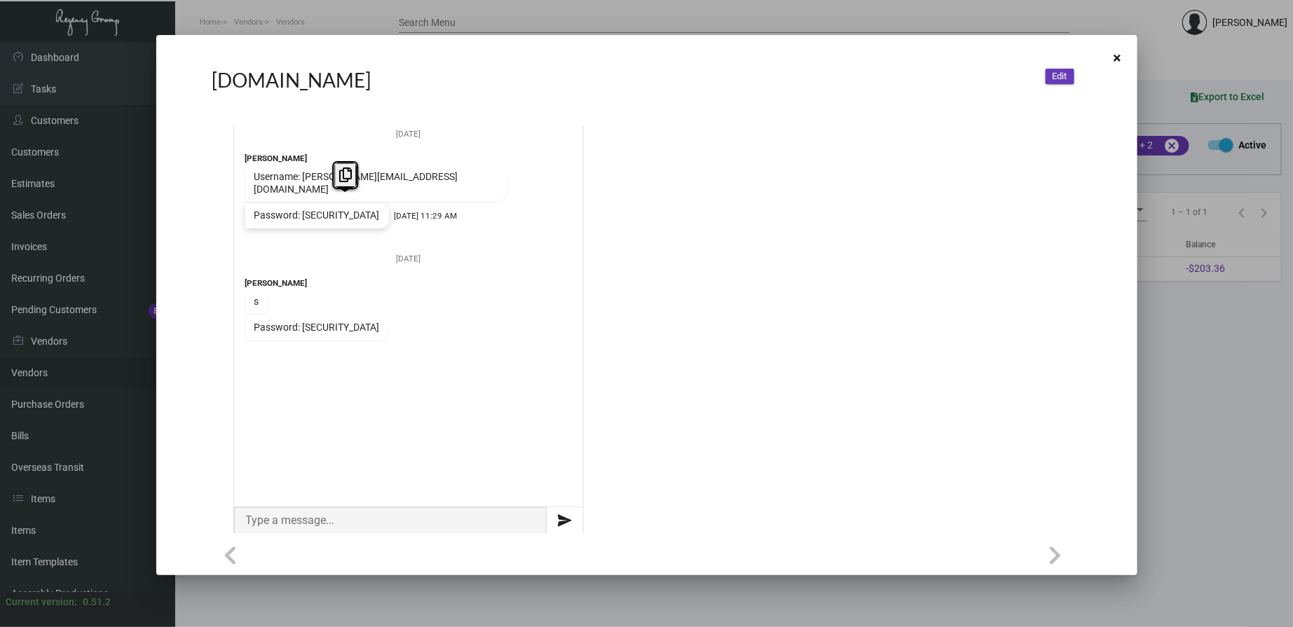
drag, startPoint x: 387, startPoint y: 205, endPoint x: 303, endPoint y: 203, distance: 83.4
click at [303, 203] on div "Password: q1Hi^jFF18Q8QgQ5" at bounding box center [317, 215] width 144 height 25
copy div "q1Hi^jFF18Q8QgQ5"
drag, startPoint x: 387, startPoint y: 319, endPoint x: 305, endPoint y: 318, distance: 82.0
click at [305, 318] on div "Levi Kehaty 3/4/25, 2:17 PM s 3/4/25, 2:17 PM Password: Regencygroup1234" at bounding box center [317, 304] width 144 height 74
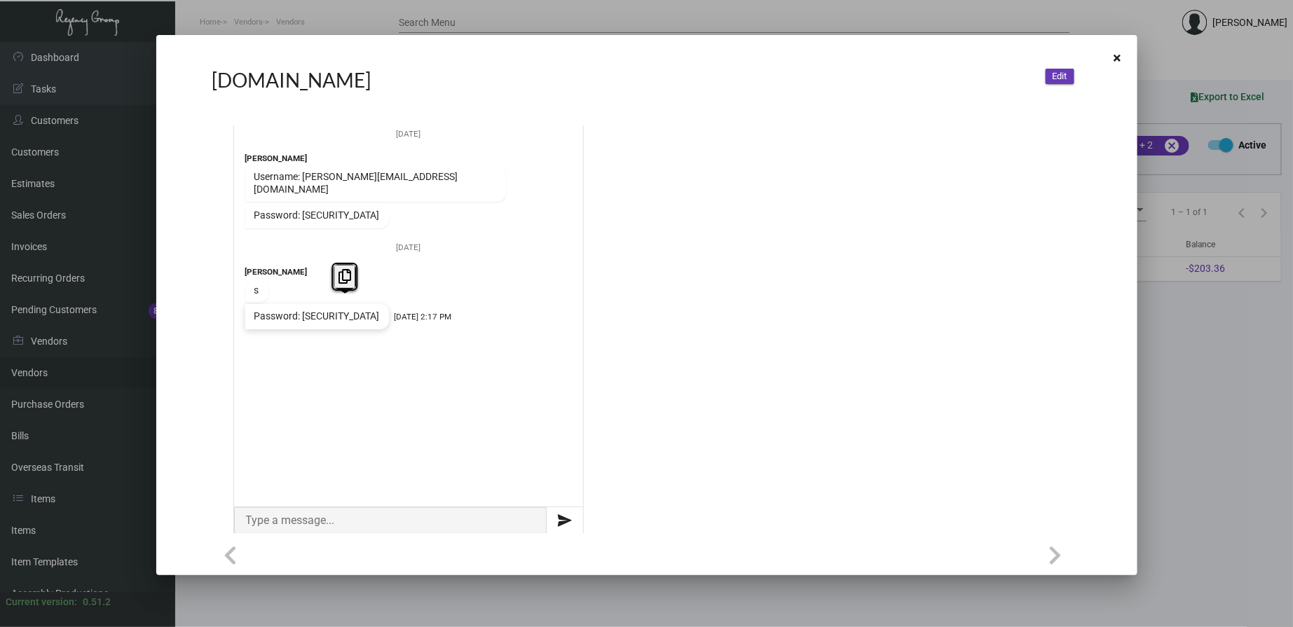
copy div "Regencygroup1234"
click at [357, 21] on div at bounding box center [646, 313] width 1293 height 627
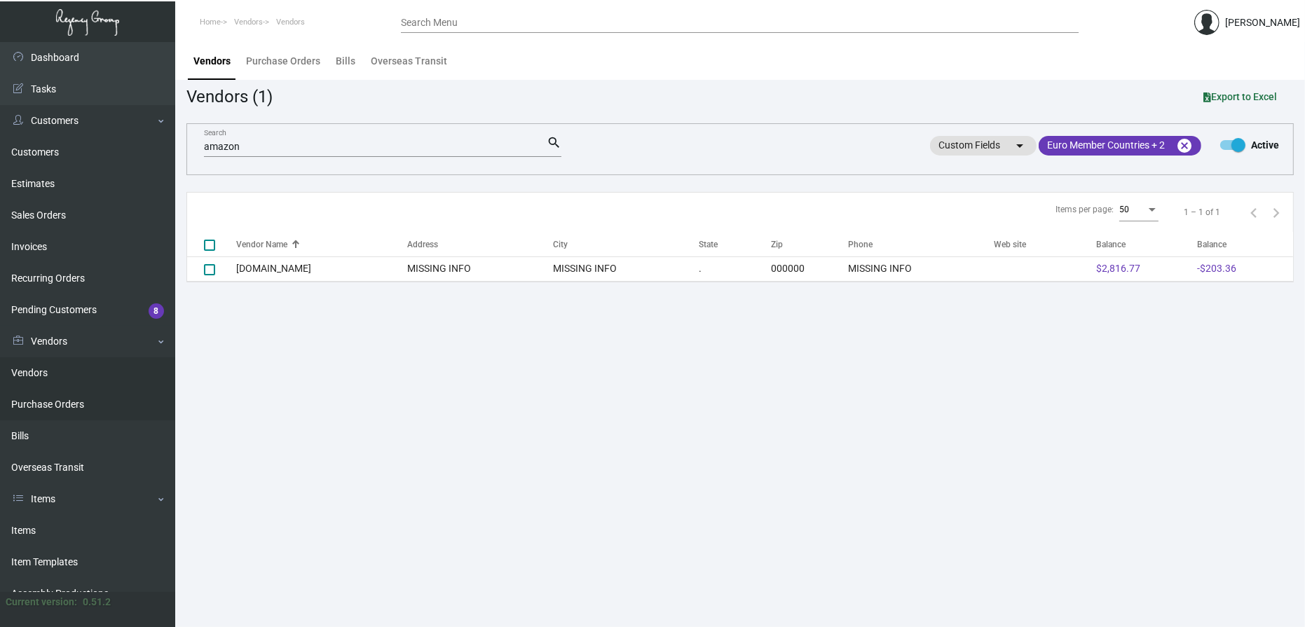
click at [74, 398] on link "Purchase Orders" at bounding box center [87, 405] width 175 height 32
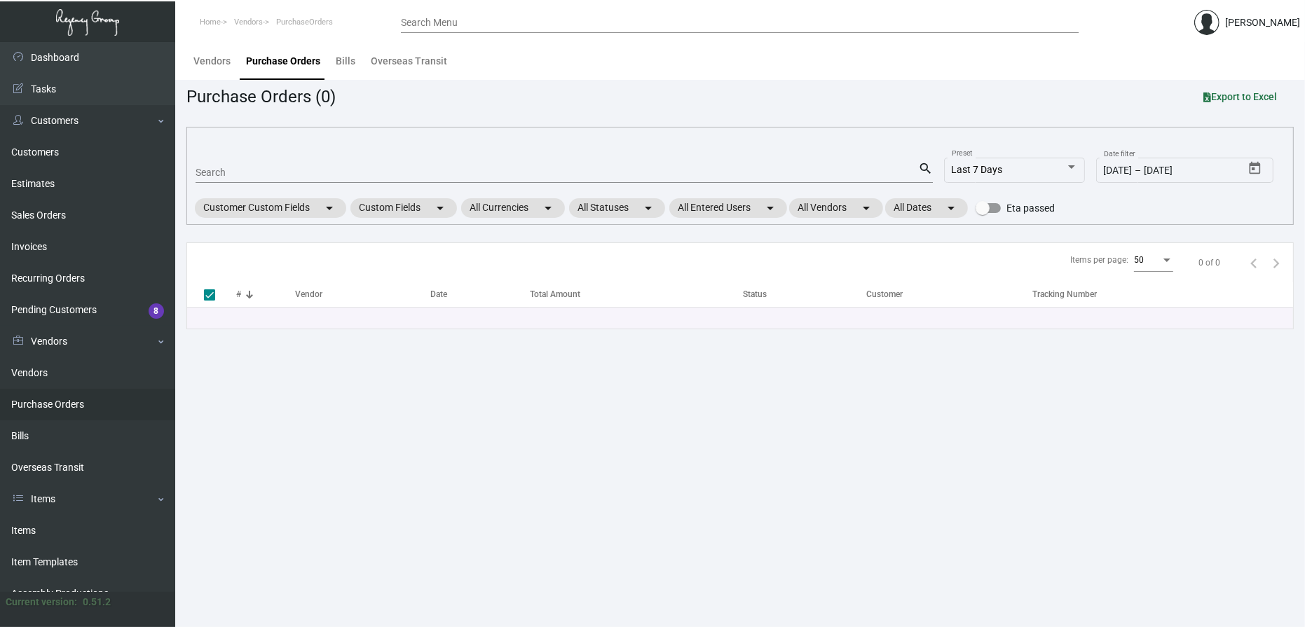
drag, startPoint x: 230, startPoint y: 160, endPoint x: 234, endPoint y: 167, distance: 8.2
click at [230, 161] on div "Search" at bounding box center [557, 172] width 723 height 22
click at [234, 169] on input "Search" at bounding box center [557, 173] width 723 height 11
type input "106762"
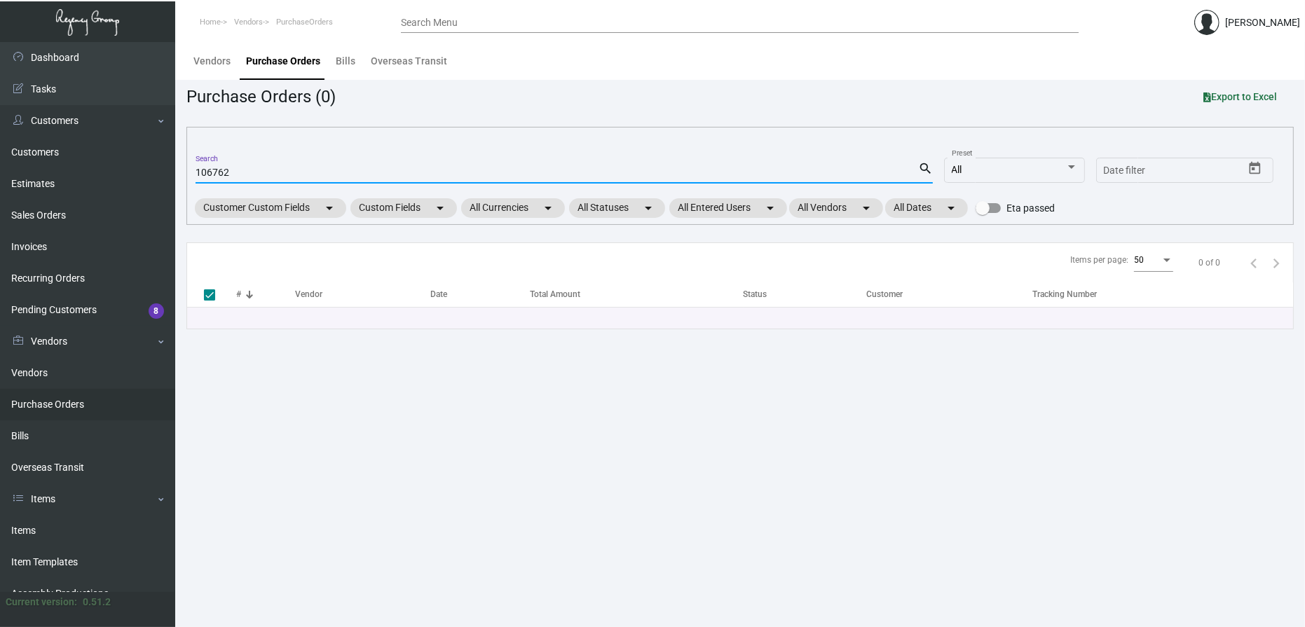
checkbox input "false"
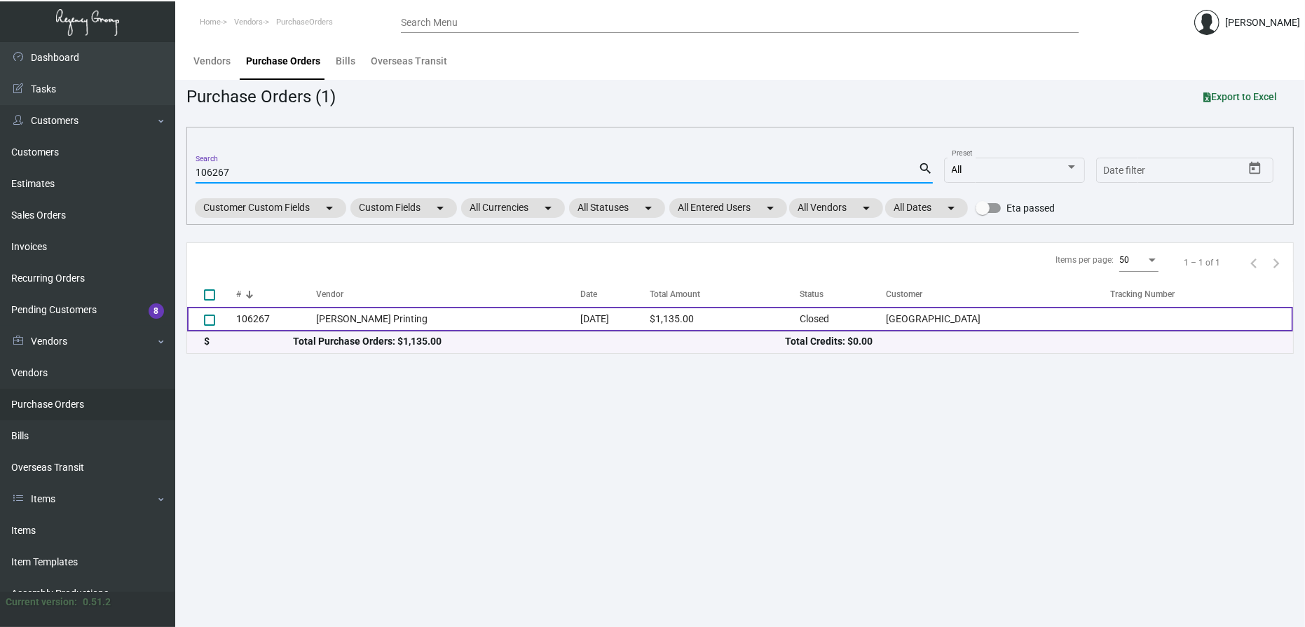
type input "106267"
click at [268, 326] on td "106267" at bounding box center [276, 319] width 80 height 25
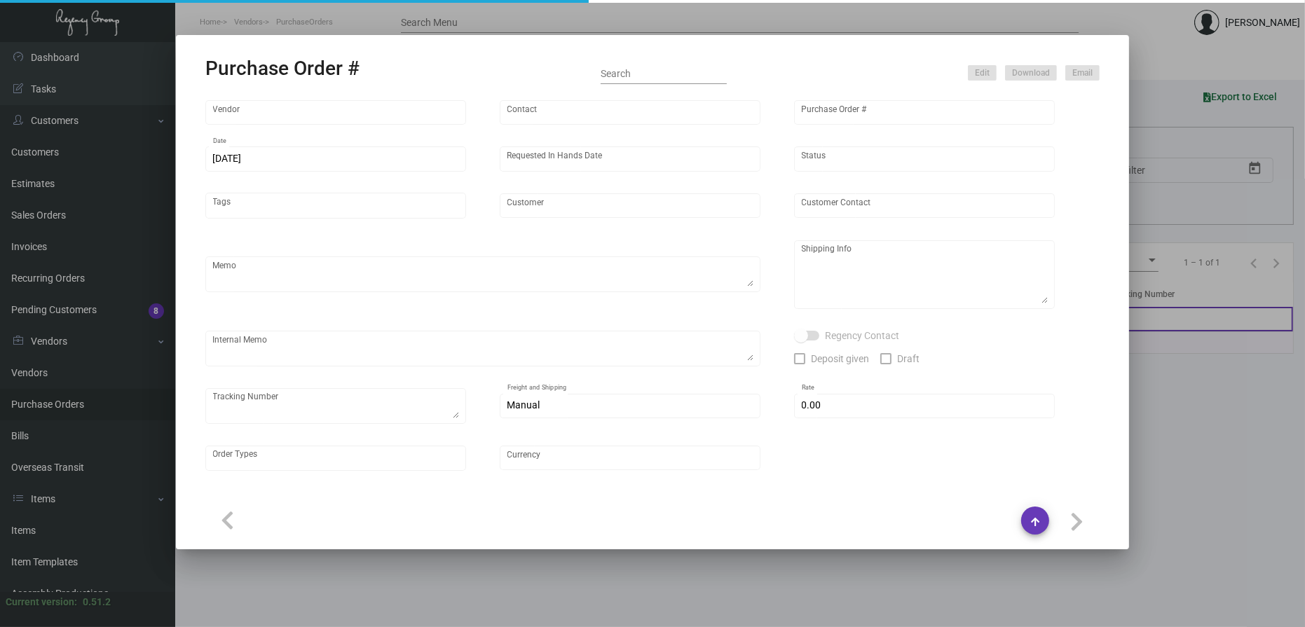
type input "[PERSON_NAME] Printing"
type input "[PERSON_NAME]"
type input "106267"
type input "[DATE]"
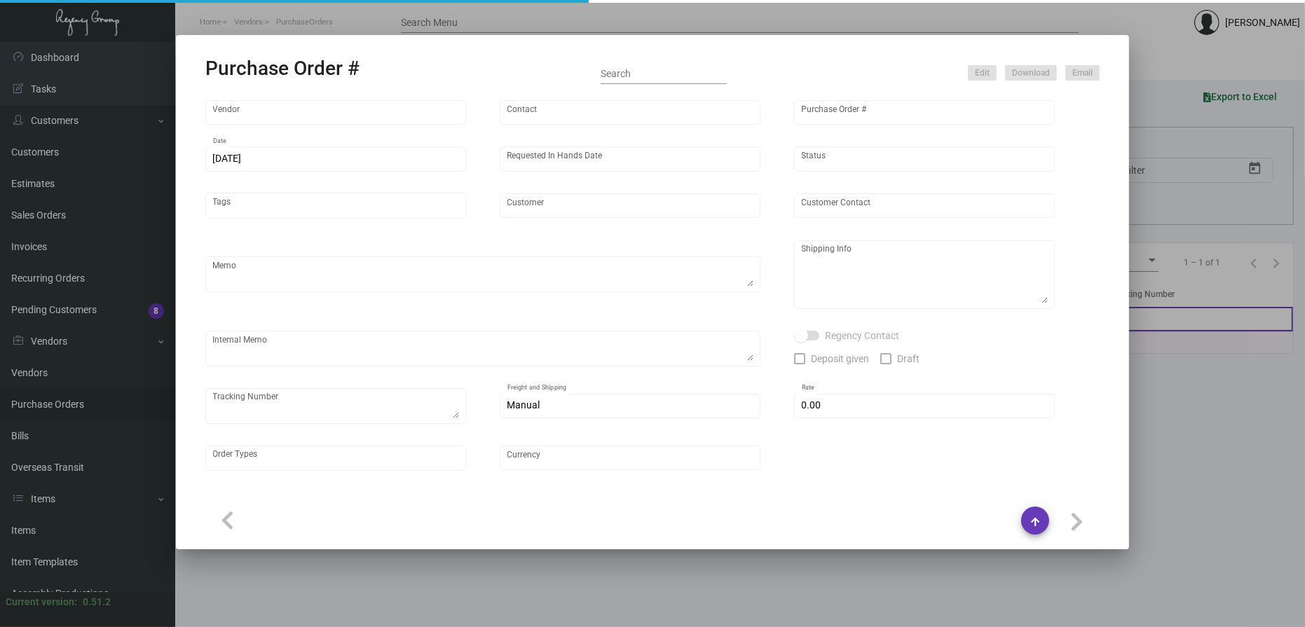
type input "[GEOGRAPHIC_DATA]"
type input "[PERSON_NAME]"
type textarea "PLEASE SEND PDF PROOFS TO OUR ART TEAM ; [EMAIL_ADDRESS][DOMAIN_NAME] WITH ME I…"
type textarea "[GEOGRAPHIC_DATA] - [PERSON_NAME] [STREET_ADDRESS][US_STATE]"
type textarea "7.11 - Proofs sent over; APPROVED. 7.17 - Requested for update / pending Vendor…"
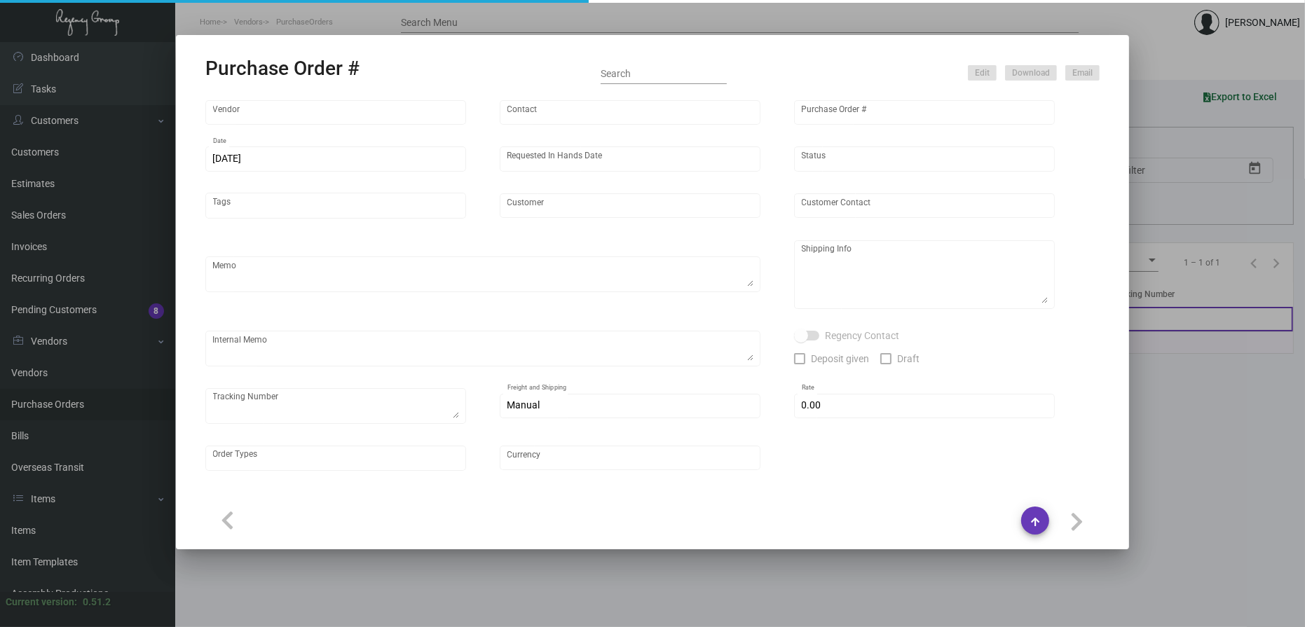
type input "$ 0.00"
type input "United States Dollar $"
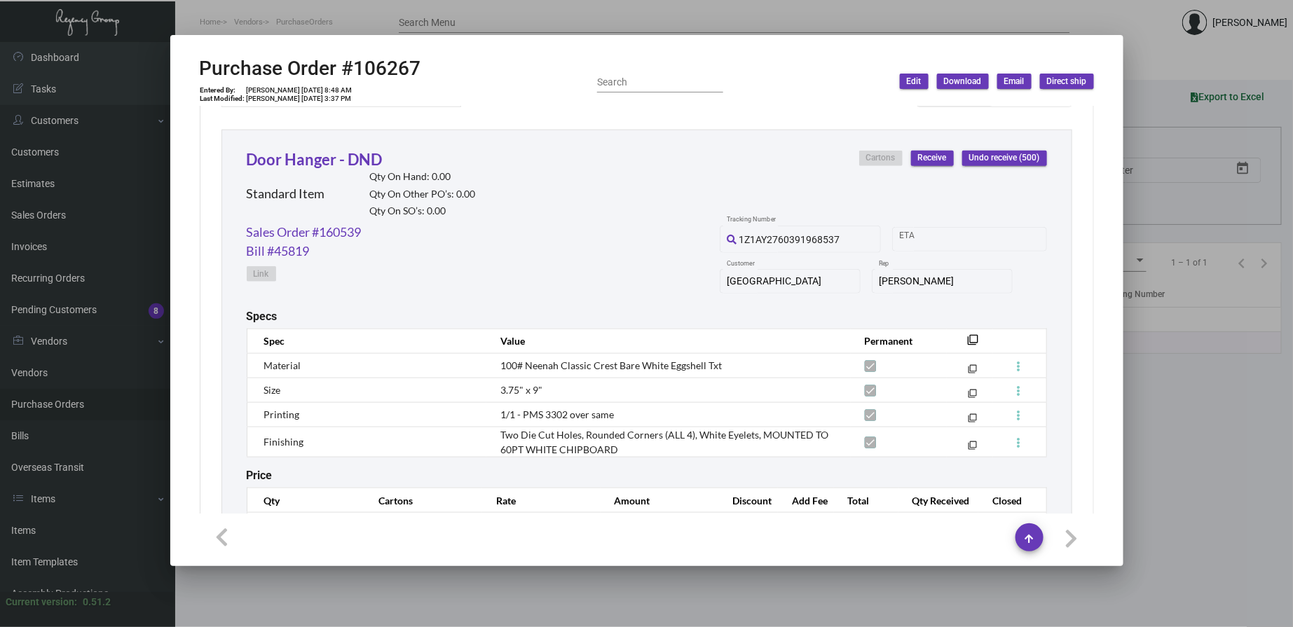
scroll to position [705, 0]
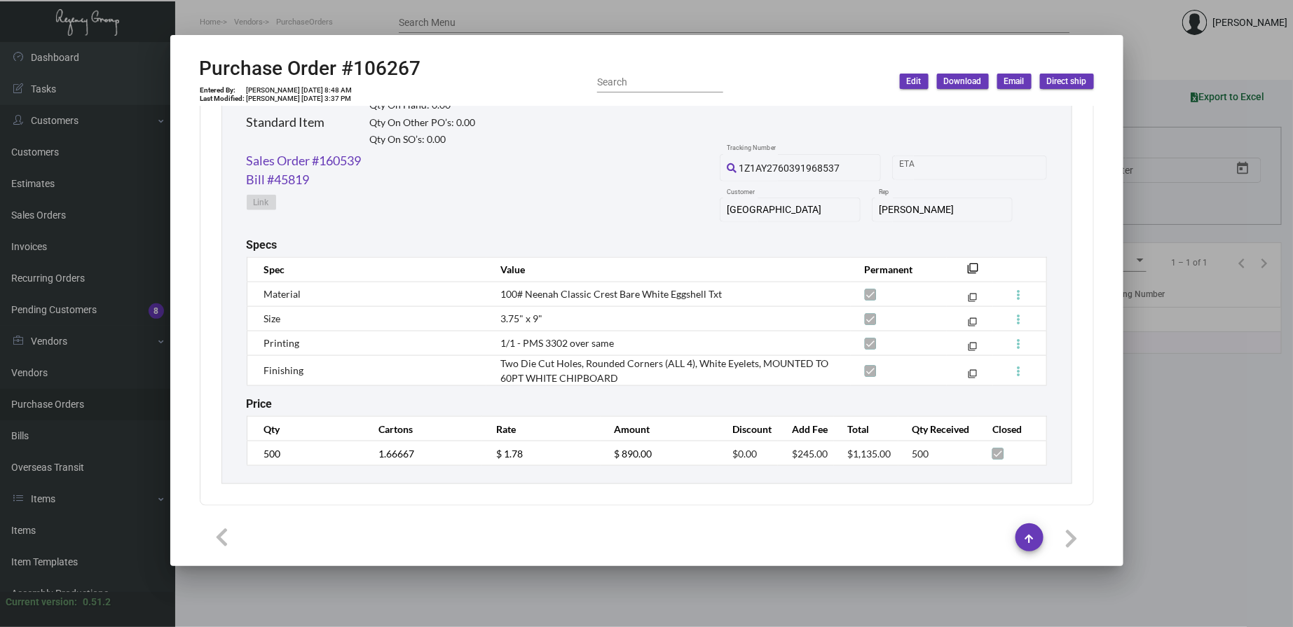
click at [369, 540] on div at bounding box center [647, 538] width 894 height 28
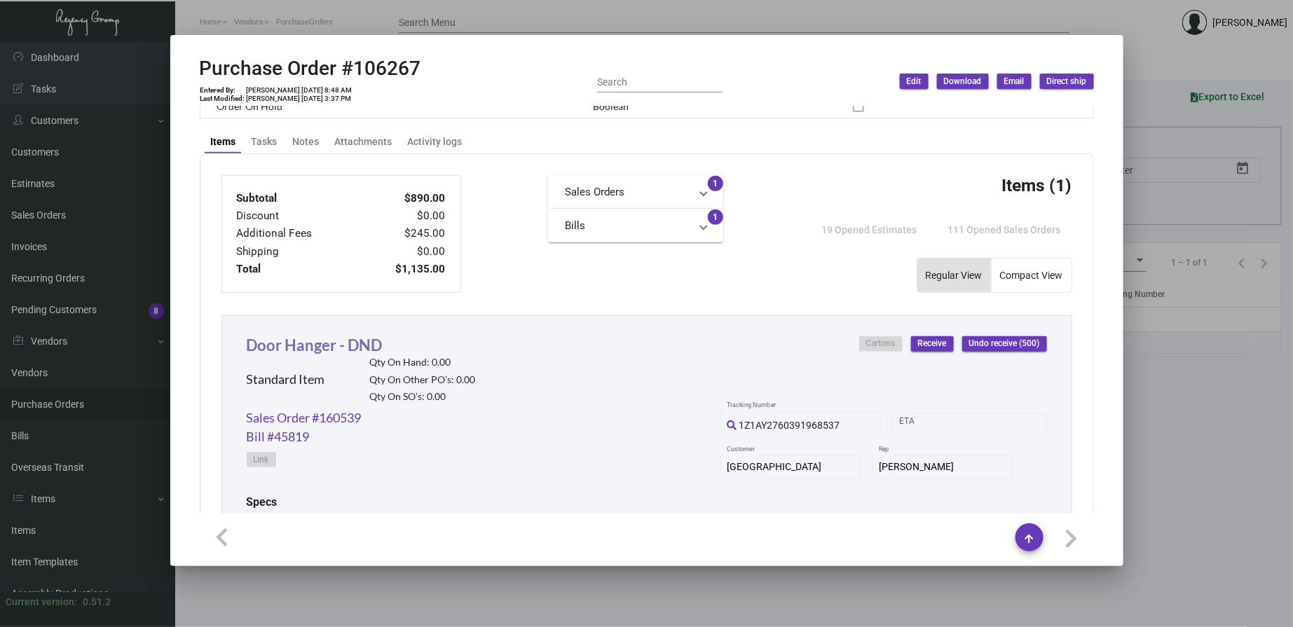
click at [308, 340] on link "Door Hanger - DND" at bounding box center [315, 345] width 136 height 19
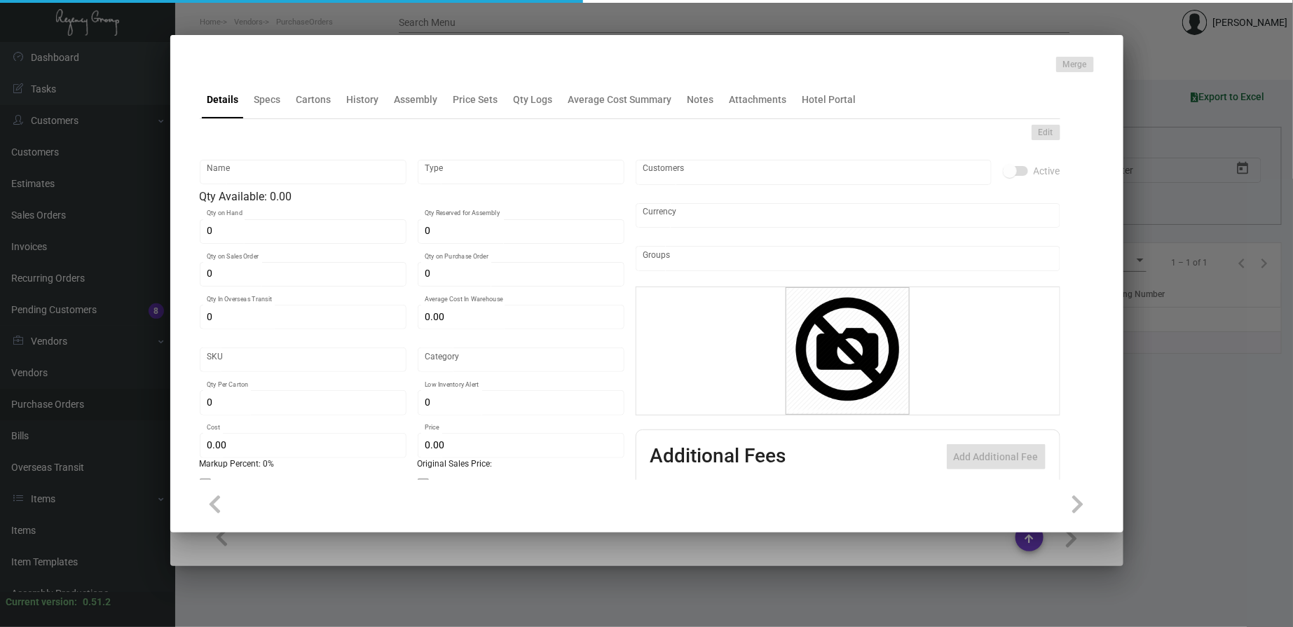
type input "Door Hanger - DND"
type input "Standard Item"
type input "$ 0.00"
type input "88Wall-Door Hanger-38"
type input "Standard"
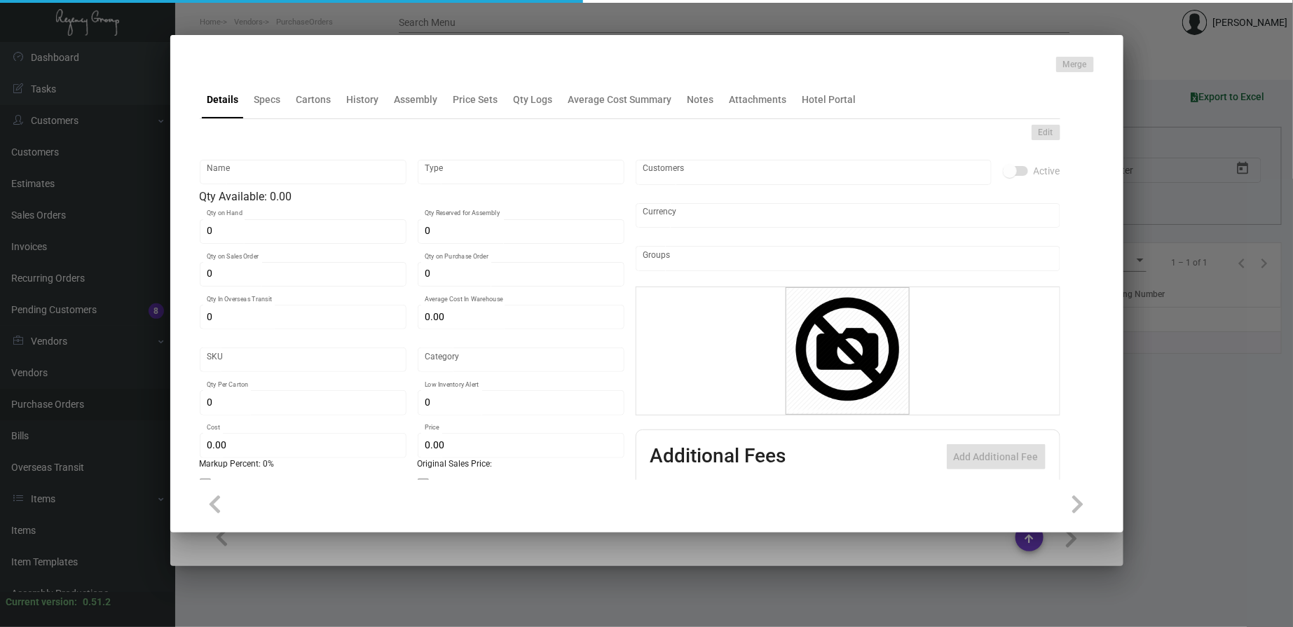
type input "300"
type input "50"
type input "$ 1.78"
type input "$ 3.69"
checkbox input "true"
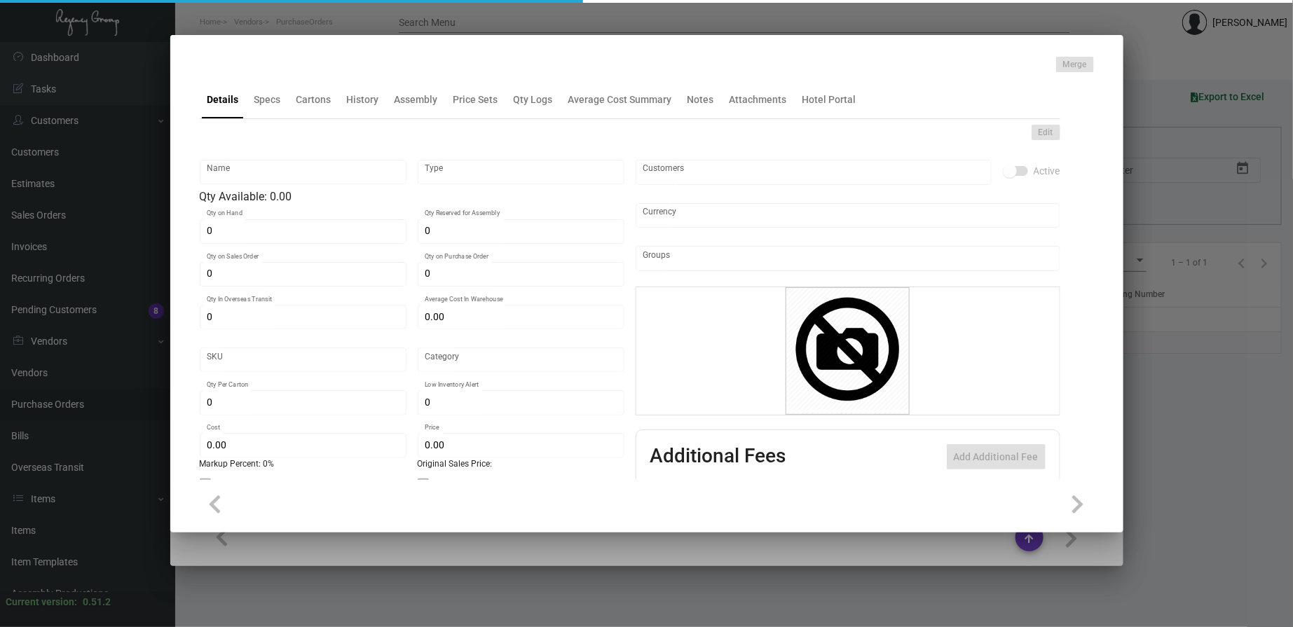
checkbox input "true"
type input "United States Dollar $"
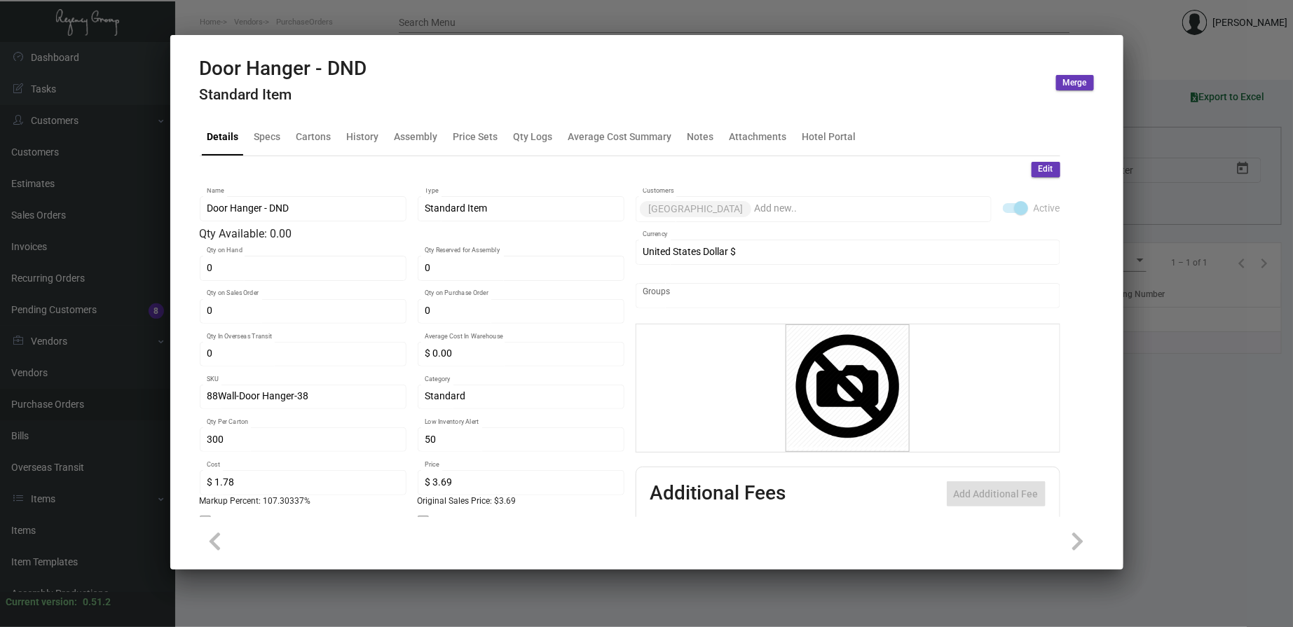
click at [353, 115] on mat-tab-group "Details Specs Cartons History Assembly Price Sets Qty Logs Average Cost Summary…" at bounding box center [630, 313] width 894 height 408
click at [360, 132] on div "History" at bounding box center [363, 136] width 32 height 15
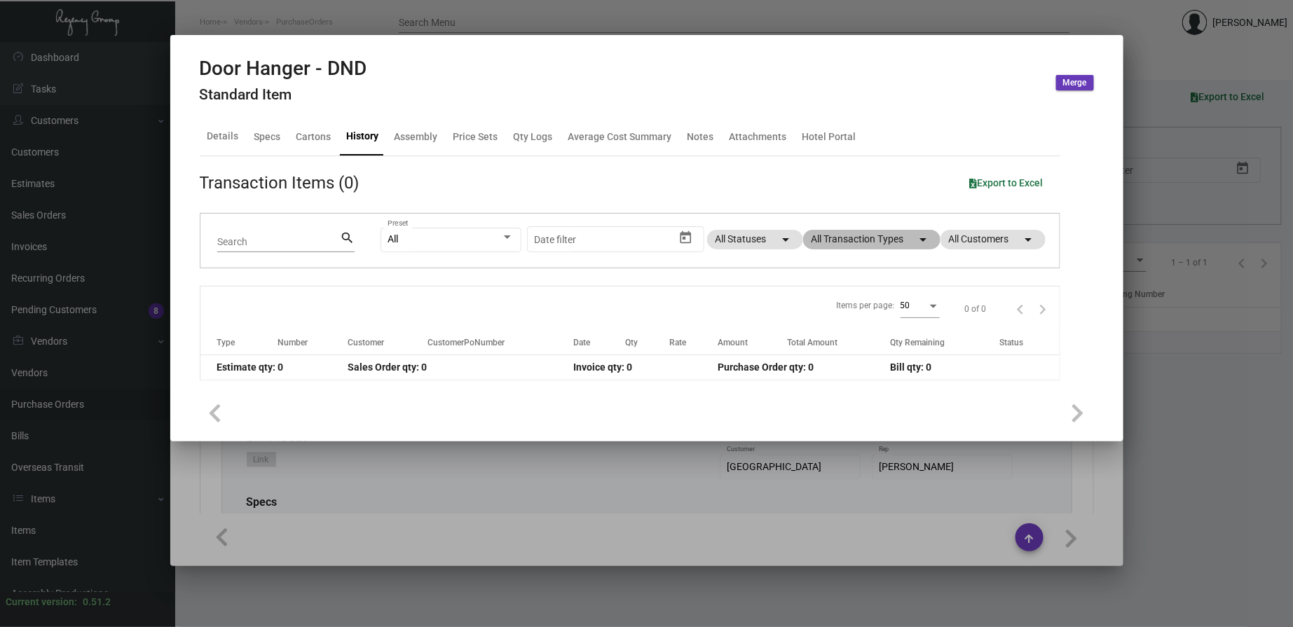
click at [897, 237] on mat-chip "All Transaction Types arrow_drop_down" at bounding box center [871, 240] width 137 height 20
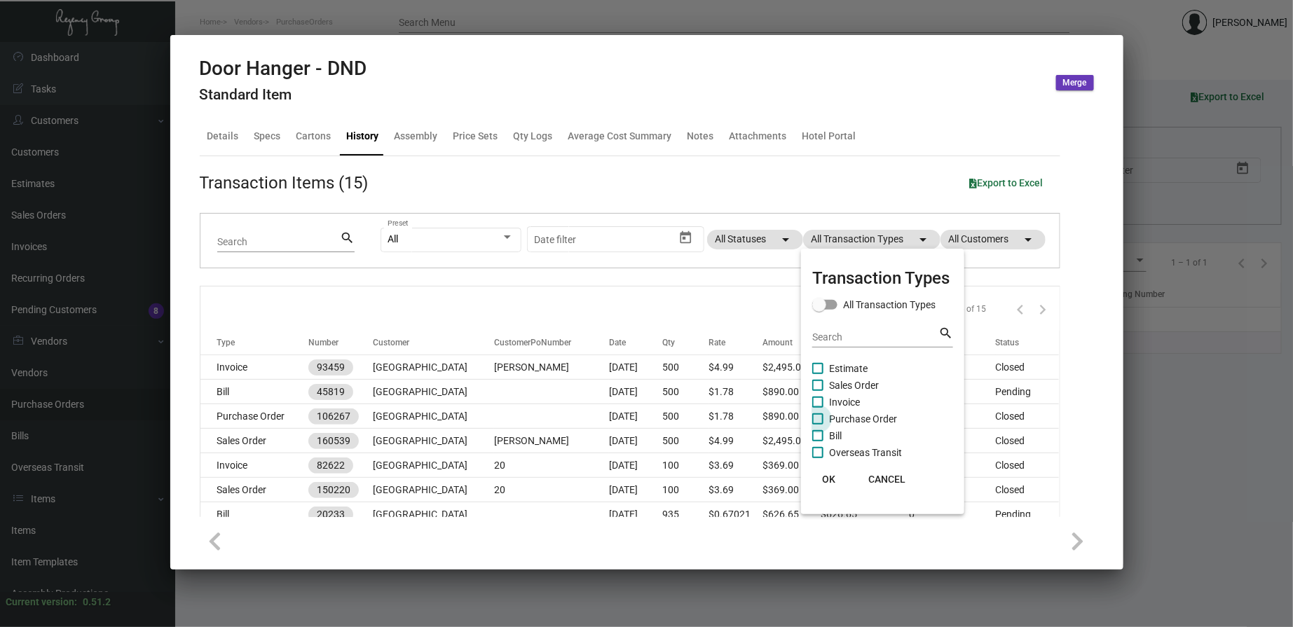
click at [843, 419] on span "Purchase Order" at bounding box center [863, 419] width 68 height 17
click at [818, 425] on input "Purchase Order" at bounding box center [817, 425] width 1 height 1
checkbox input "true"
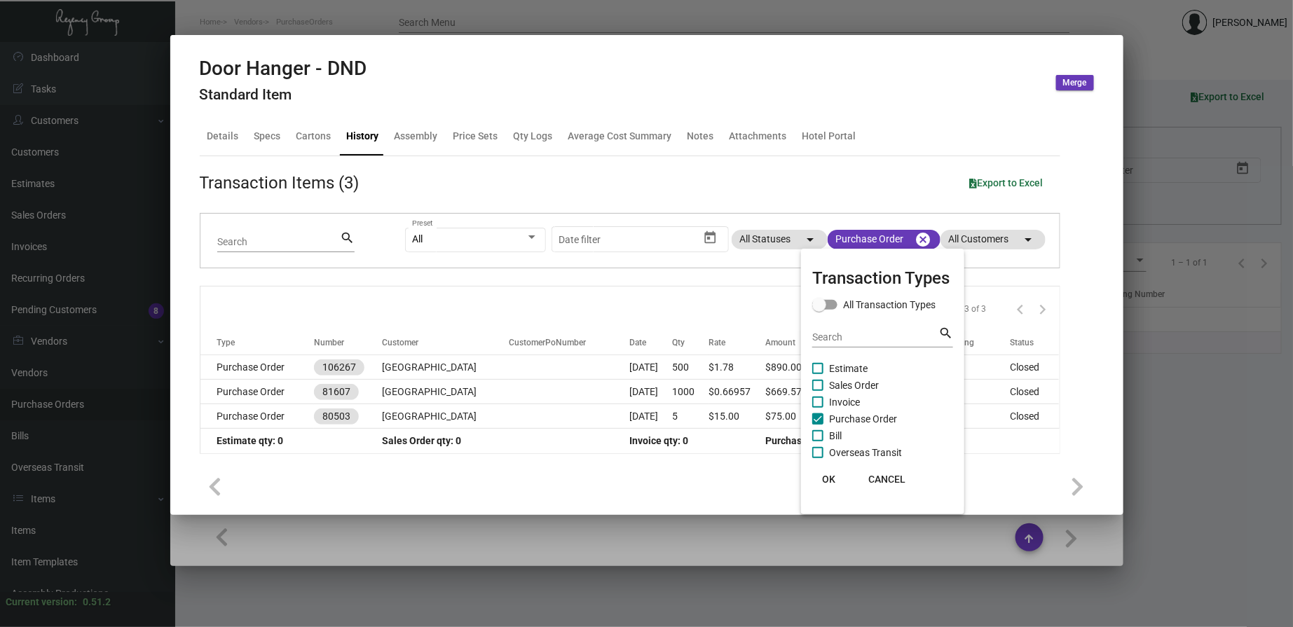
click at [828, 472] on button "OK" at bounding box center [829, 479] width 45 height 25
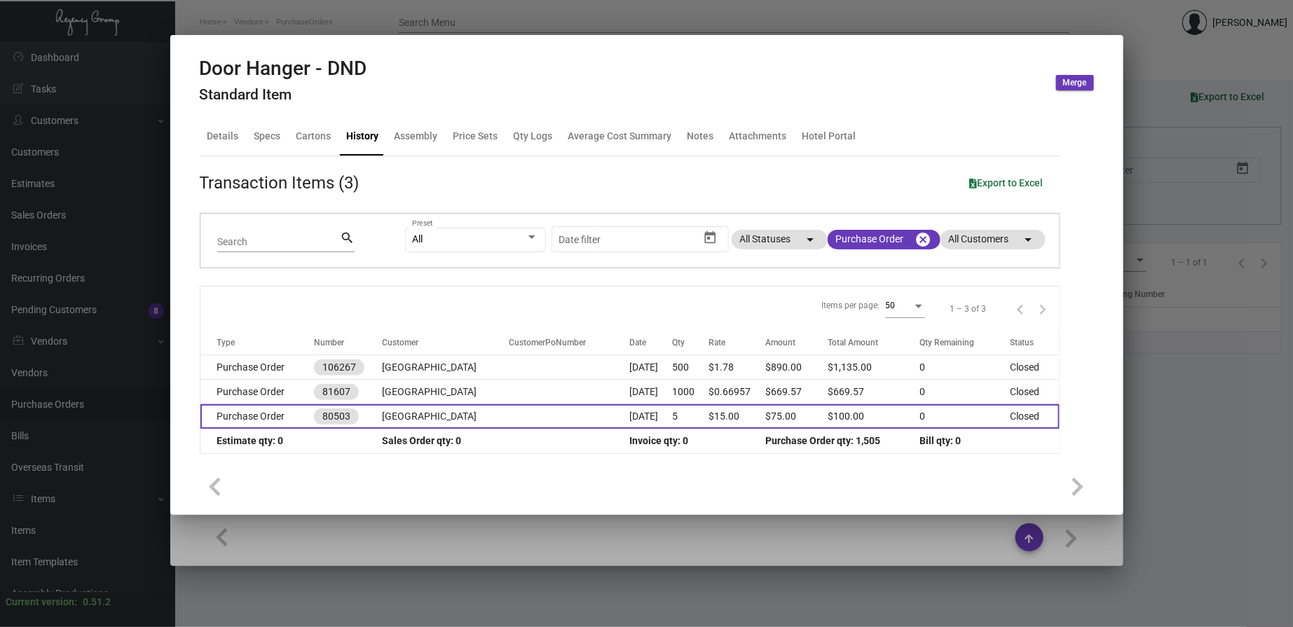
click at [533, 411] on td at bounding box center [569, 416] width 121 height 25
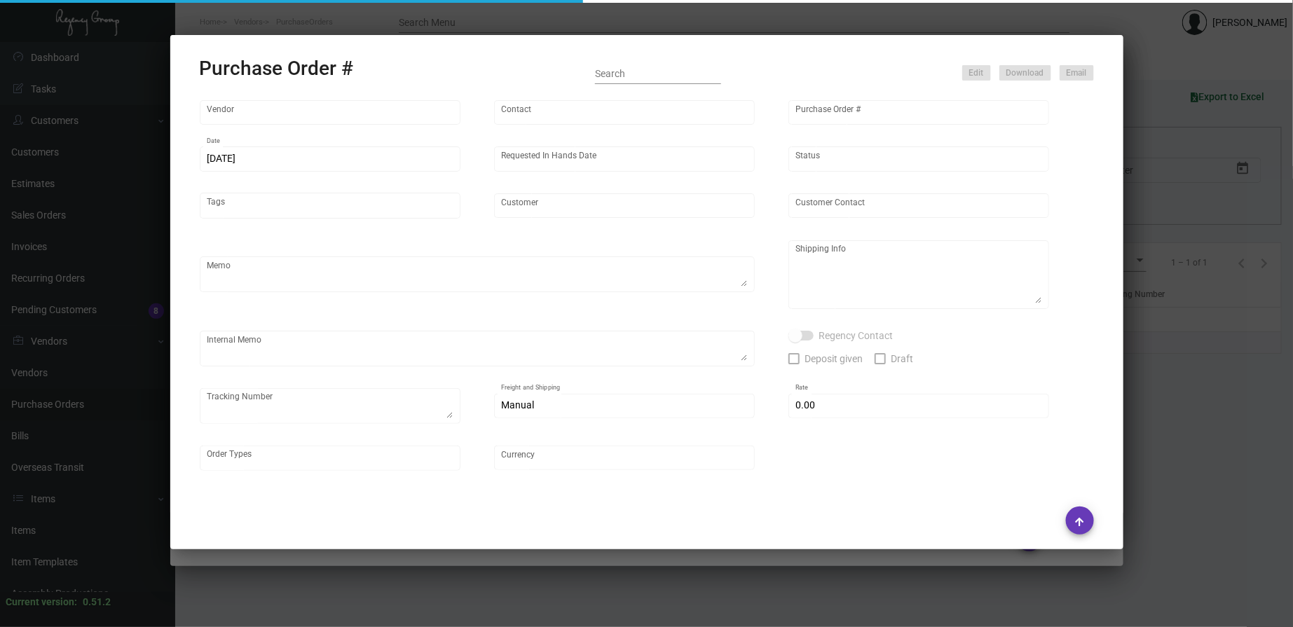
type input "Herald Printing Ltd."
type input "[PERSON_NAME]"
type input "80503"
type input "9/29/2020"
type input "10/6/2020"
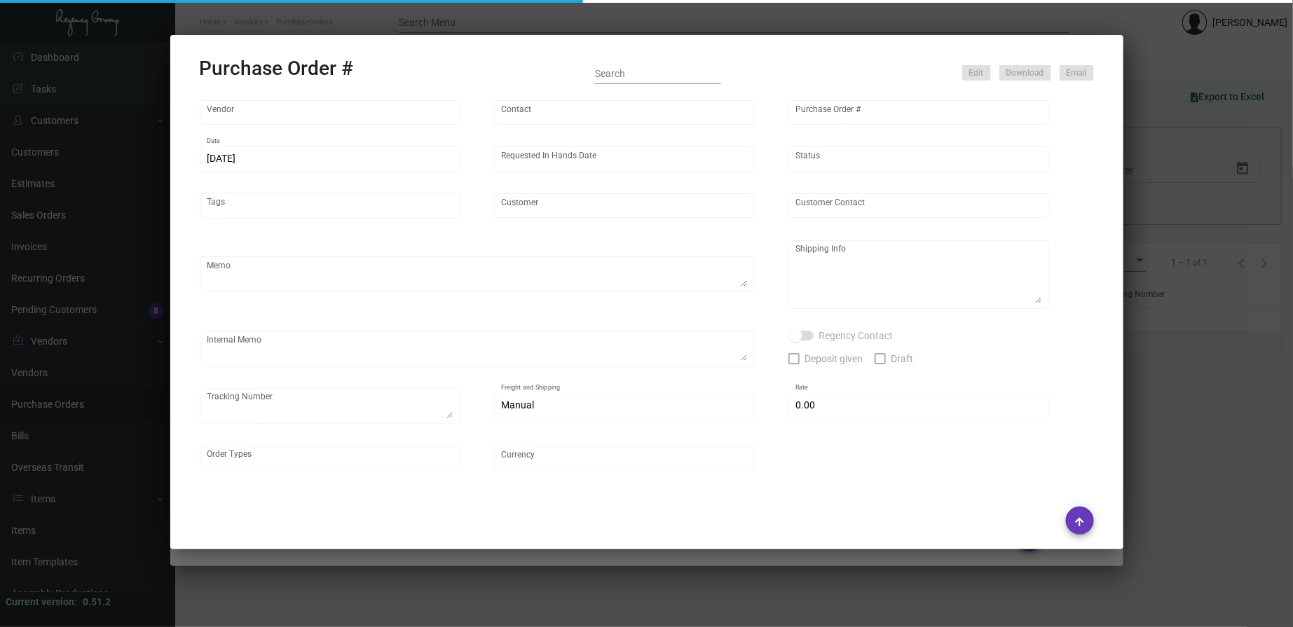
type input "[GEOGRAPHIC_DATA]"
type textarea "***SAMPLES***"
type textarea "Regency Group NYC 32 West 39th Street, 12th Floor New York, NY 10018 Attn: Soph…"
type input "$ 0.00"
type input "United States Dollar $"
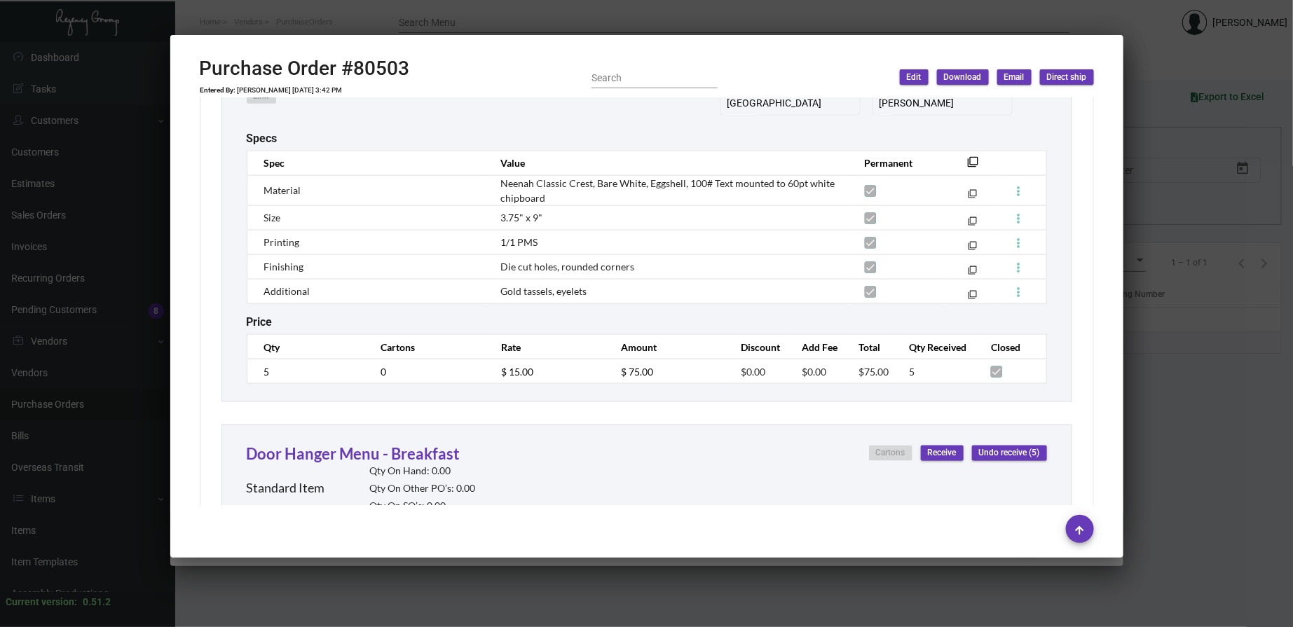
scroll to position [779, 0]
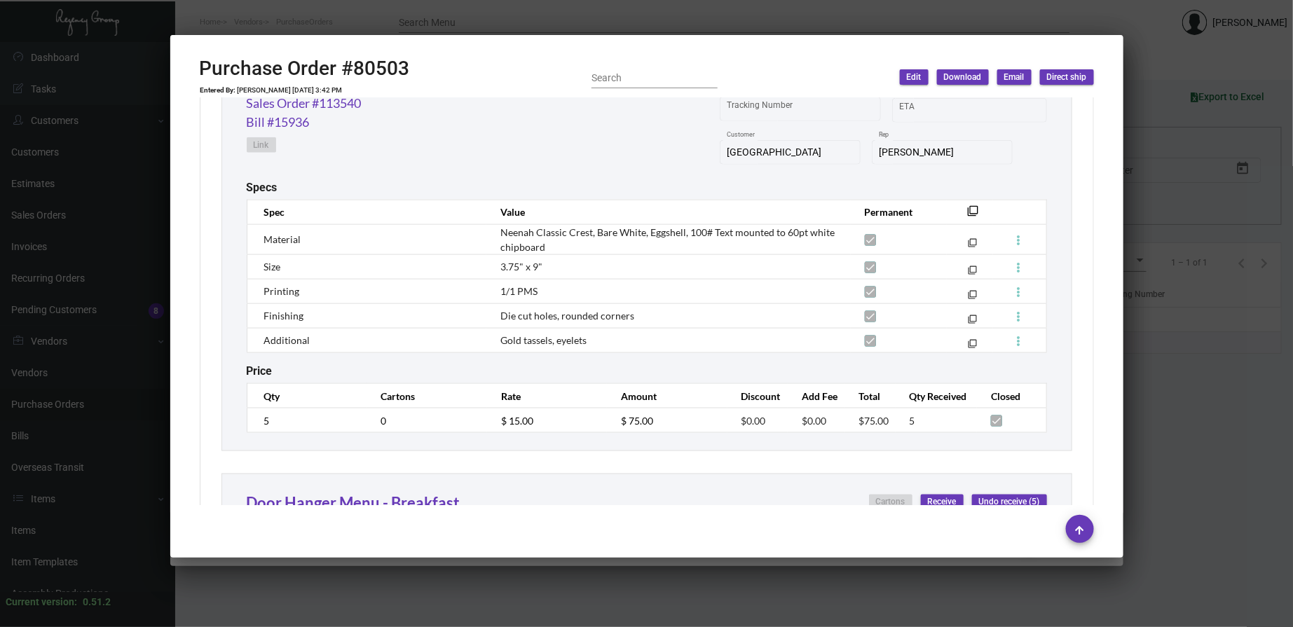
click at [1201, 283] on div at bounding box center [646, 313] width 1293 height 627
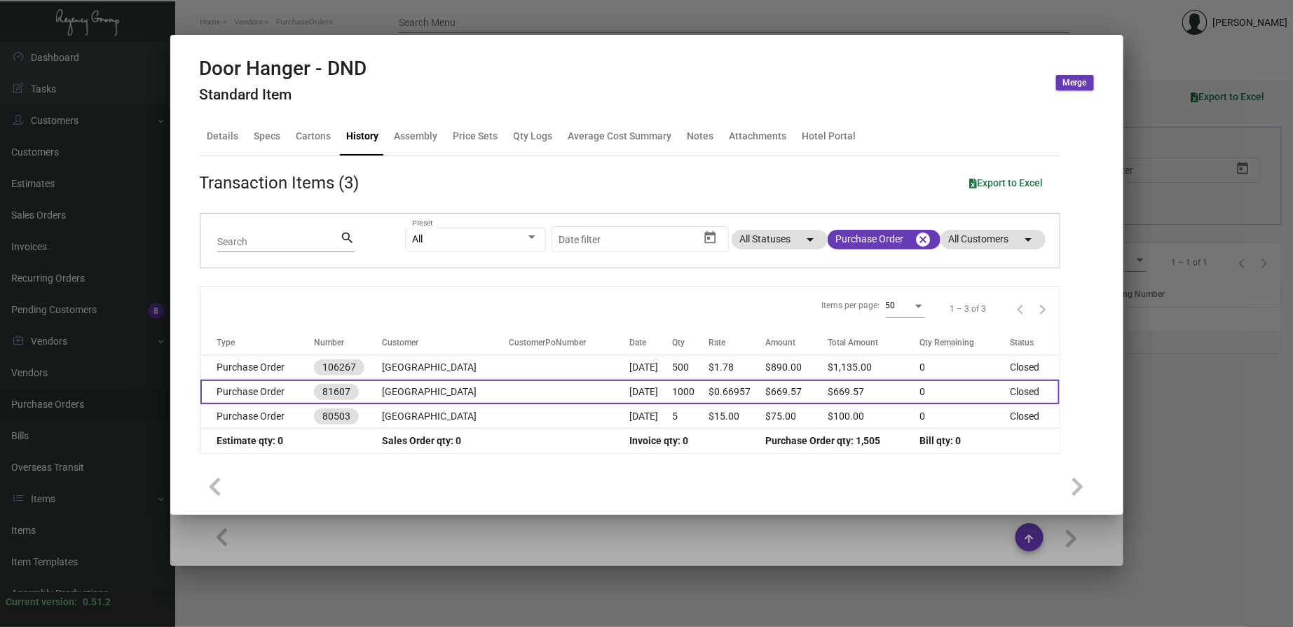
click at [386, 402] on td "[GEOGRAPHIC_DATA]" at bounding box center [445, 392] width 127 height 25
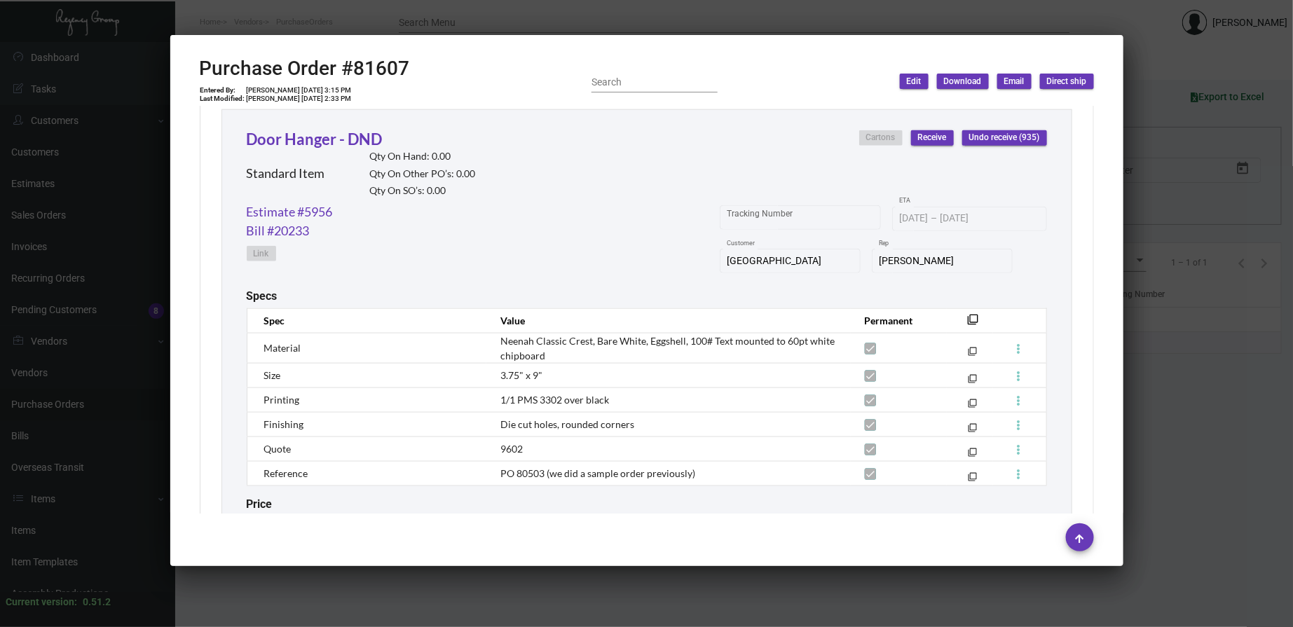
scroll to position [753, 0]
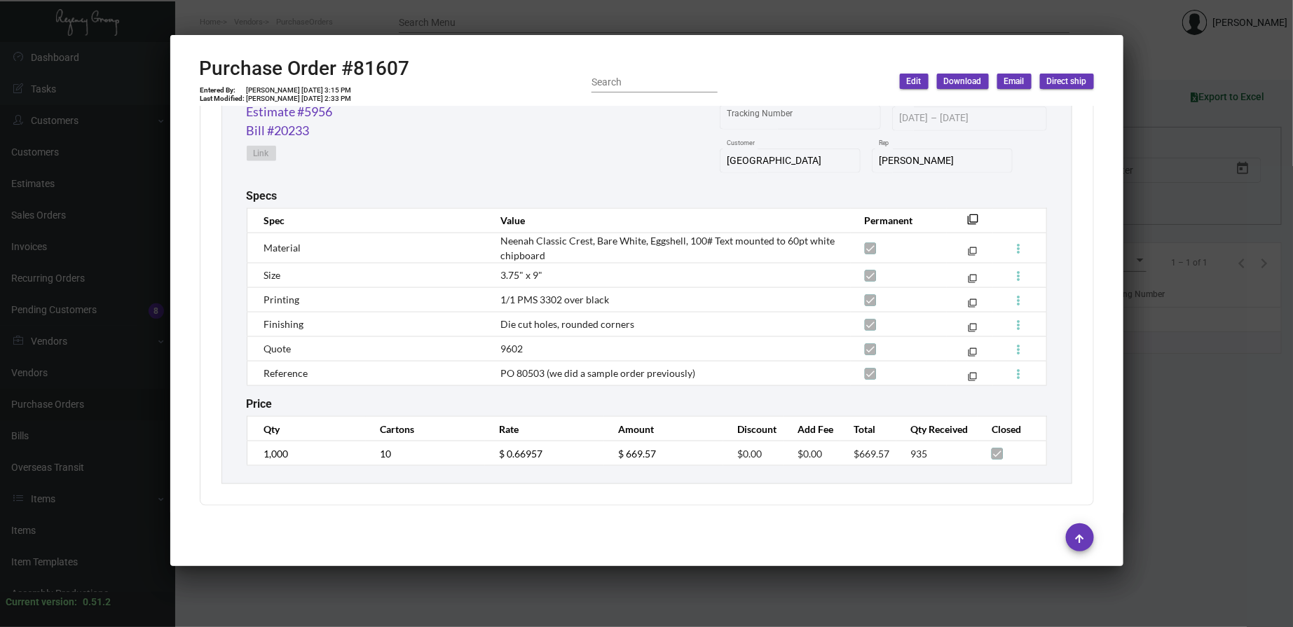
click at [1209, 344] on div at bounding box center [646, 313] width 1293 height 627
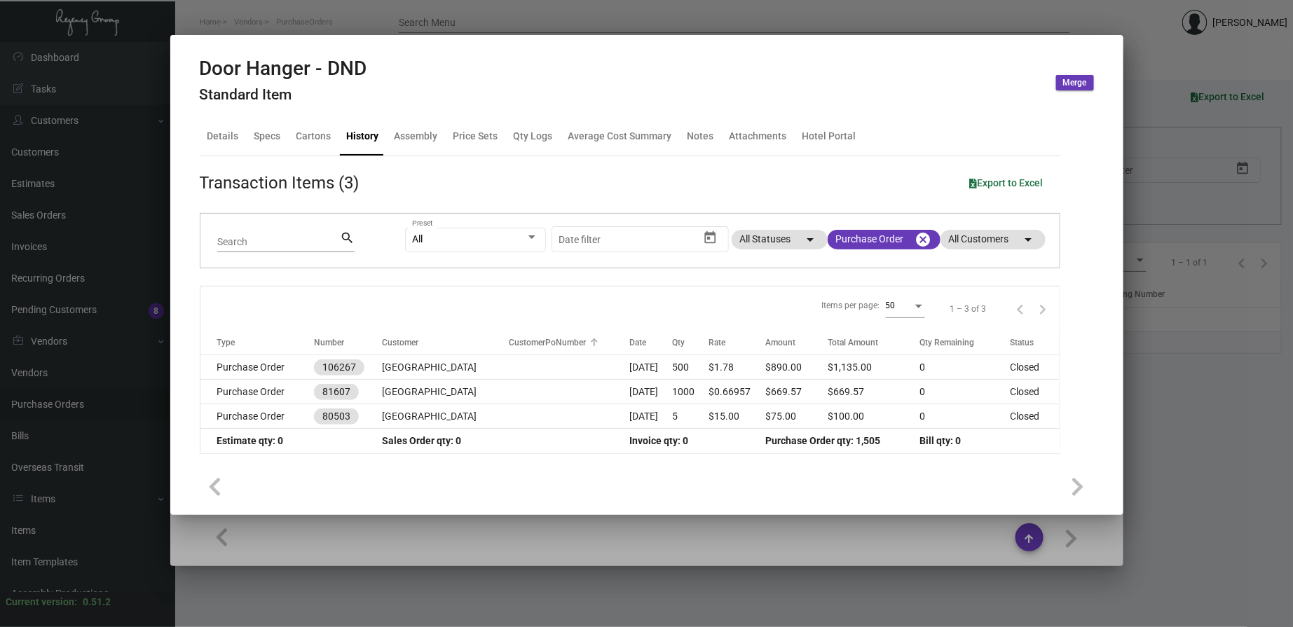
click at [510, 355] on th "CustomerPoNumber" at bounding box center [569, 343] width 121 height 25
click at [533, 353] on th "CustomerPoNumber" at bounding box center [569, 343] width 121 height 25
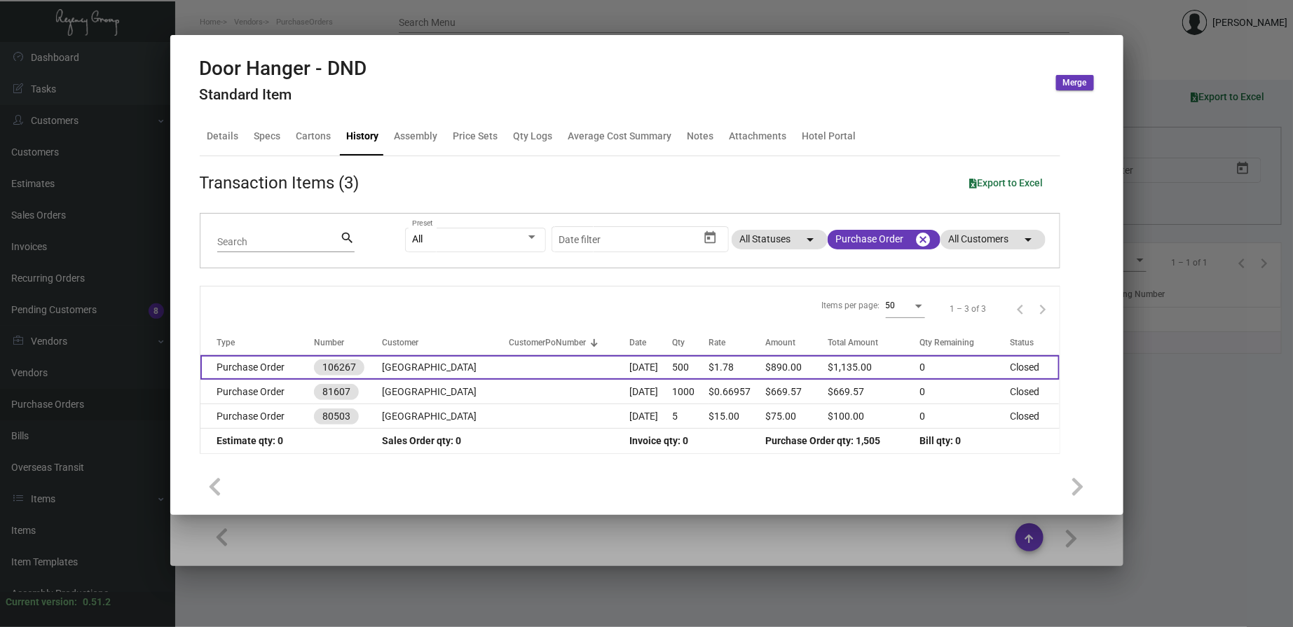
click at [519, 372] on td at bounding box center [569, 367] width 121 height 25
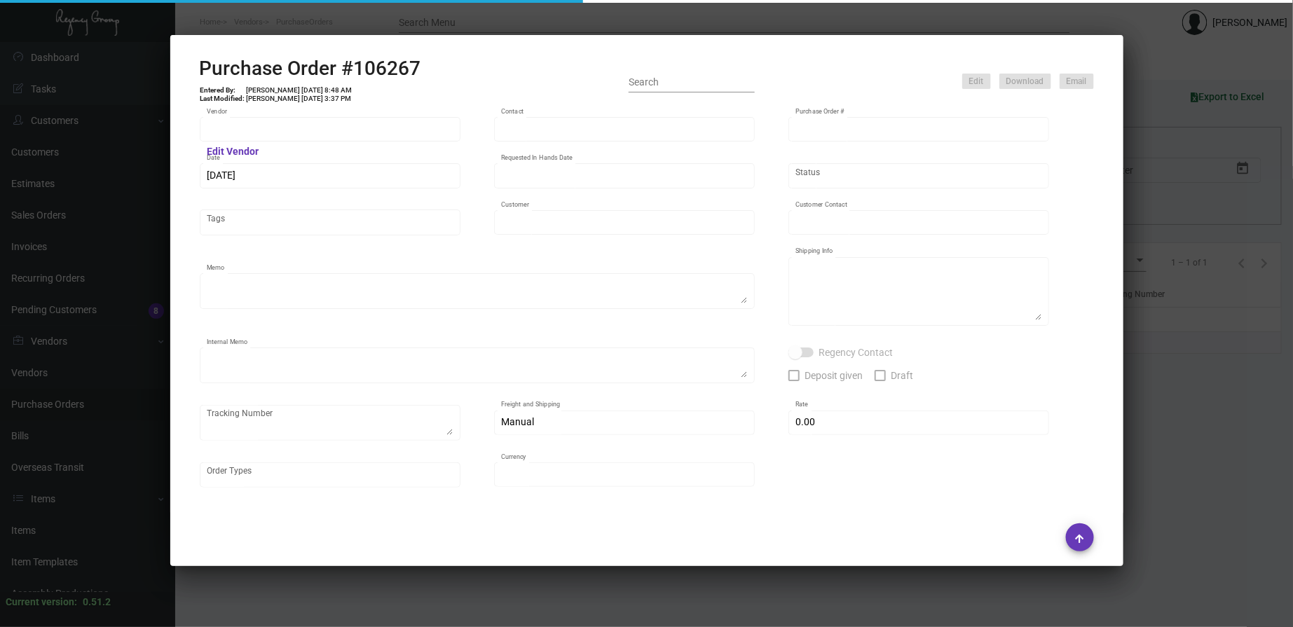
type input "[PERSON_NAME] Printing"
type input "[PERSON_NAME]"
type input "106267"
type input "[DATE]"
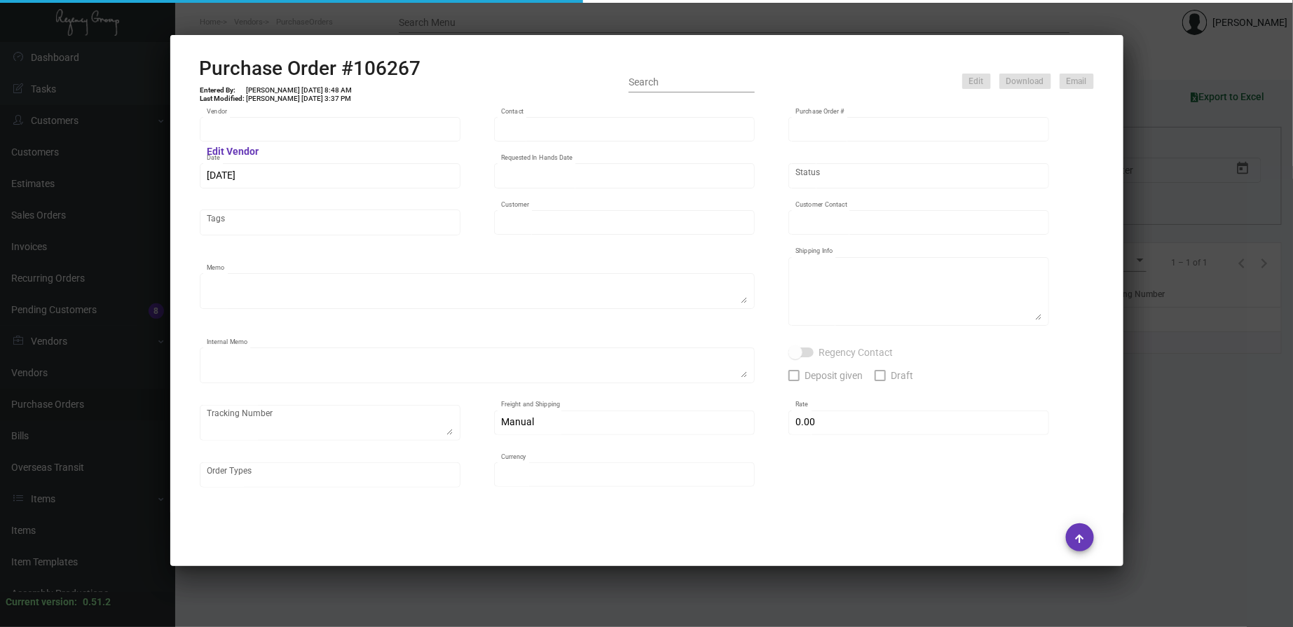
type input "[GEOGRAPHIC_DATA]"
type input "[PERSON_NAME]"
type textarea "PLEASE SEND PDF PROOFS TO OUR ART TEAM ; [EMAIL_ADDRESS][DOMAIN_NAME] WITH ME I…"
type textarea "[GEOGRAPHIC_DATA] - [PERSON_NAME] [STREET_ADDRESS][US_STATE]"
type textarea "7.11 - Proofs sent over; APPROVED. 7.17 - Requested for update / pending Vendor…"
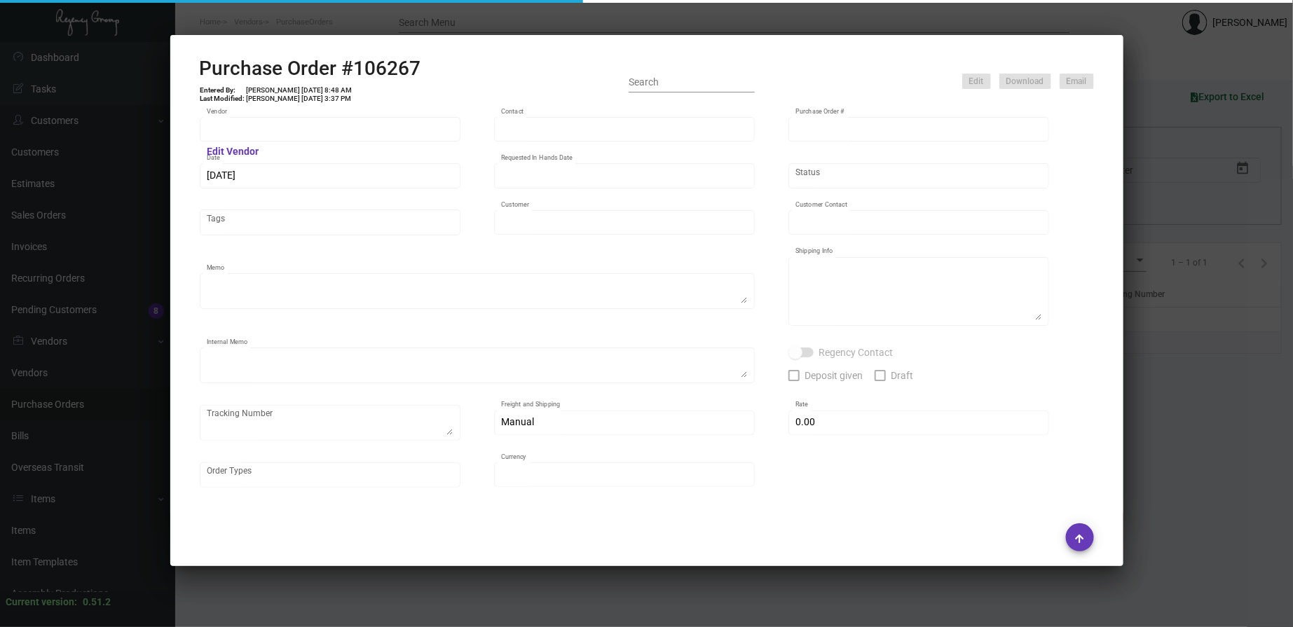
type input "$ 0.00"
type input "United States Dollar $"
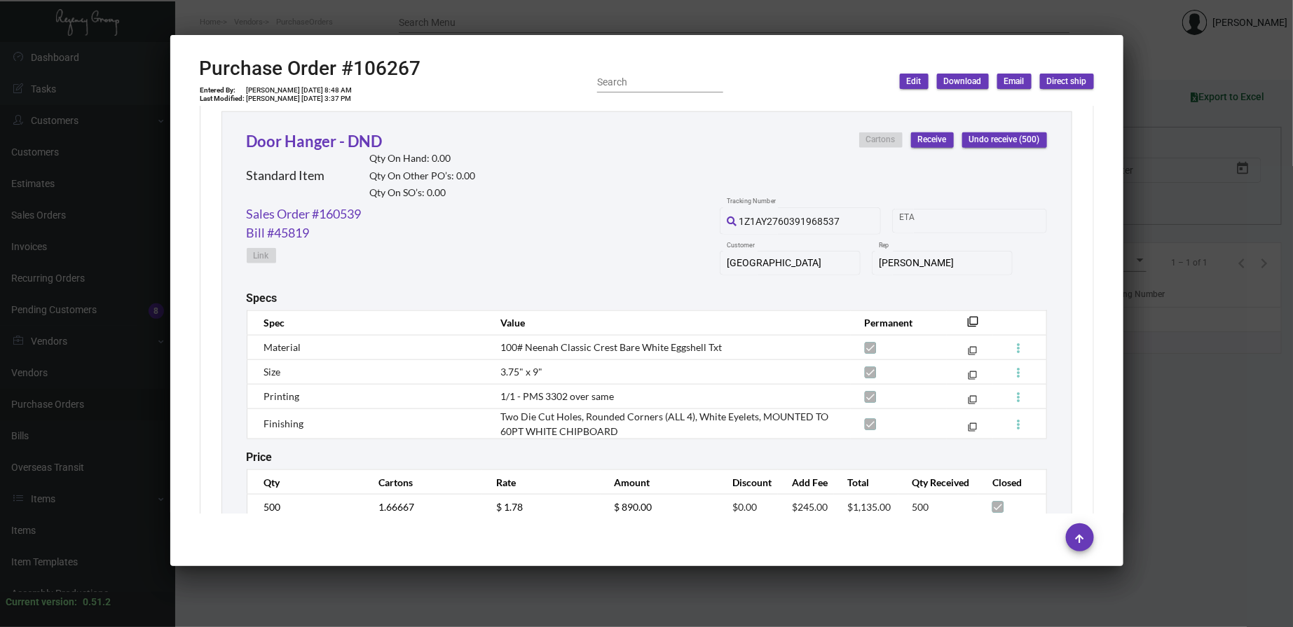
scroll to position [705, 0]
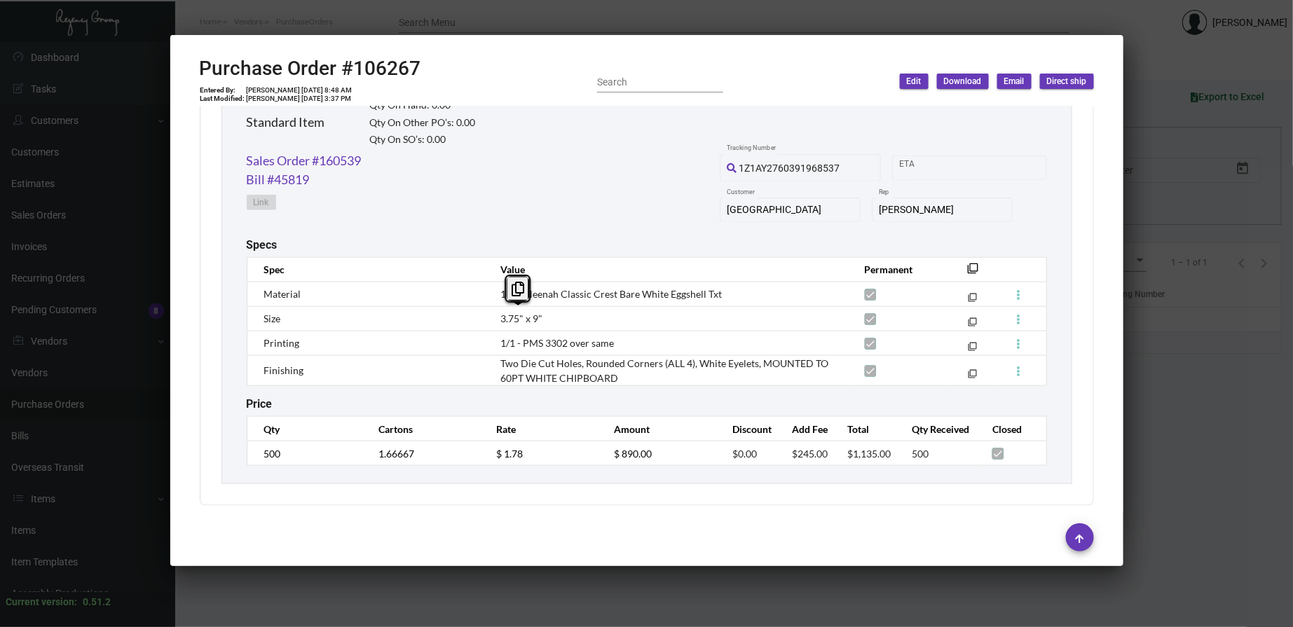
drag, startPoint x: 540, startPoint y: 319, endPoint x: 496, endPoint y: 315, distance: 44.3
click at [496, 315] on td "3.75" x 9"" at bounding box center [668, 318] width 364 height 25
copy span "3.75" x 9""
click at [617, 360] on span "Two Die Cut Holes, Rounded Corners (ALL 4), White Eyelets, MOUNTED TO 60PT WHIT…" at bounding box center [664, 370] width 328 height 27
drag, startPoint x: 612, startPoint y: 376, endPoint x: 495, endPoint y: 362, distance: 118.0
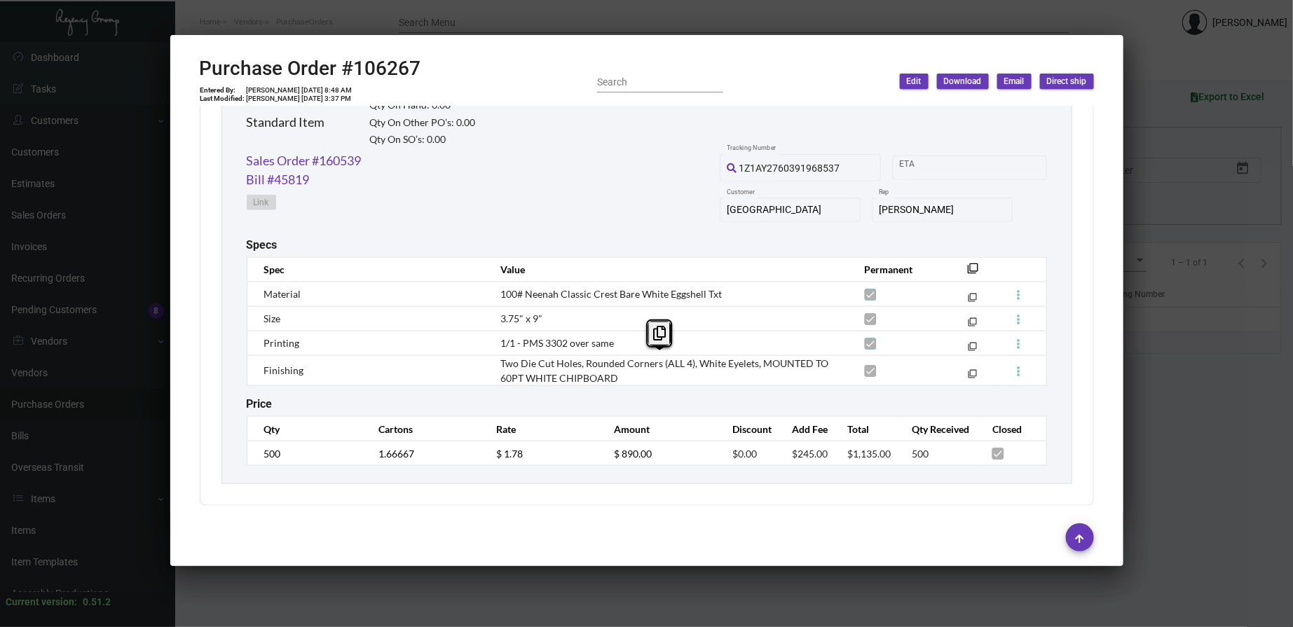
click at [495, 362] on td "Two Die Cut Holes, Rounded Corners (ALL 4), White Eyelets, MOUNTED TO 60PT WHIT…" at bounding box center [668, 370] width 364 height 30
copy span "Two Die Cut Holes, Rounded Corners (ALL 4), White Eyelets, MOUNTED TO 60PT WHIT…"
click at [765, 383] on td "Two Die Cut Holes, Rounded Corners (ALL 4), White Eyelets, MOUNTED TO 60PT WHIT…" at bounding box center [668, 370] width 364 height 30
click at [646, 563] on mat-dialog-container "Purchase Order #106267 Entered By: [PERSON_NAME] [DATE] 8:48 AM Last Modified: …" at bounding box center [646, 300] width 953 height 531
click at [968, 267] on mat-icon "filter_none" at bounding box center [973, 272] width 11 height 11
